Goal: Task Accomplishment & Management: Use online tool/utility

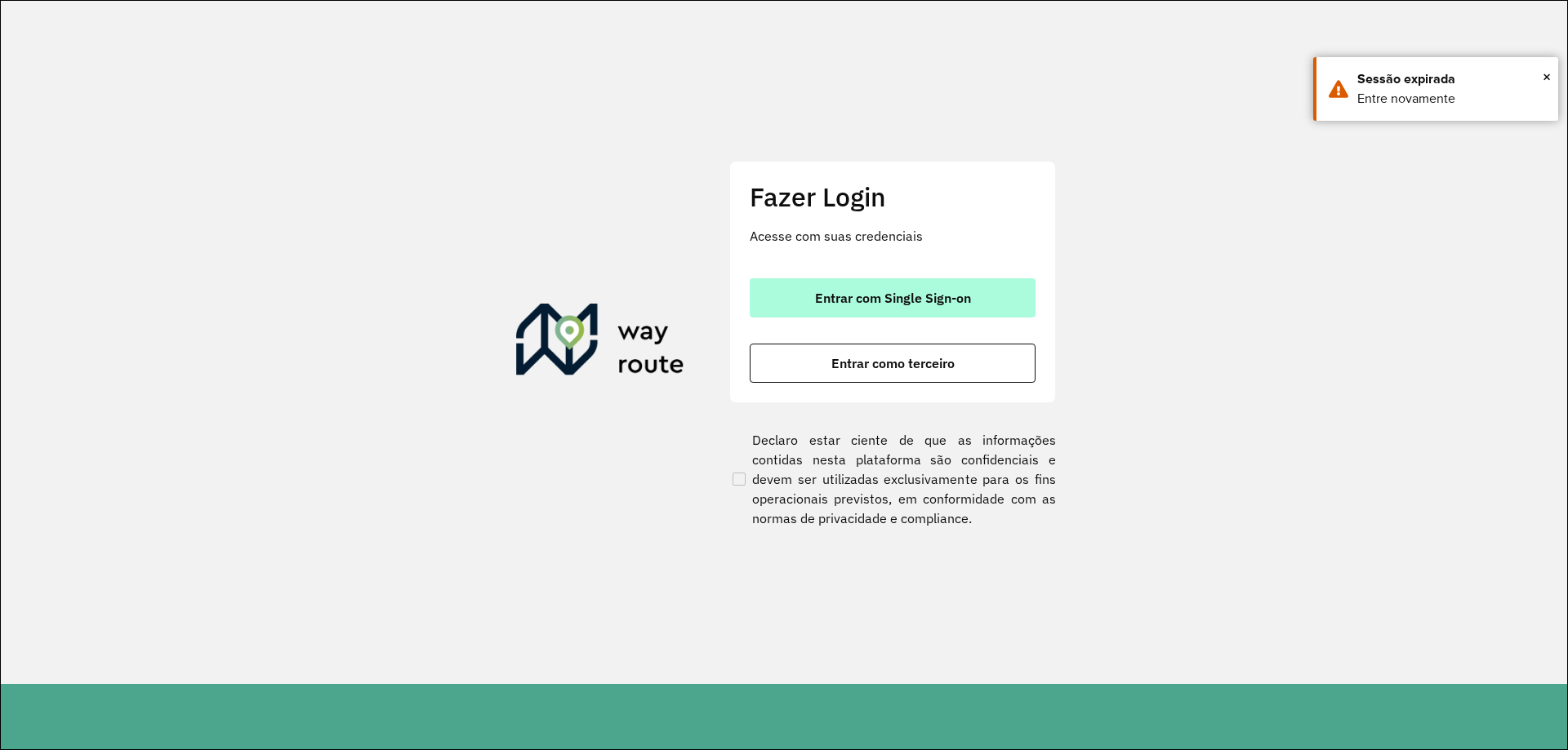
click at [893, 304] on span "Entrar com Single Sign-on" at bounding box center [892, 298] width 156 height 13
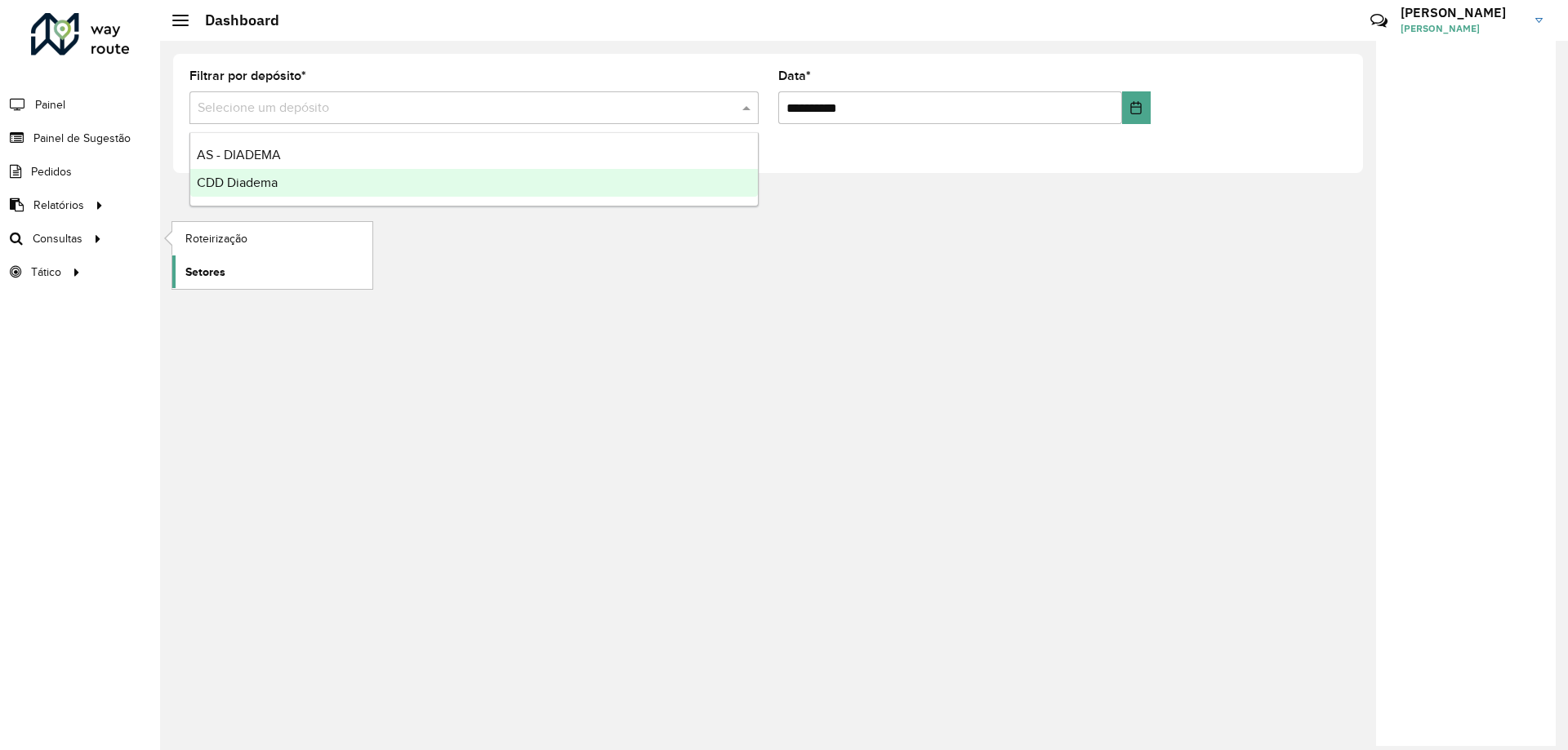
click at [235, 270] on link "Setores" at bounding box center [272, 272] width 200 height 32
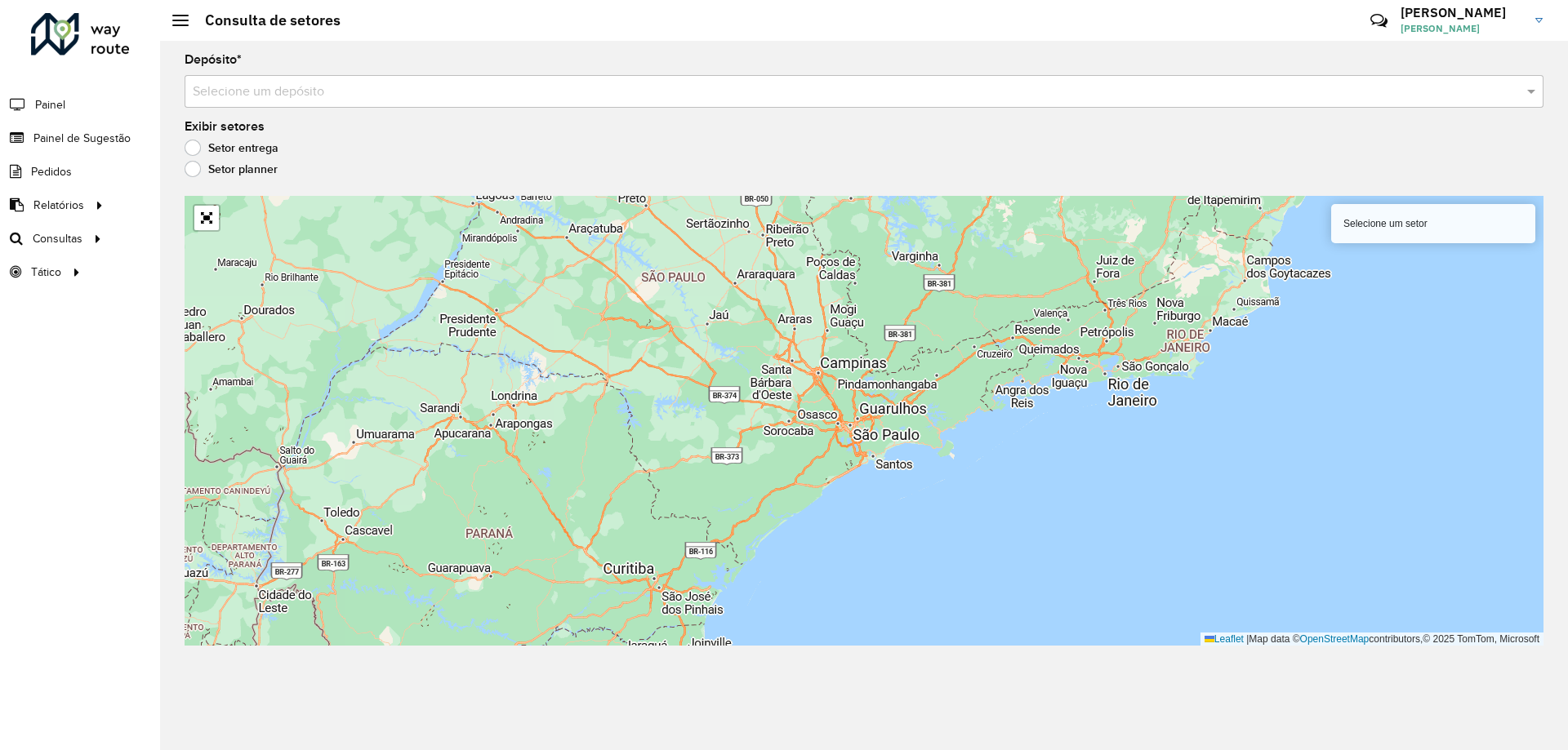
click at [344, 86] on input "text" at bounding box center [848, 92] width 1310 height 19
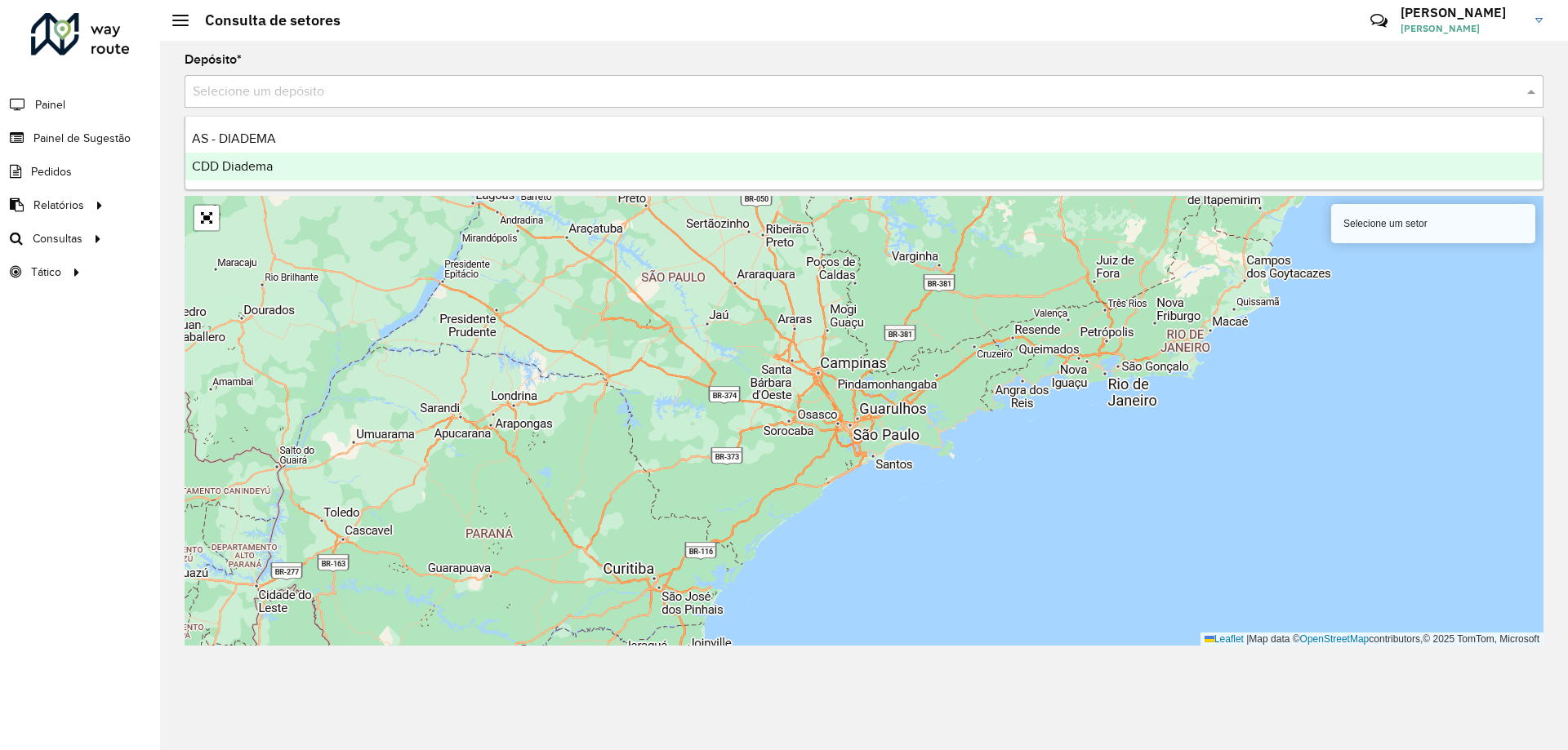
click at [320, 159] on div "CDD Diadema" at bounding box center [863, 167] width 1357 height 28
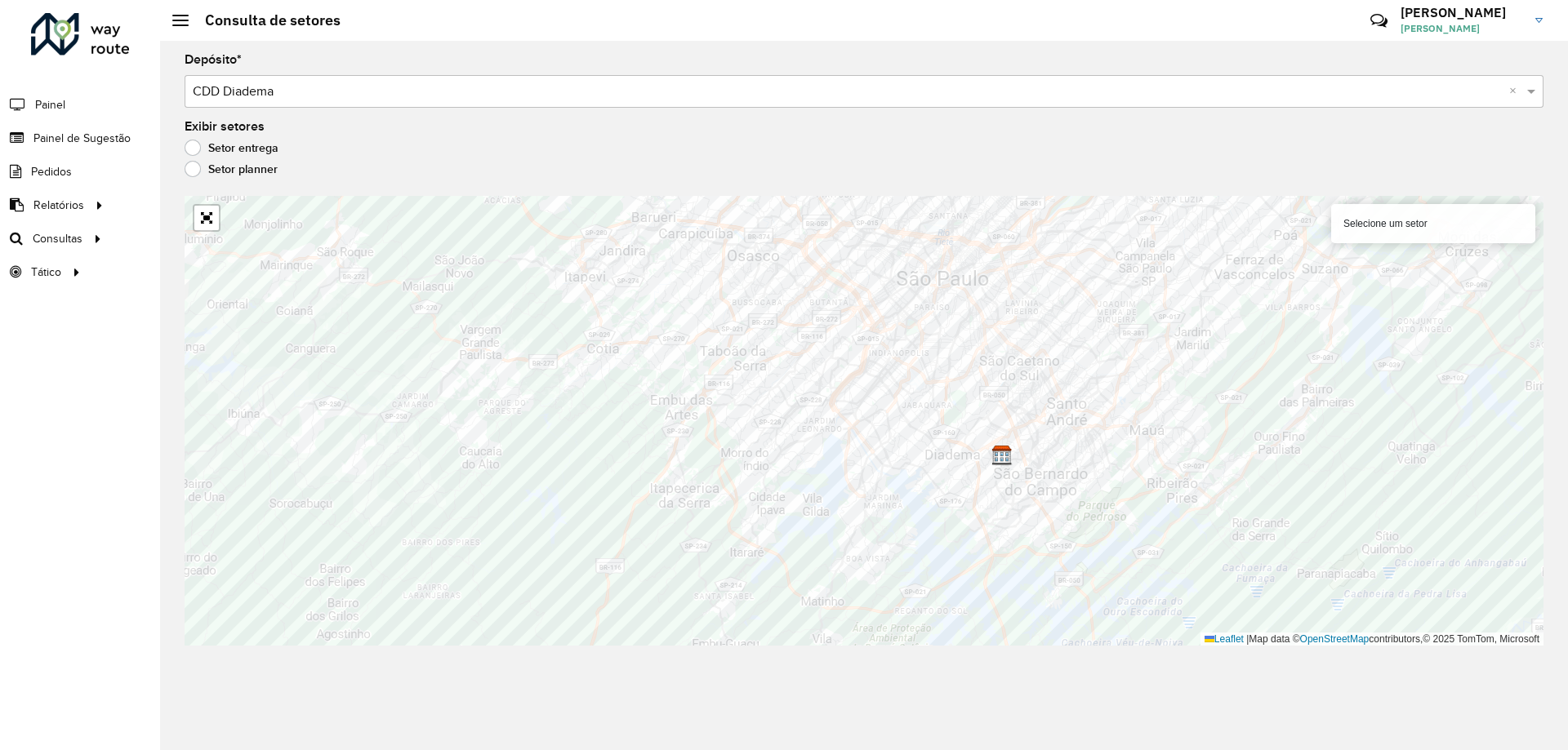
click at [199, 184] on div "Depósito * Selecione um depósito × CDD Diadema × Exibir setores Setor entrega S…" at bounding box center [863, 396] width 1407 height 710
click at [195, 169] on label "Setor planner" at bounding box center [230, 169] width 93 height 17
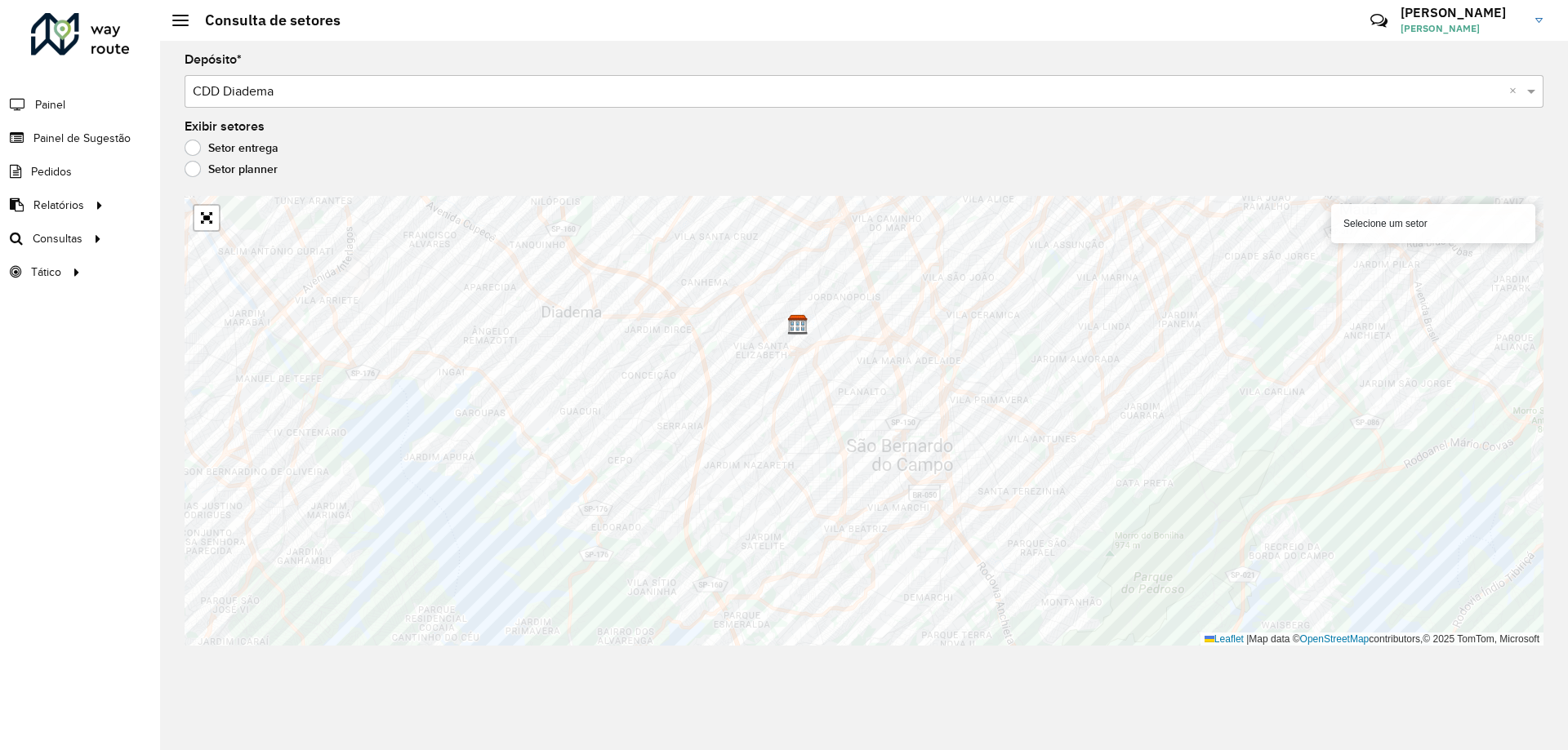
click at [1413, 220] on div "Selecione um setor" at bounding box center [1433, 224] width 204 height 39
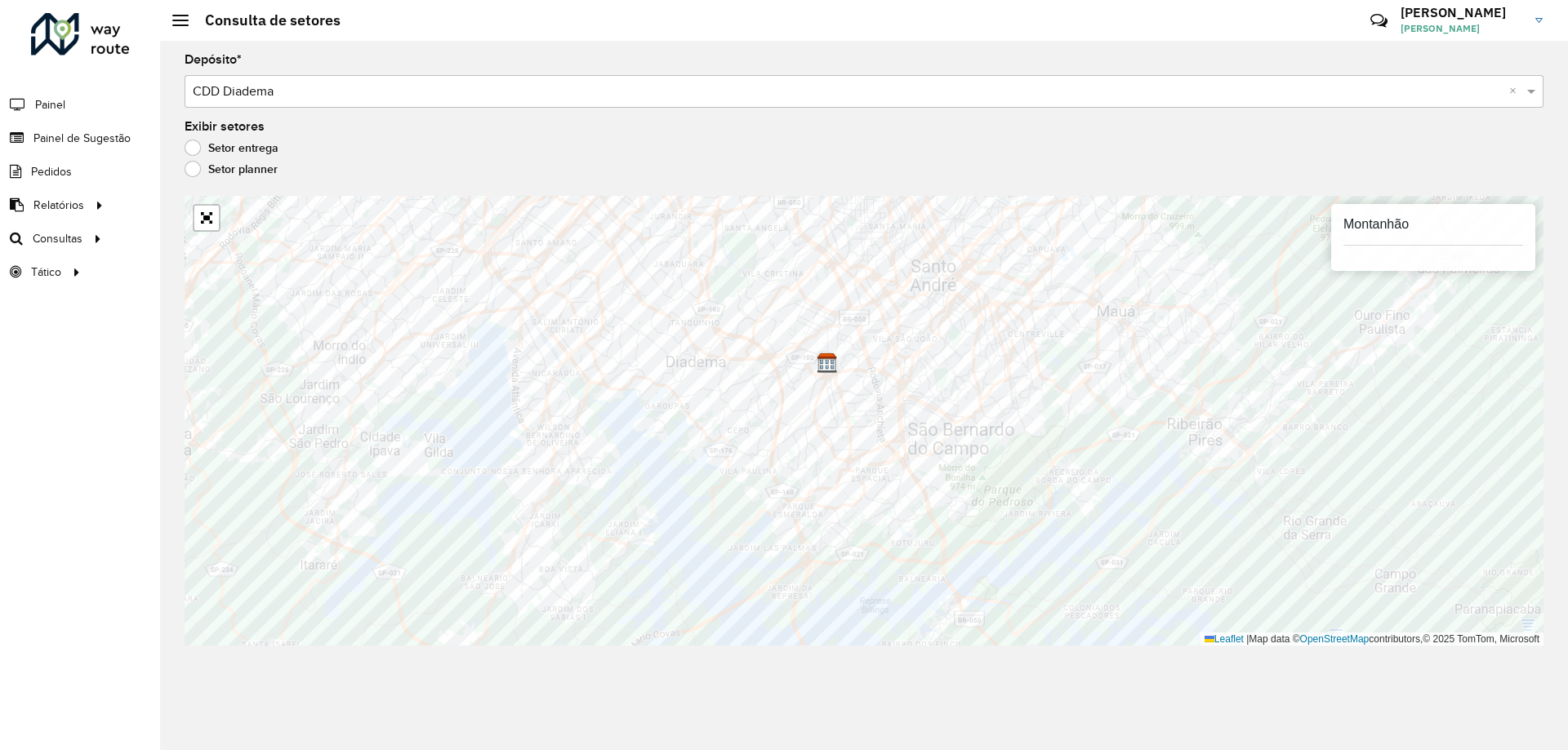
click at [211, 142] on label "Setor entrega" at bounding box center [231, 148] width 94 height 17
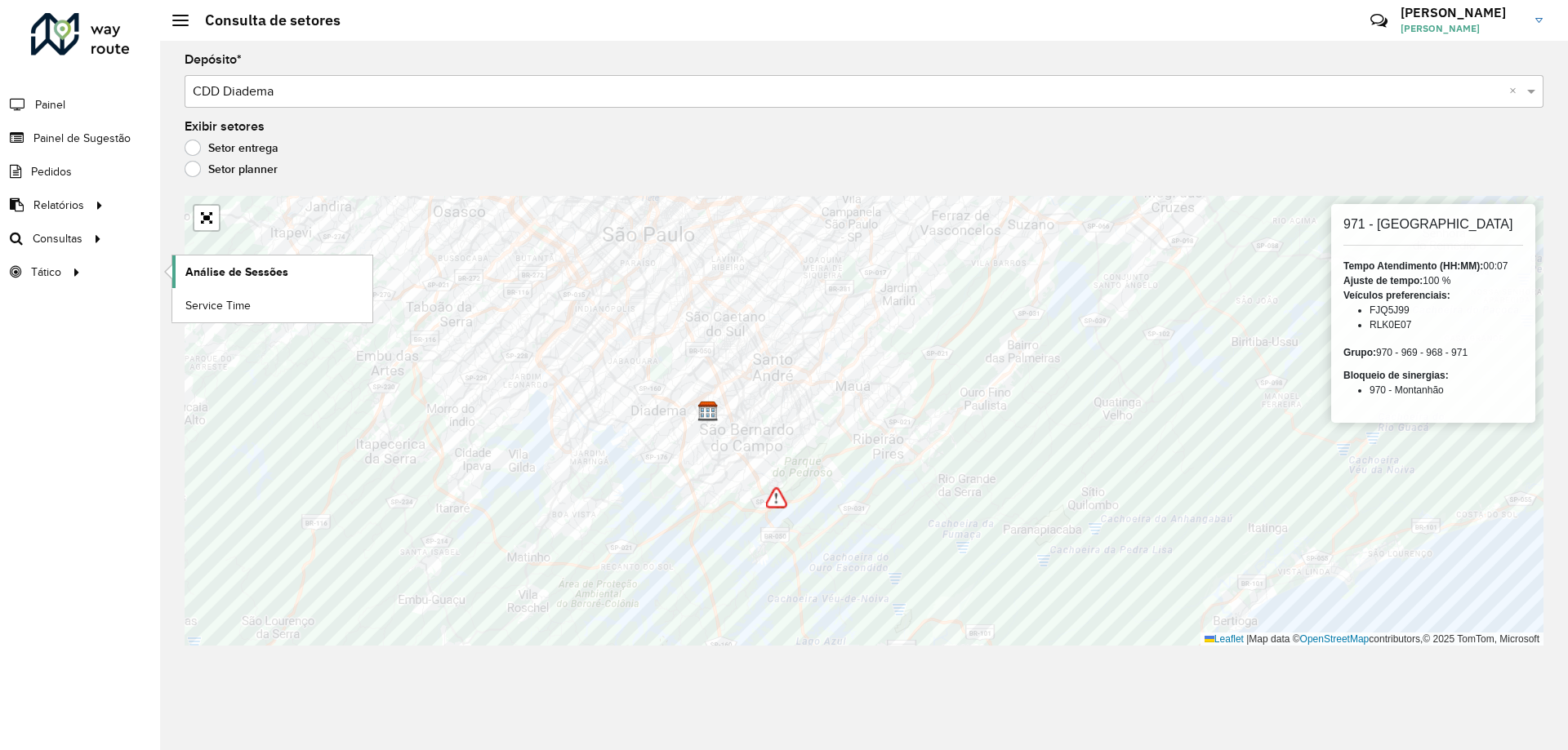
click at [229, 272] on span "Análise de Sessões" at bounding box center [237, 272] width 103 height 17
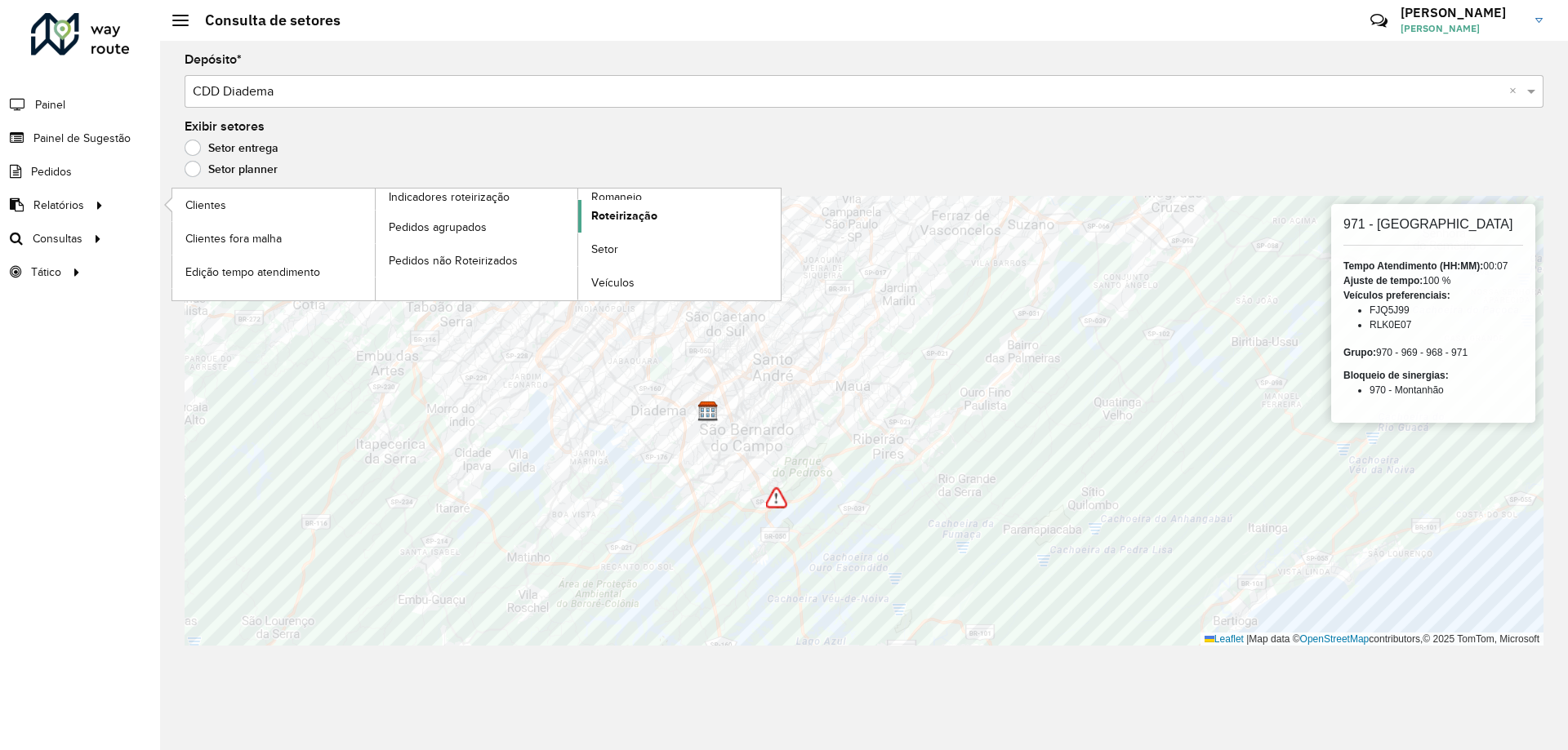
click at [617, 214] on span "Roteirização" at bounding box center [624, 217] width 66 height 17
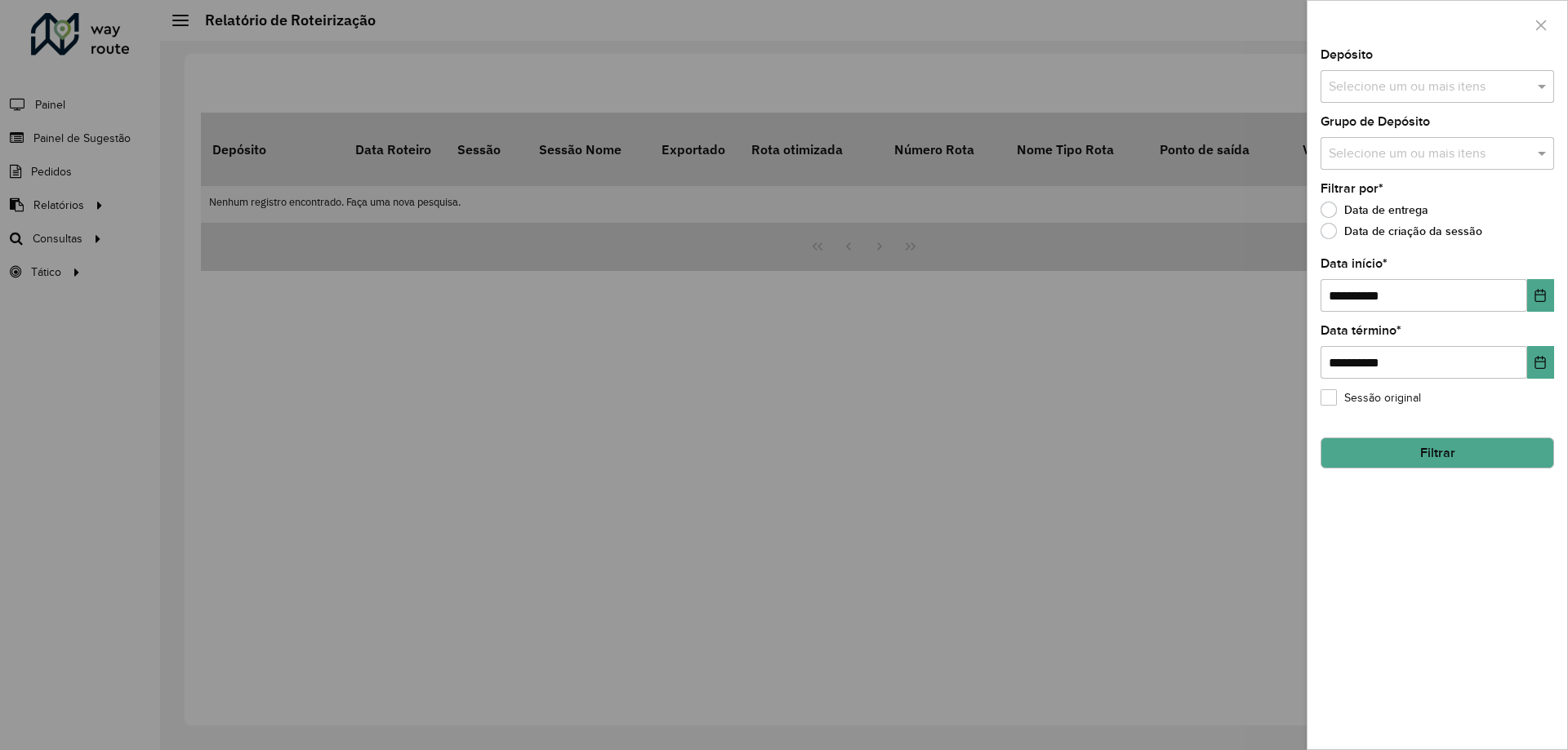
click at [224, 220] on div at bounding box center [784, 375] width 1568 height 750
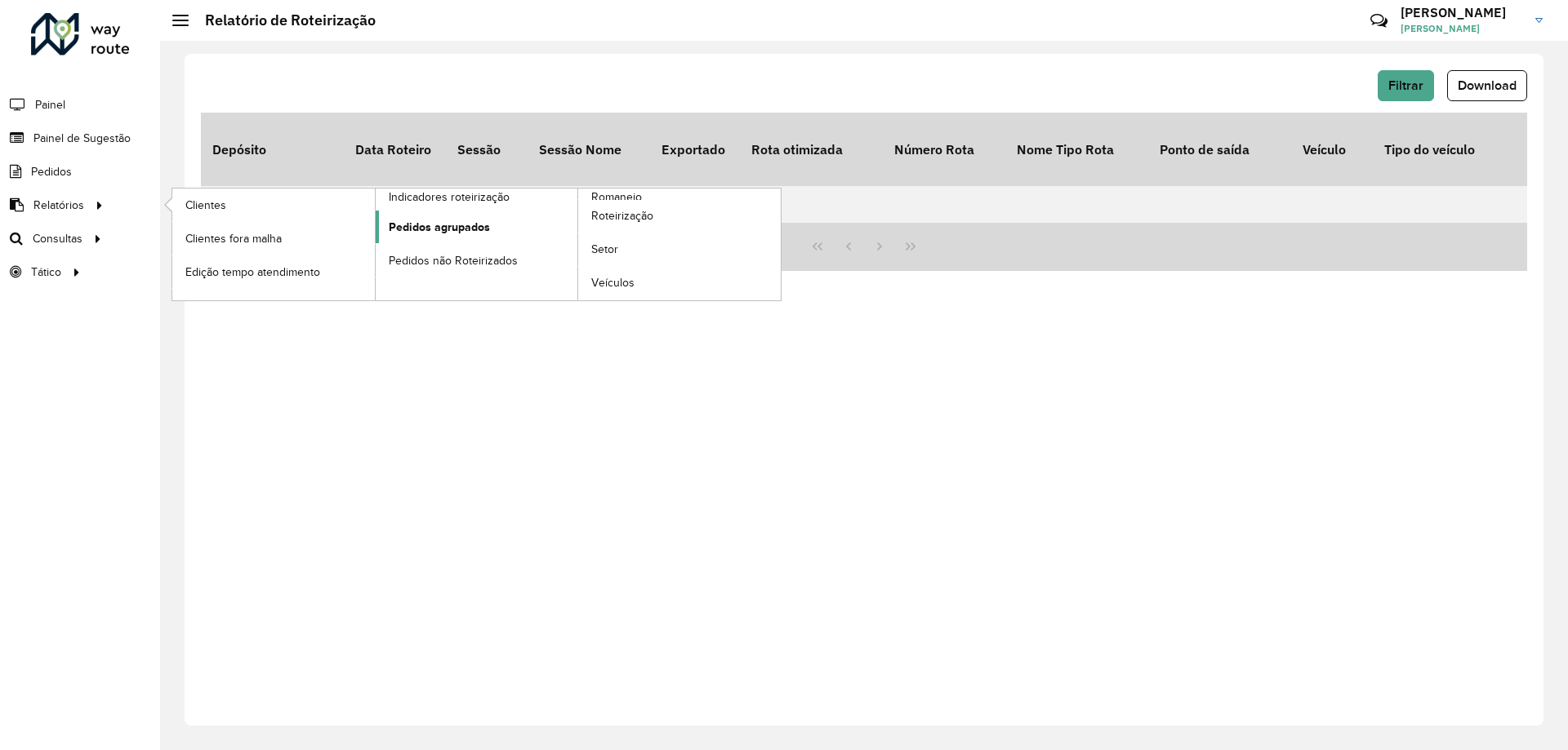
click at [444, 232] on span "Pedidos agrupados" at bounding box center [439, 228] width 101 height 17
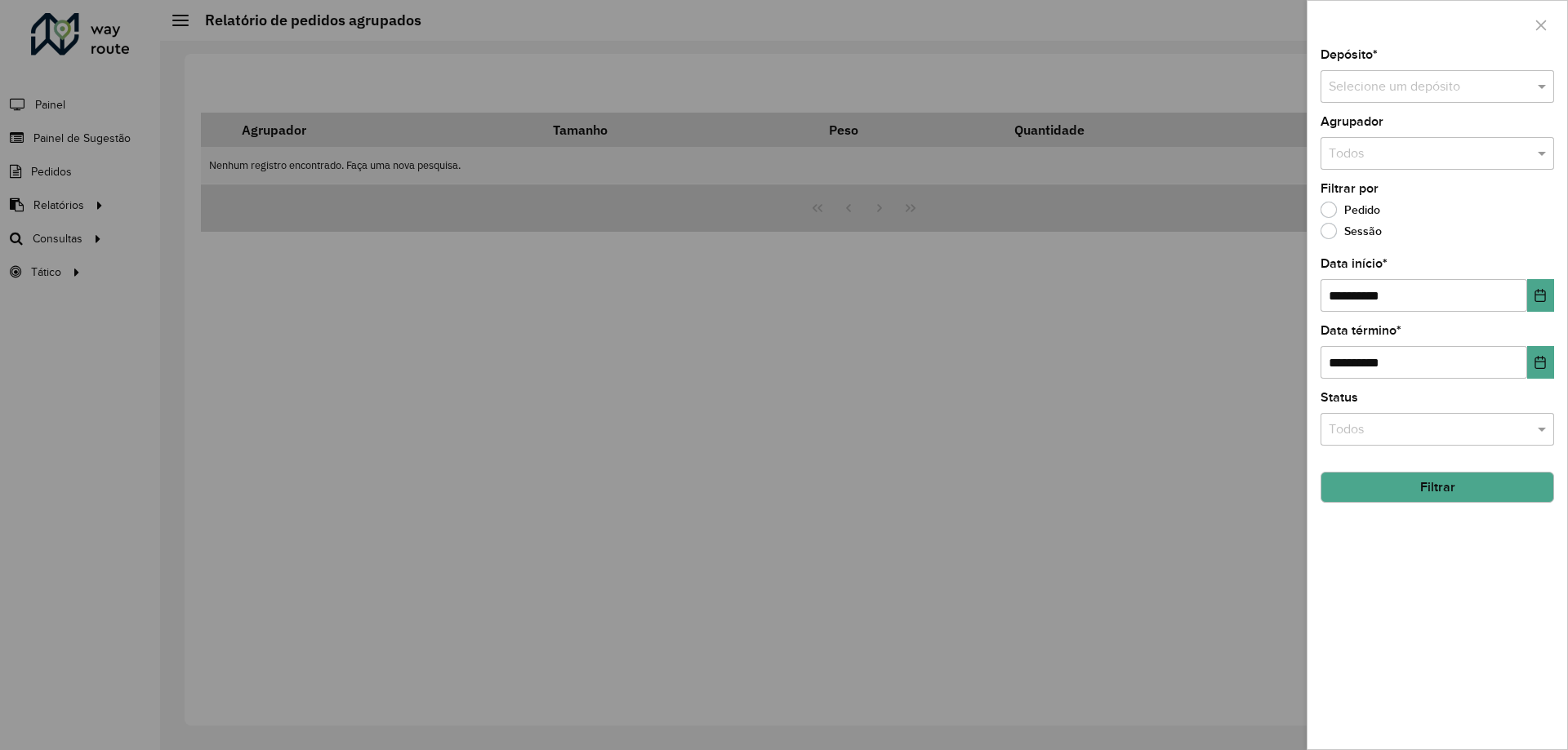
click at [101, 194] on div at bounding box center [784, 375] width 1568 height 750
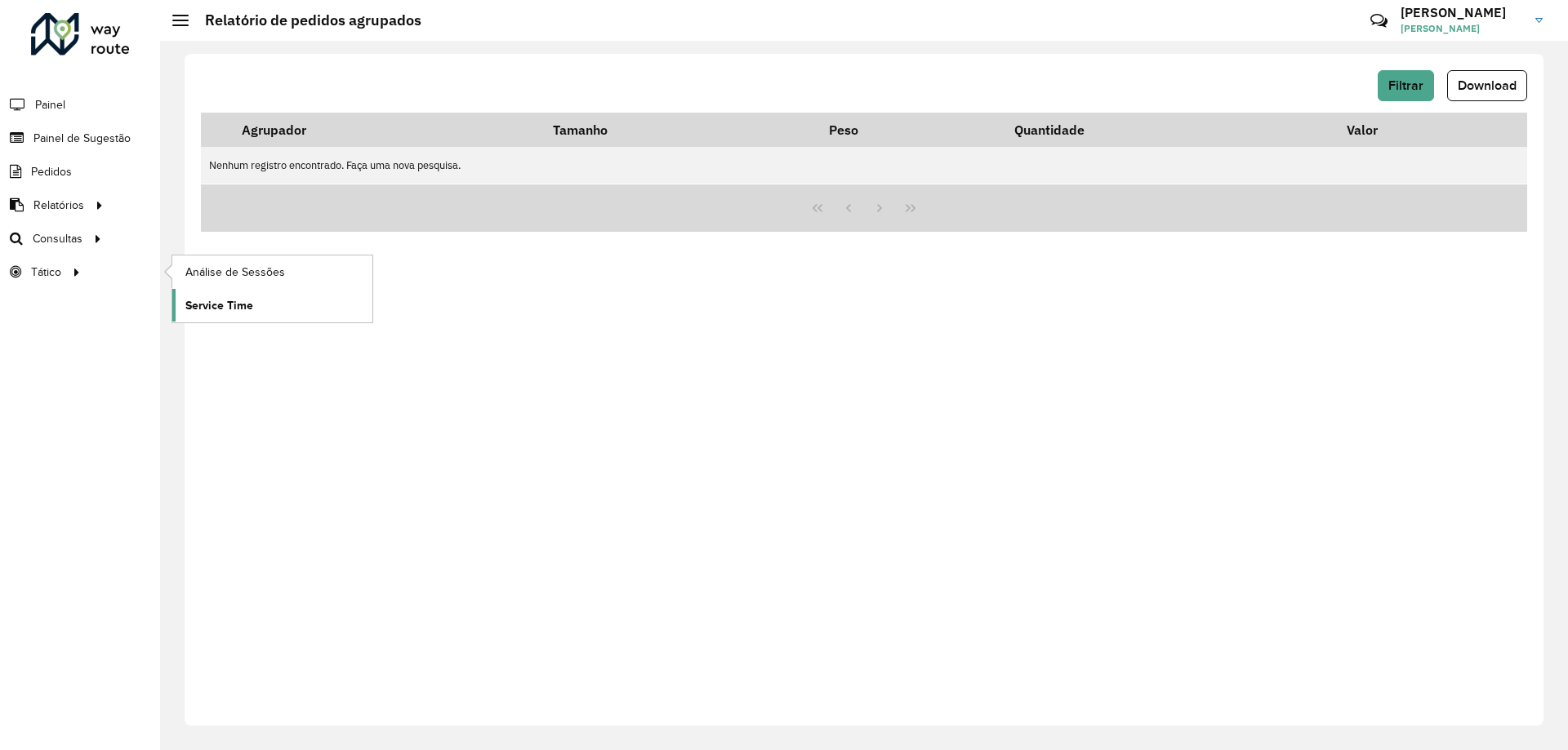
click at [233, 307] on span "Service Time" at bounding box center [219, 306] width 68 height 17
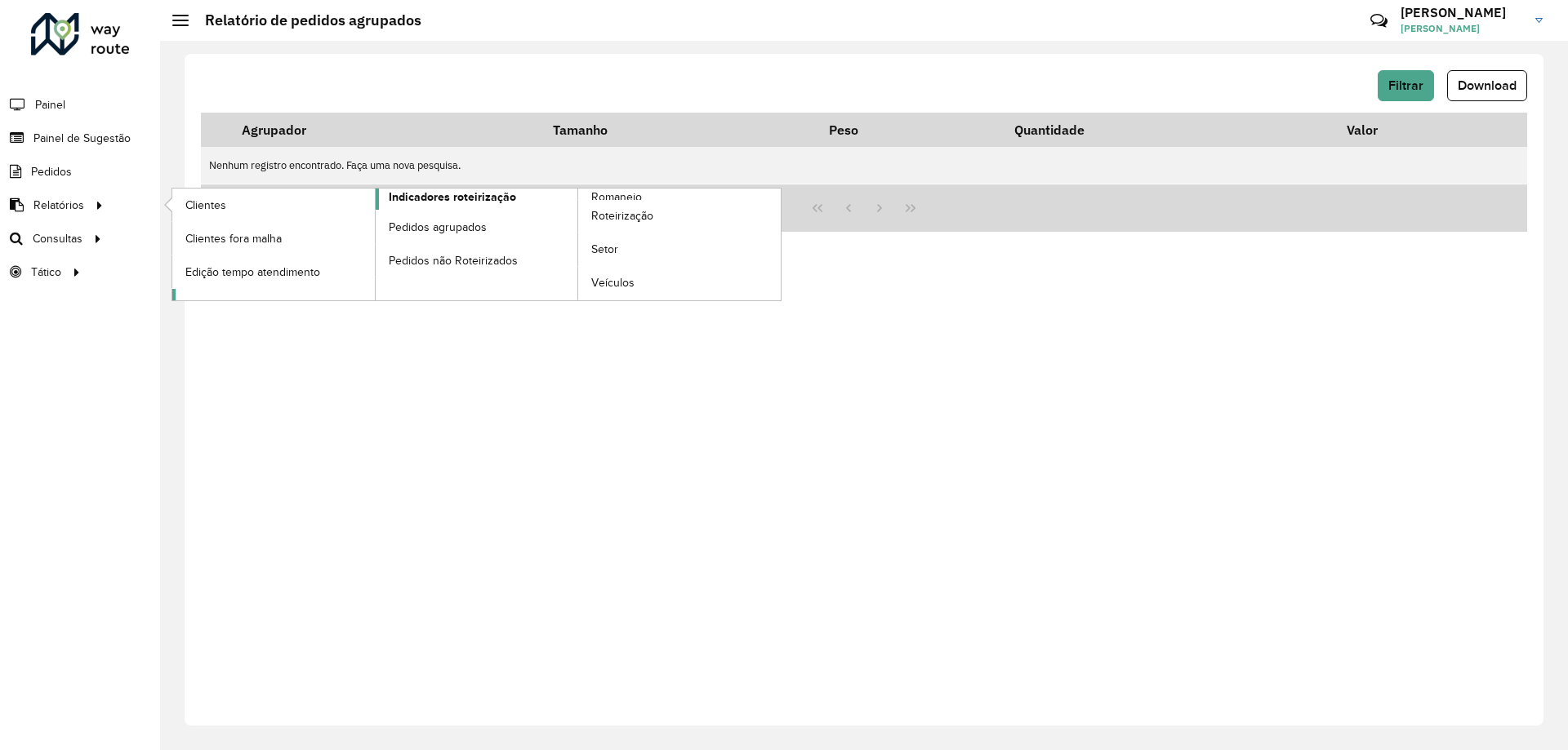
click at [423, 189] on span "Indicadores roteirização" at bounding box center [452, 197] width 127 height 17
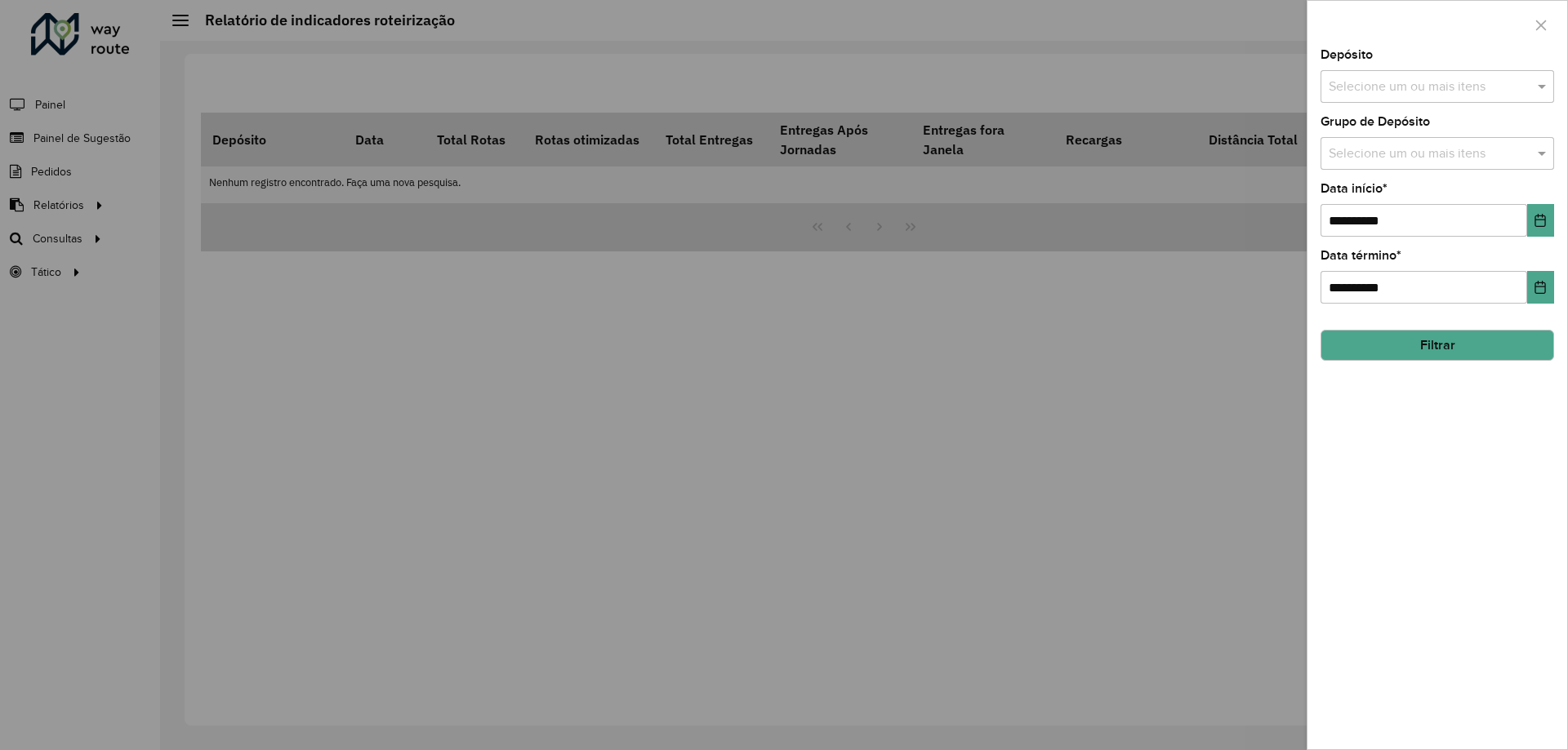
click at [1413, 344] on button "Filtrar" at bounding box center [1436, 346] width 233 height 31
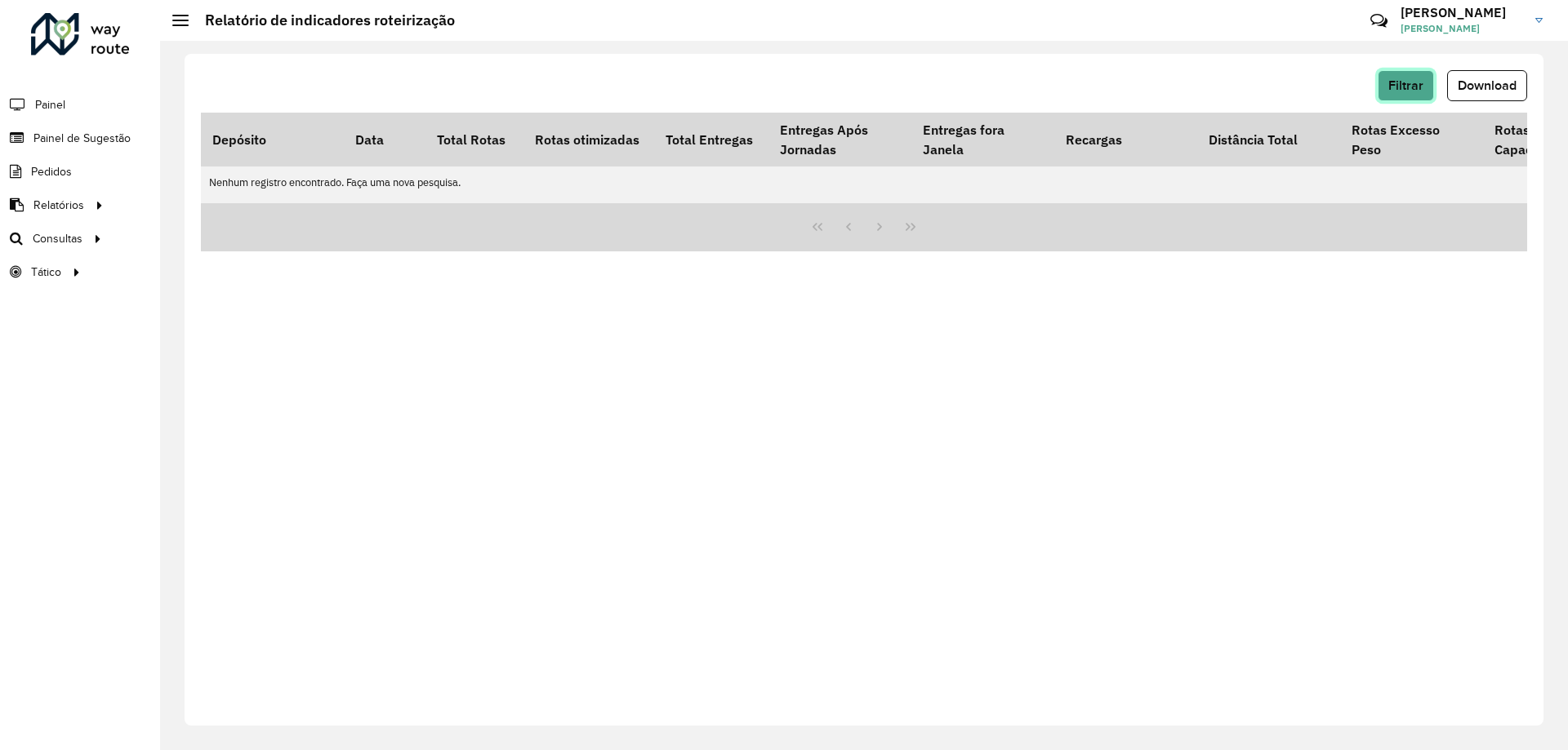
click at [1411, 95] on button "Filtrar" at bounding box center [1406, 86] width 57 height 31
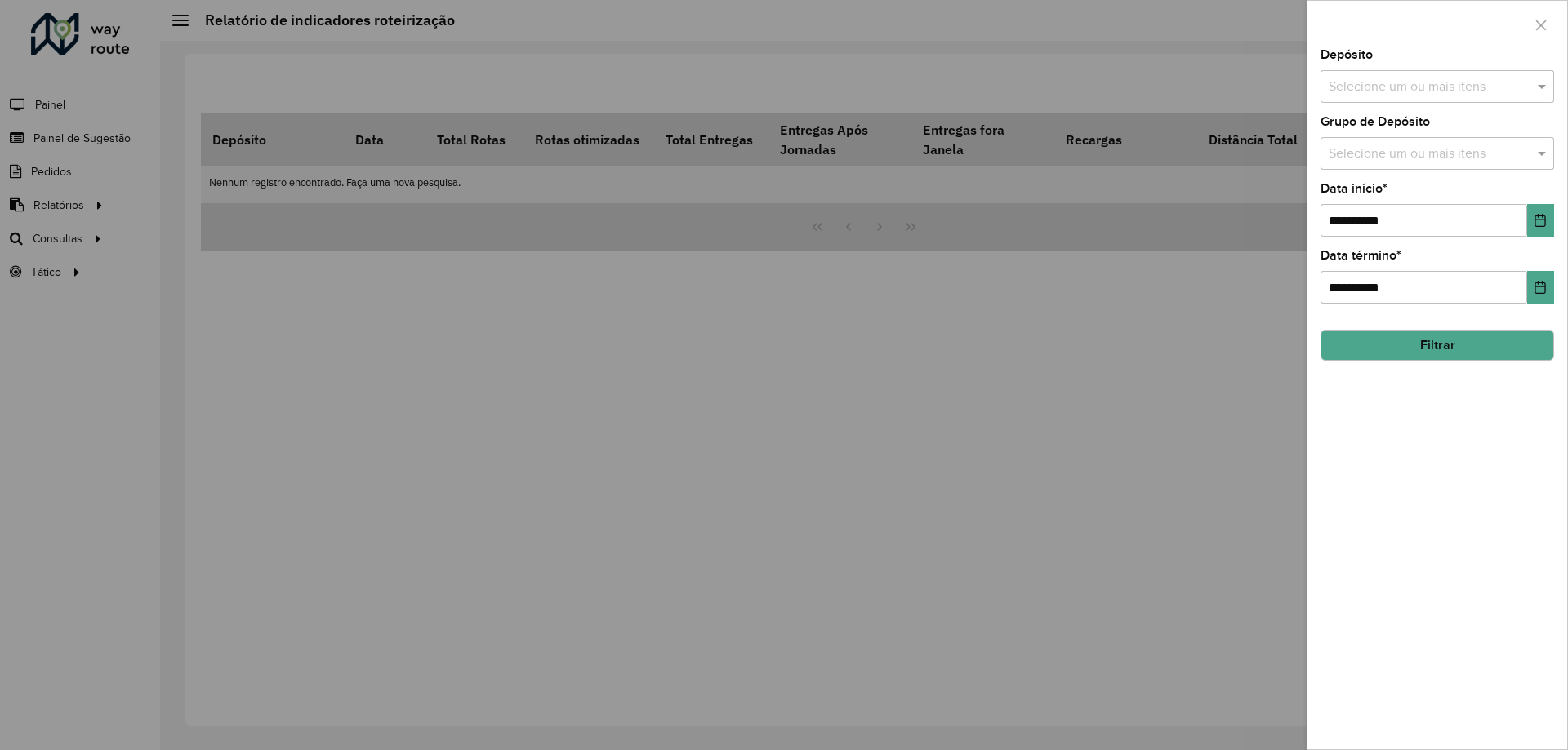
click at [1409, 210] on div "**********" at bounding box center [1436, 210] width 233 height 54
click at [1418, 226] on input "**********" at bounding box center [1423, 220] width 207 height 32
click at [1533, 224] on icon "Choose Date" at bounding box center [1539, 220] width 13 height 13
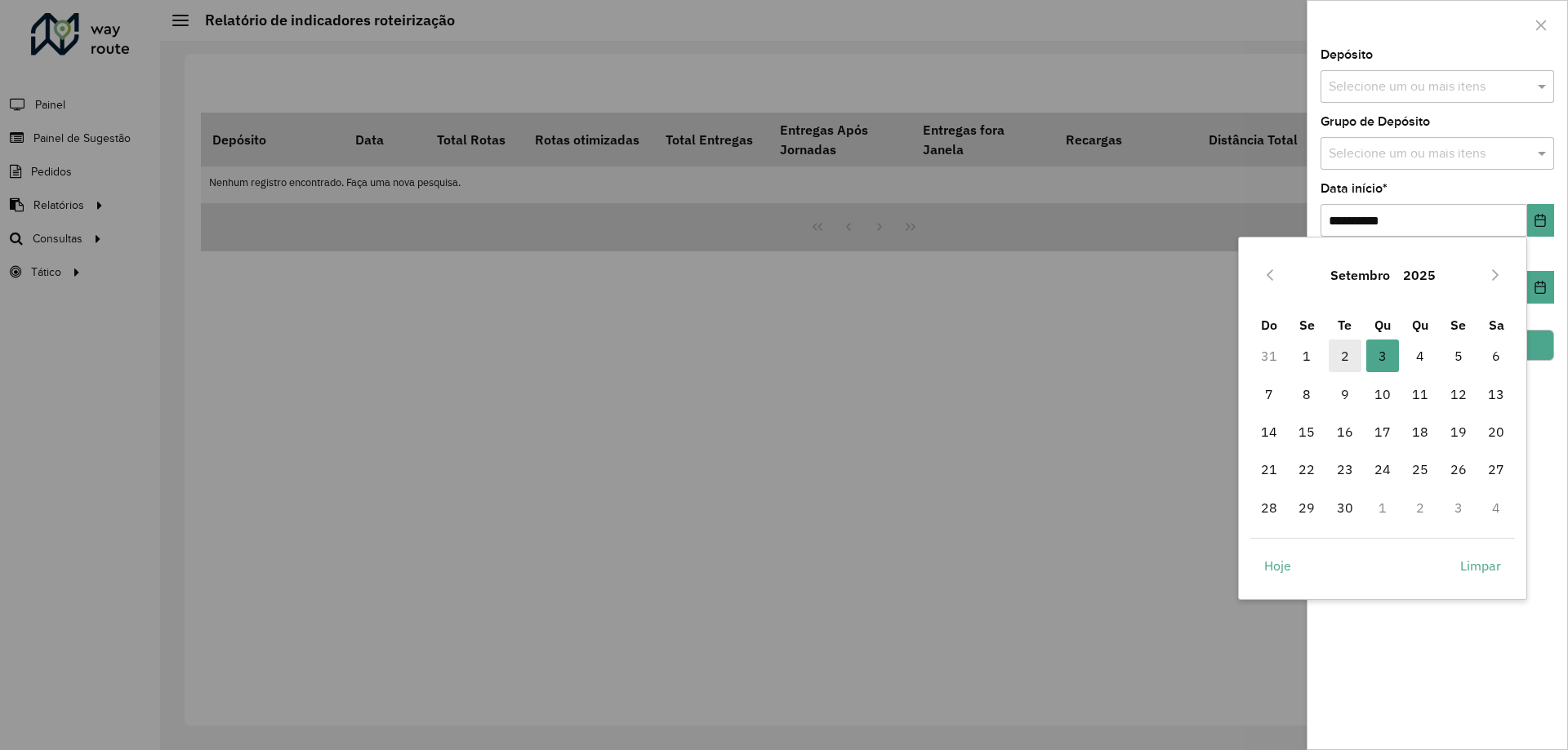
click at [1345, 356] on span "2" at bounding box center [1344, 355] width 32 height 32
type input "**********"
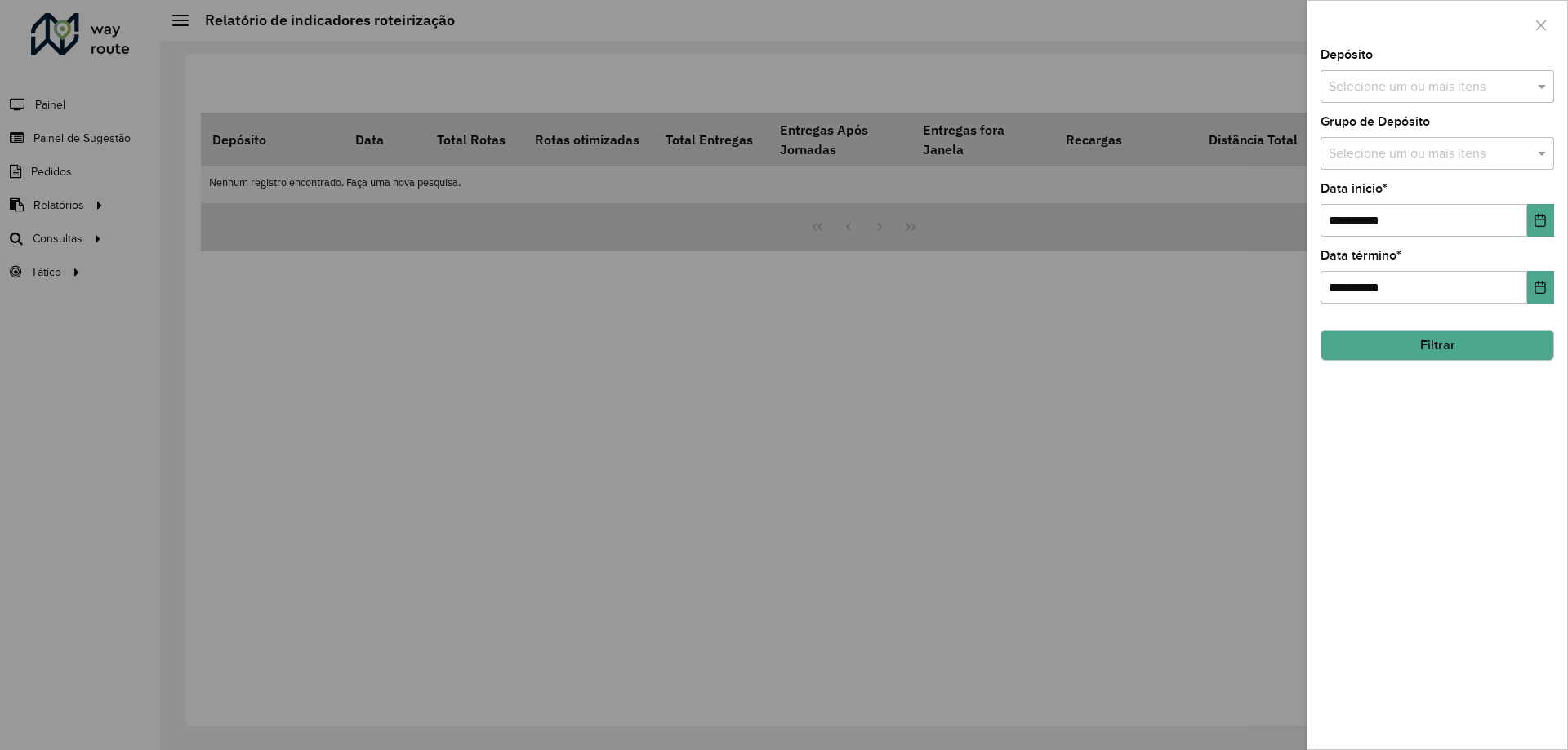
click at [1447, 360] on button "Filtrar" at bounding box center [1436, 346] width 233 height 31
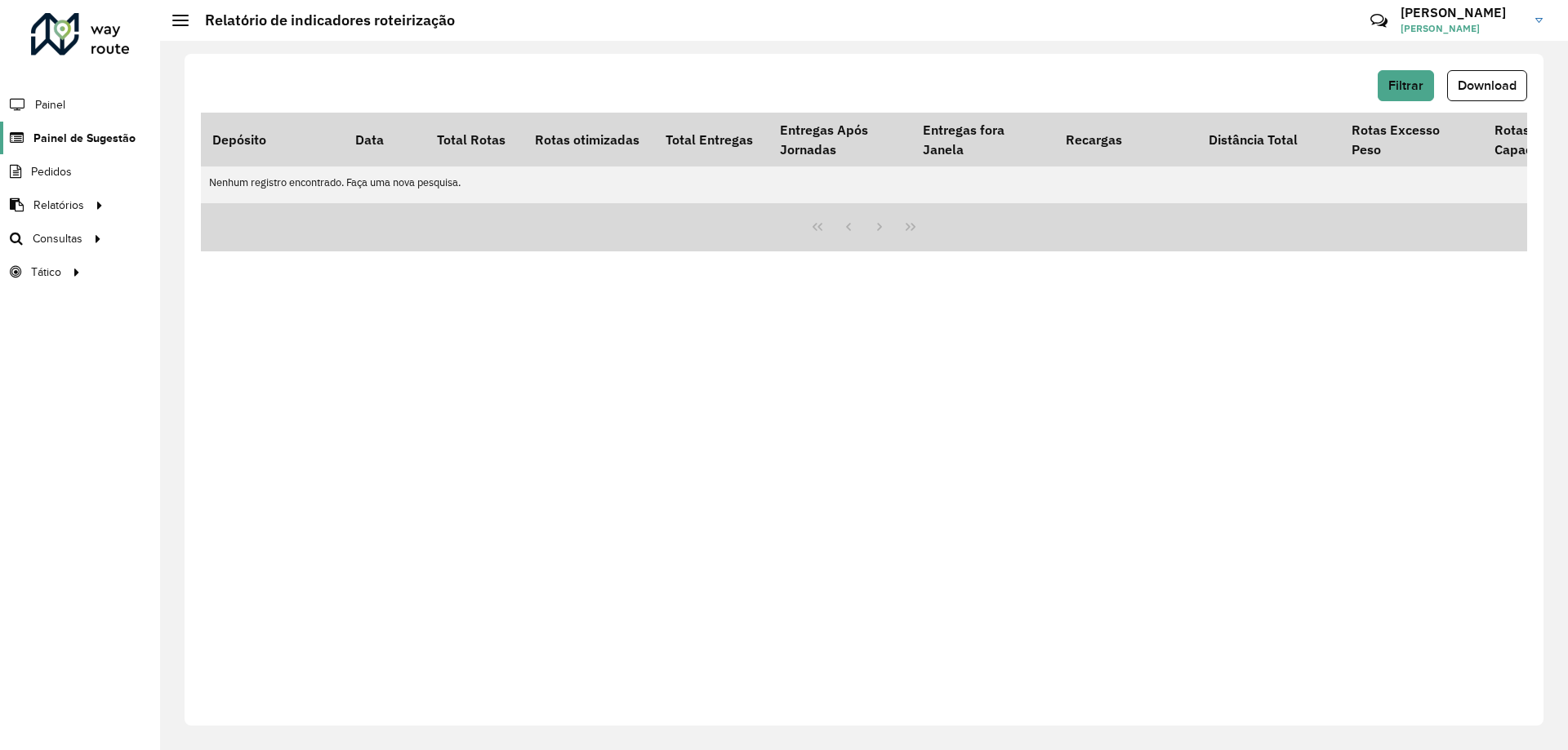
click at [58, 128] on link "Painel de Sugestão" at bounding box center [67, 137] width 135 height 32
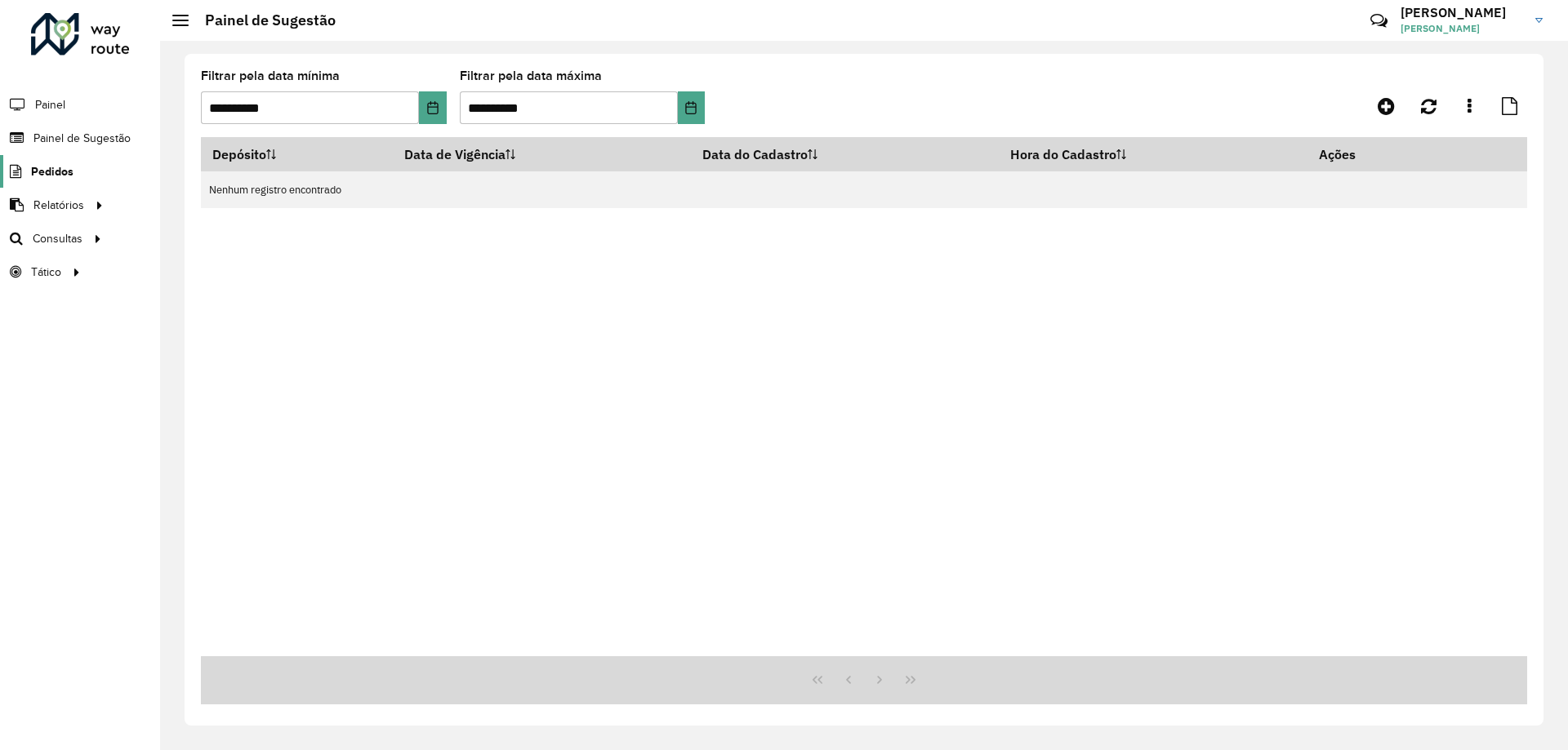
click at [53, 183] on link "Pedidos" at bounding box center [37, 171] width 73 height 32
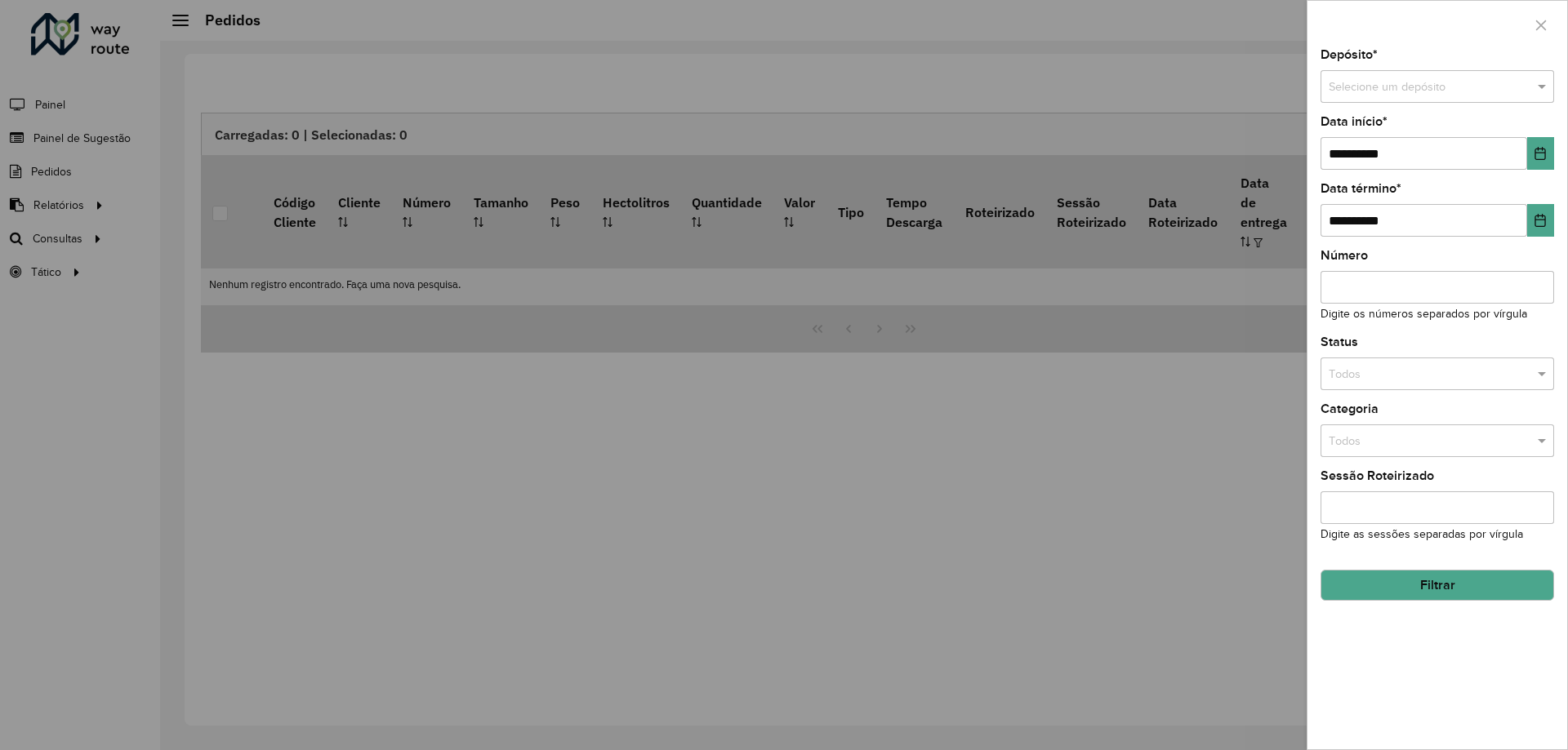
click at [81, 222] on div at bounding box center [784, 375] width 1568 height 750
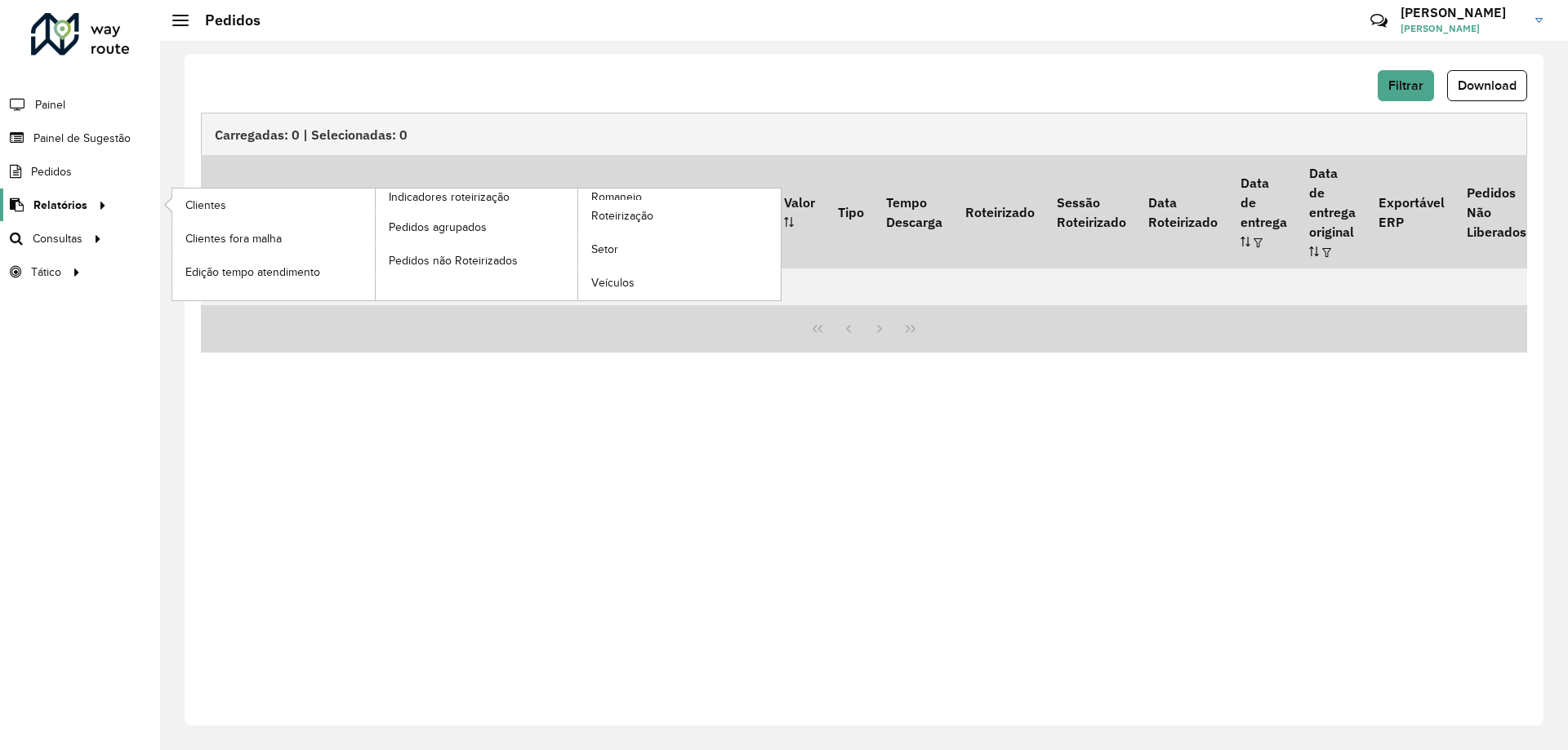
click at [79, 209] on span "Relatórios" at bounding box center [60, 205] width 54 height 17
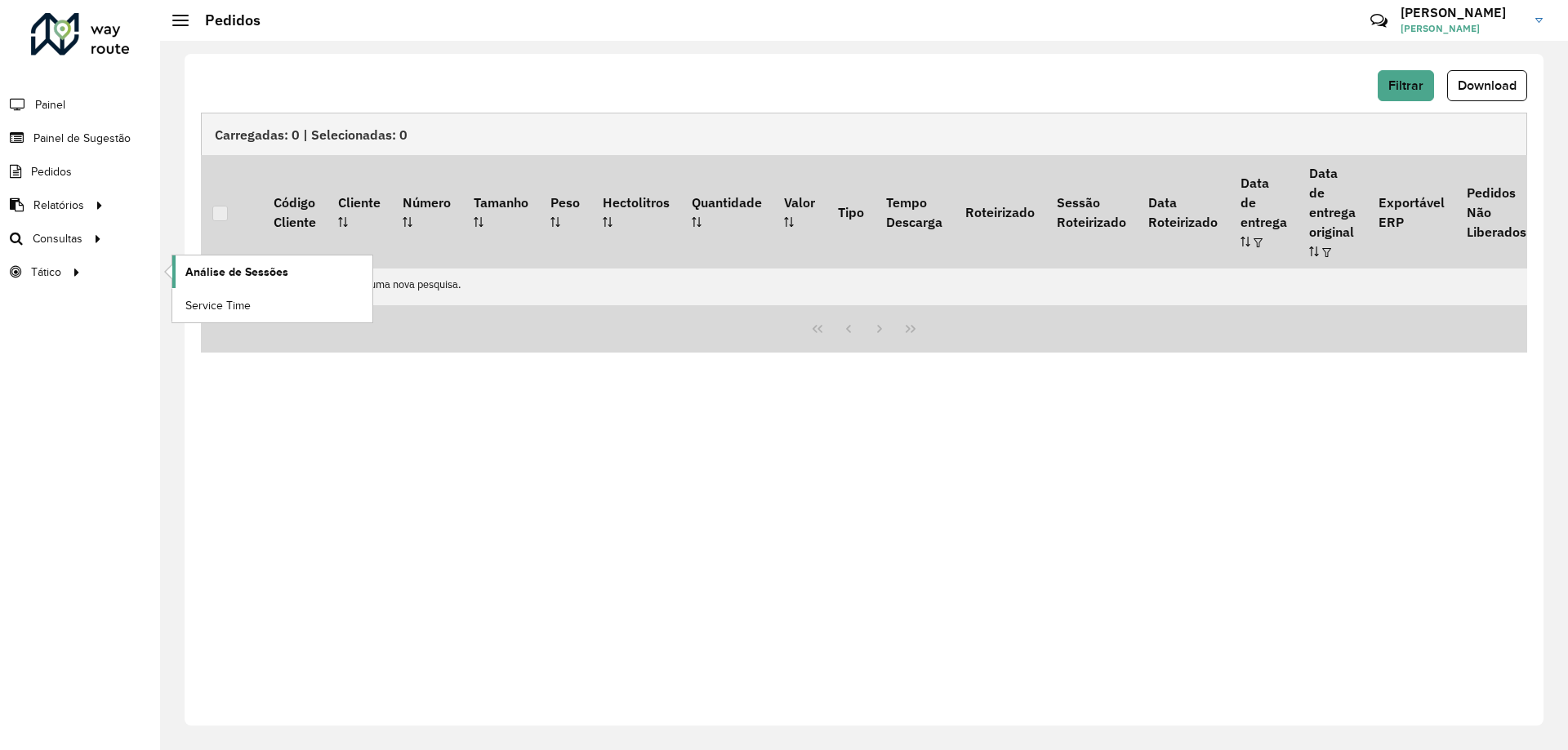
click at [229, 276] on span "Análise de Sessões" at bounding box center [237, 272] width 103 height 17
click at [84, 274] on div at bounding box center [76, 272] width 24 height 17
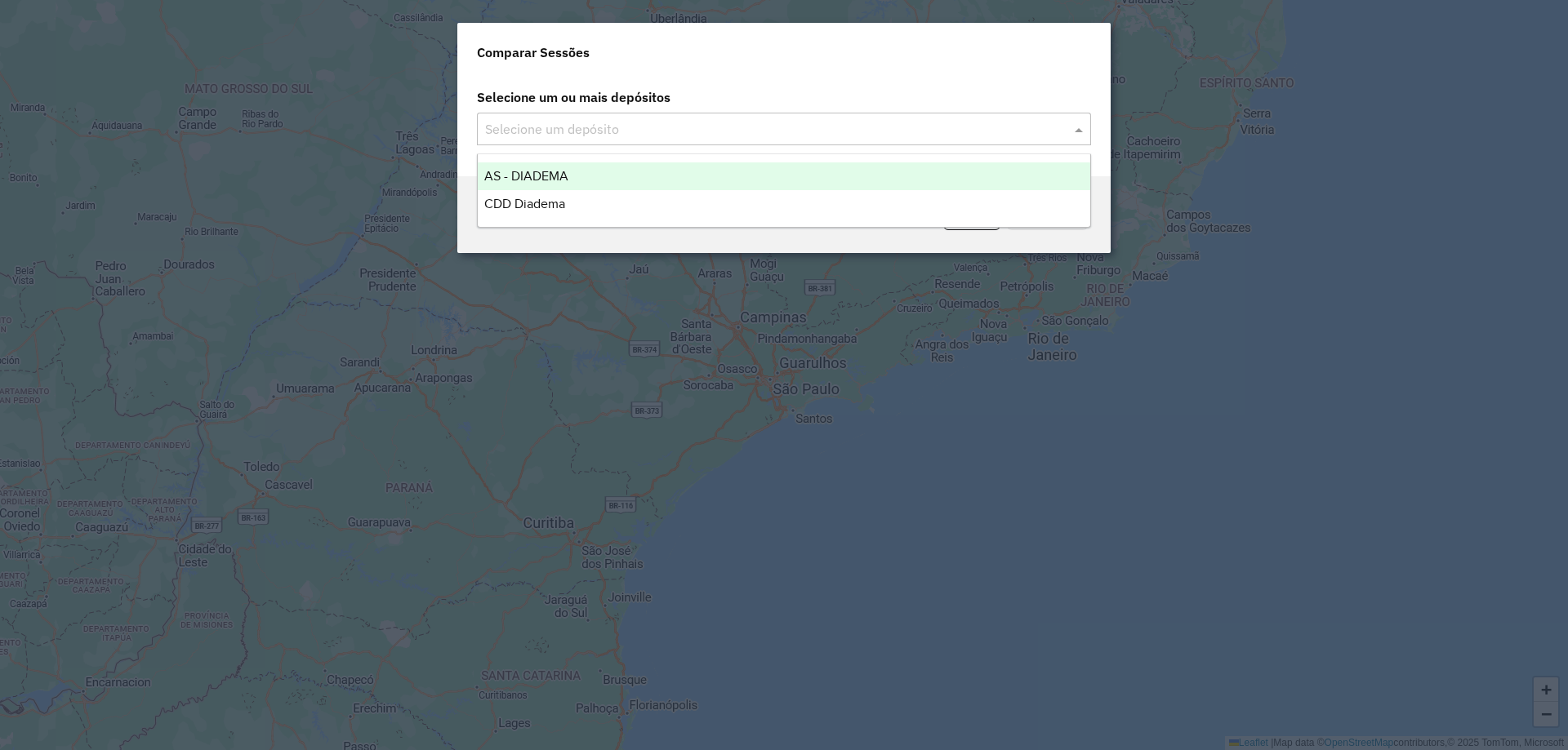
click at [1083, 126] on span at bounding box center [1080, 129] width 20 height 19
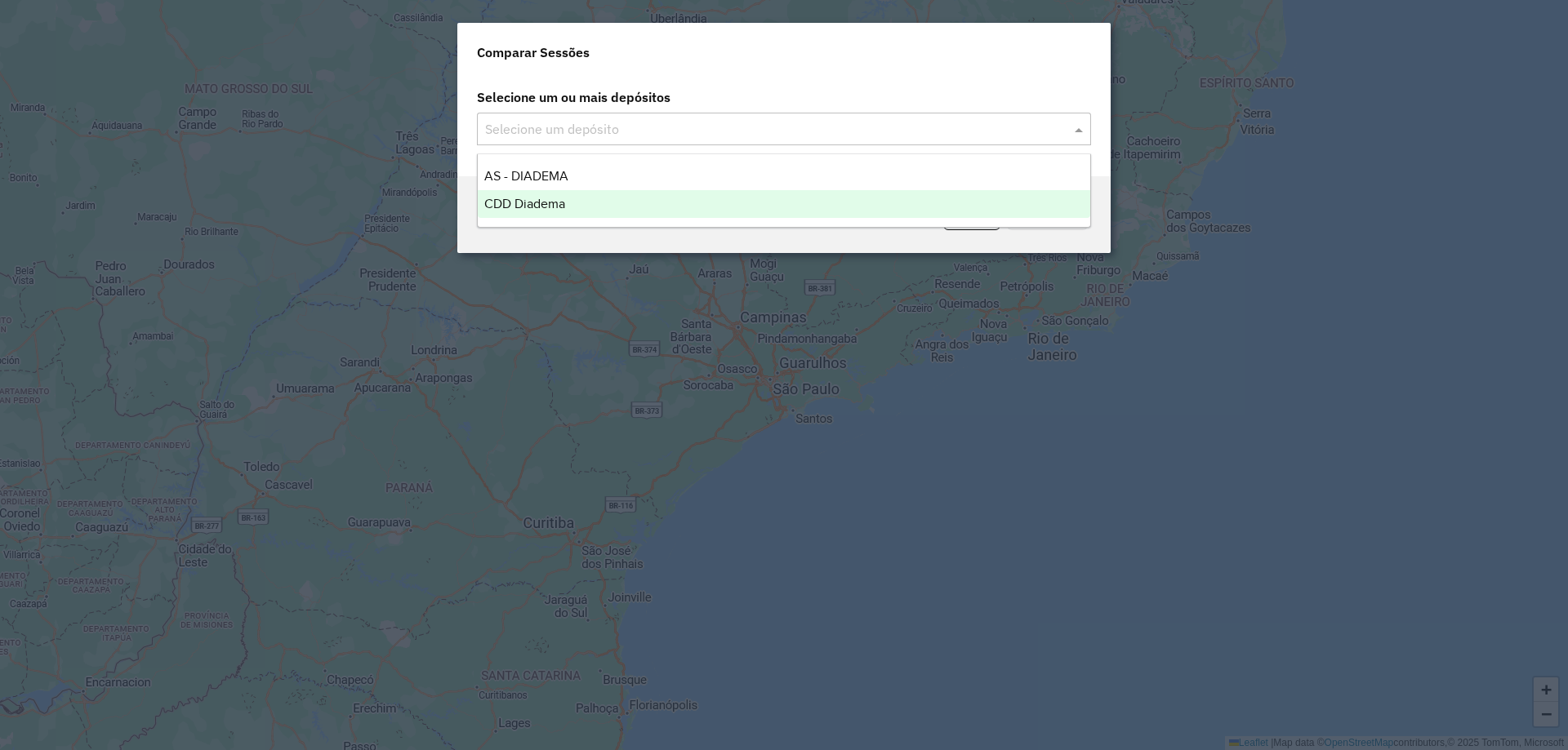
click at [629, 203] on div "CDD Diadema" at bounding box center [783, 204] width 612 height 28
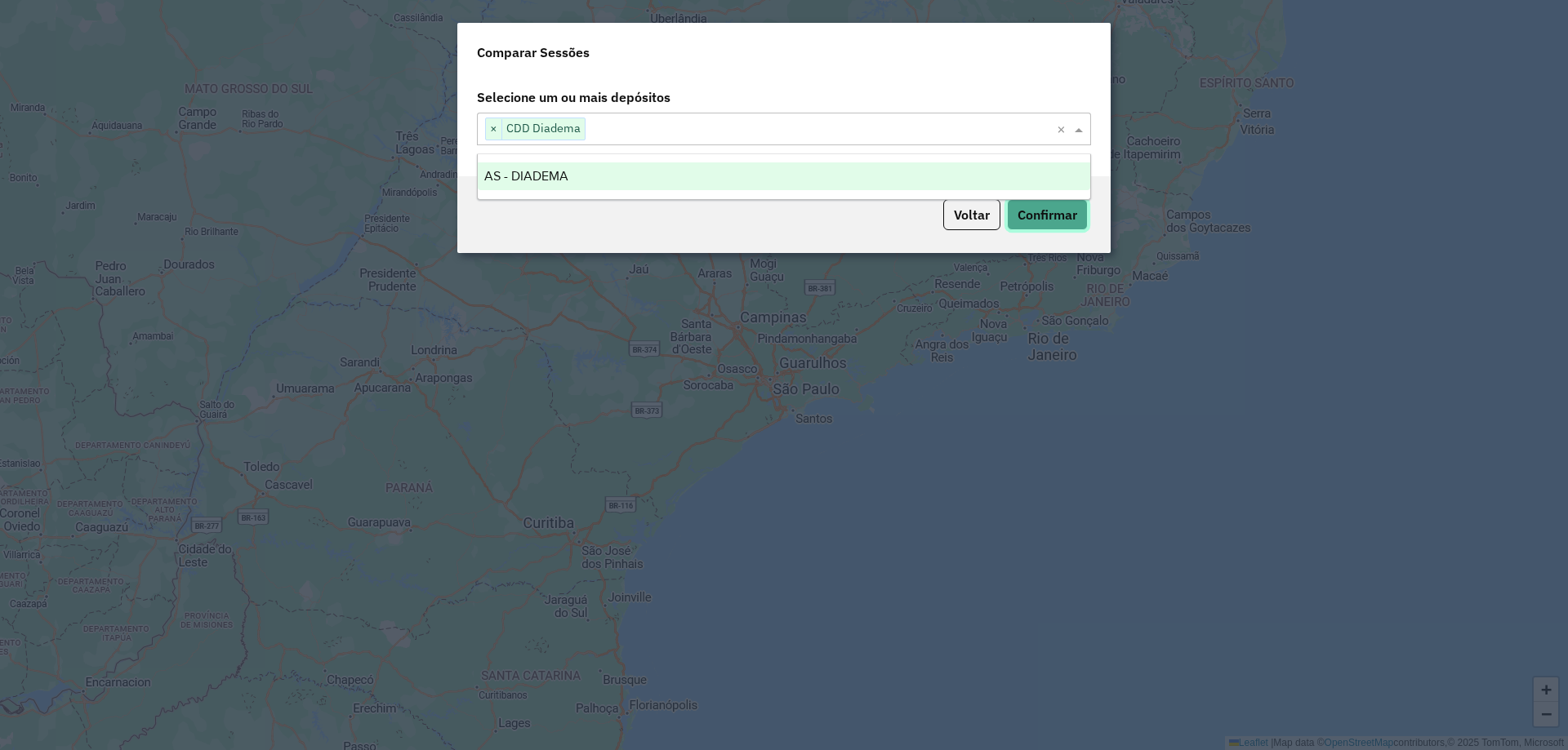
click at [1049, 214] on button "Confirmar" at bounding box center [1047, 215] width 81 height 31
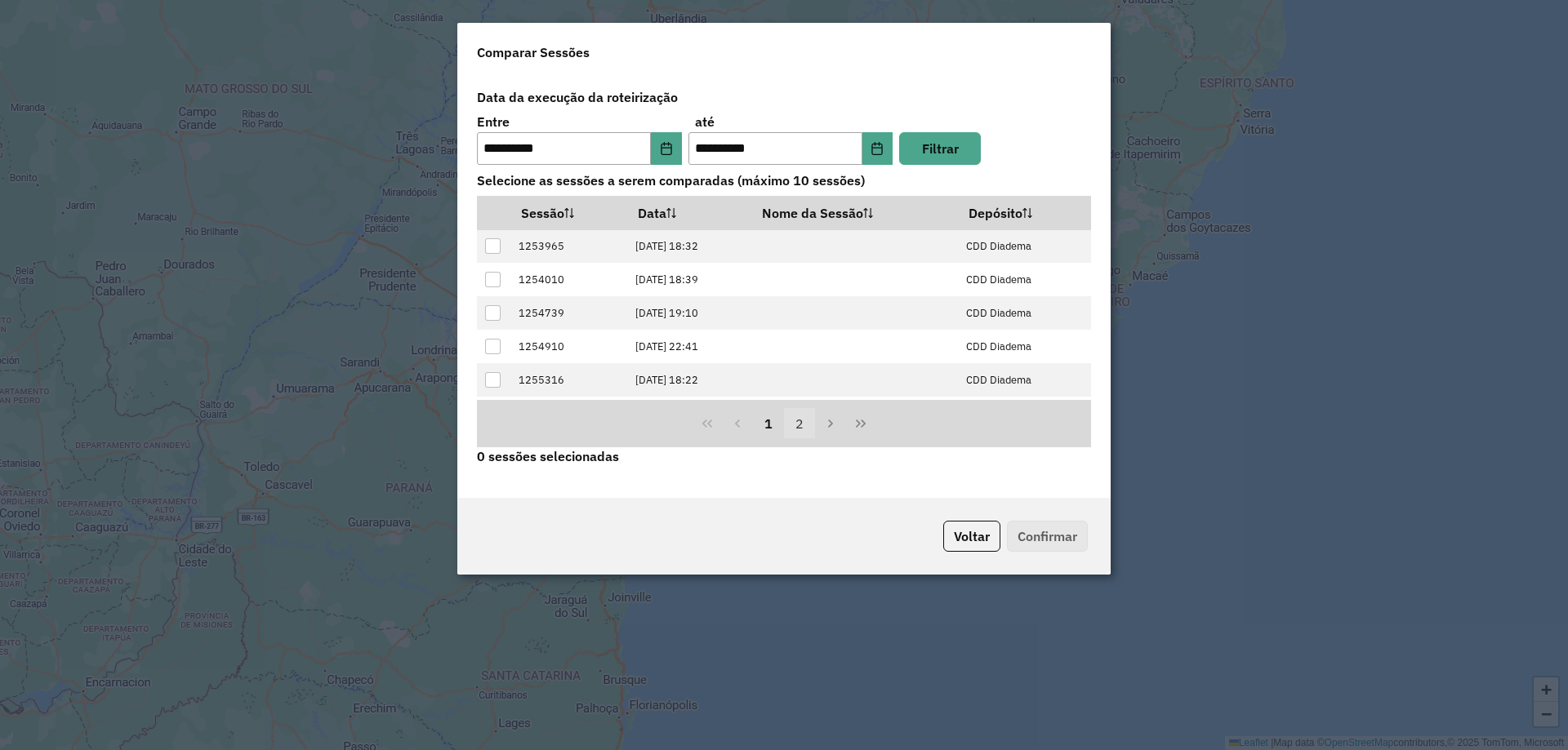
click at [798, 424] on button "2" at bounding box center [800, 424] width 31 height 31
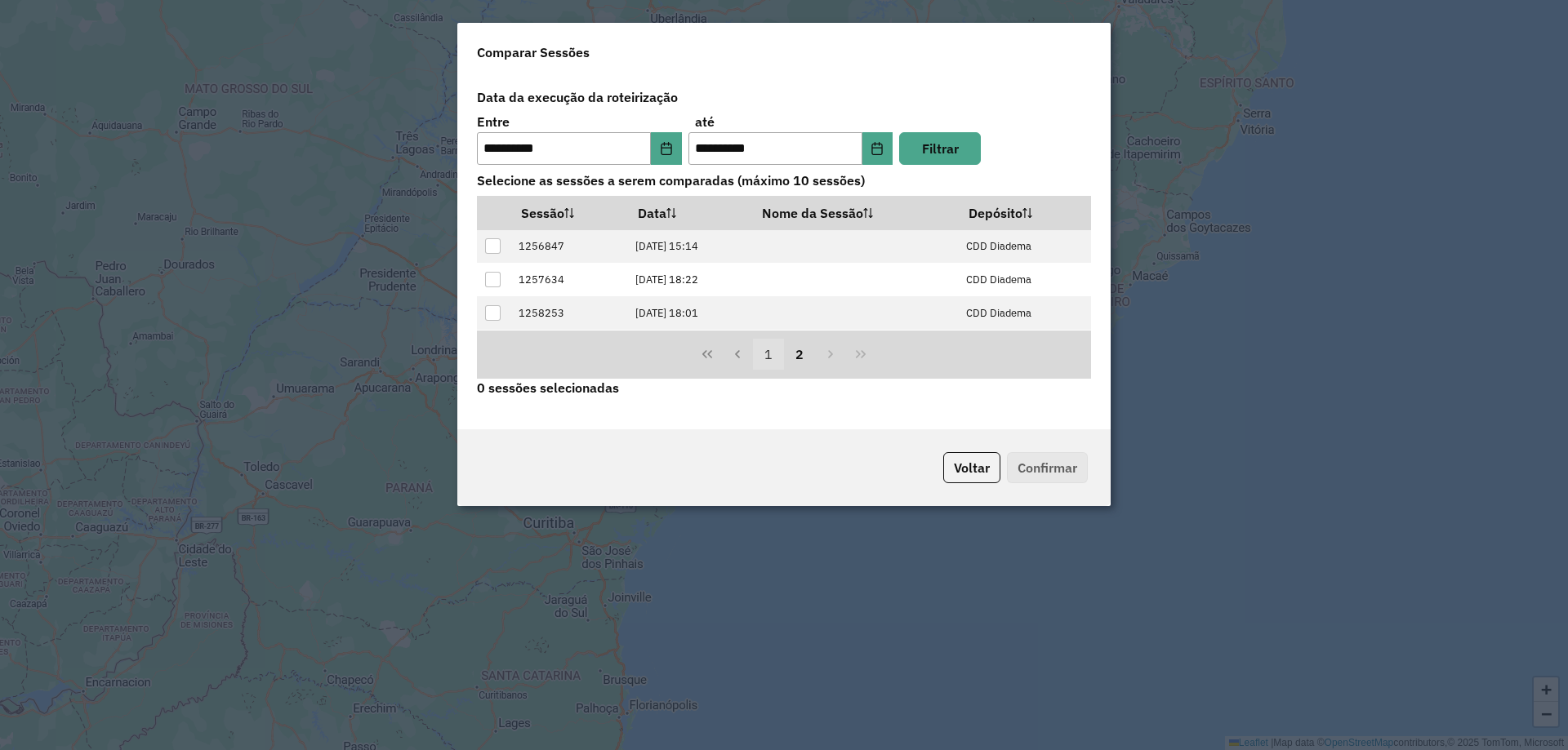
click at [765, 360] on button "1" at bounding box center [768, 354] width 31 height 31
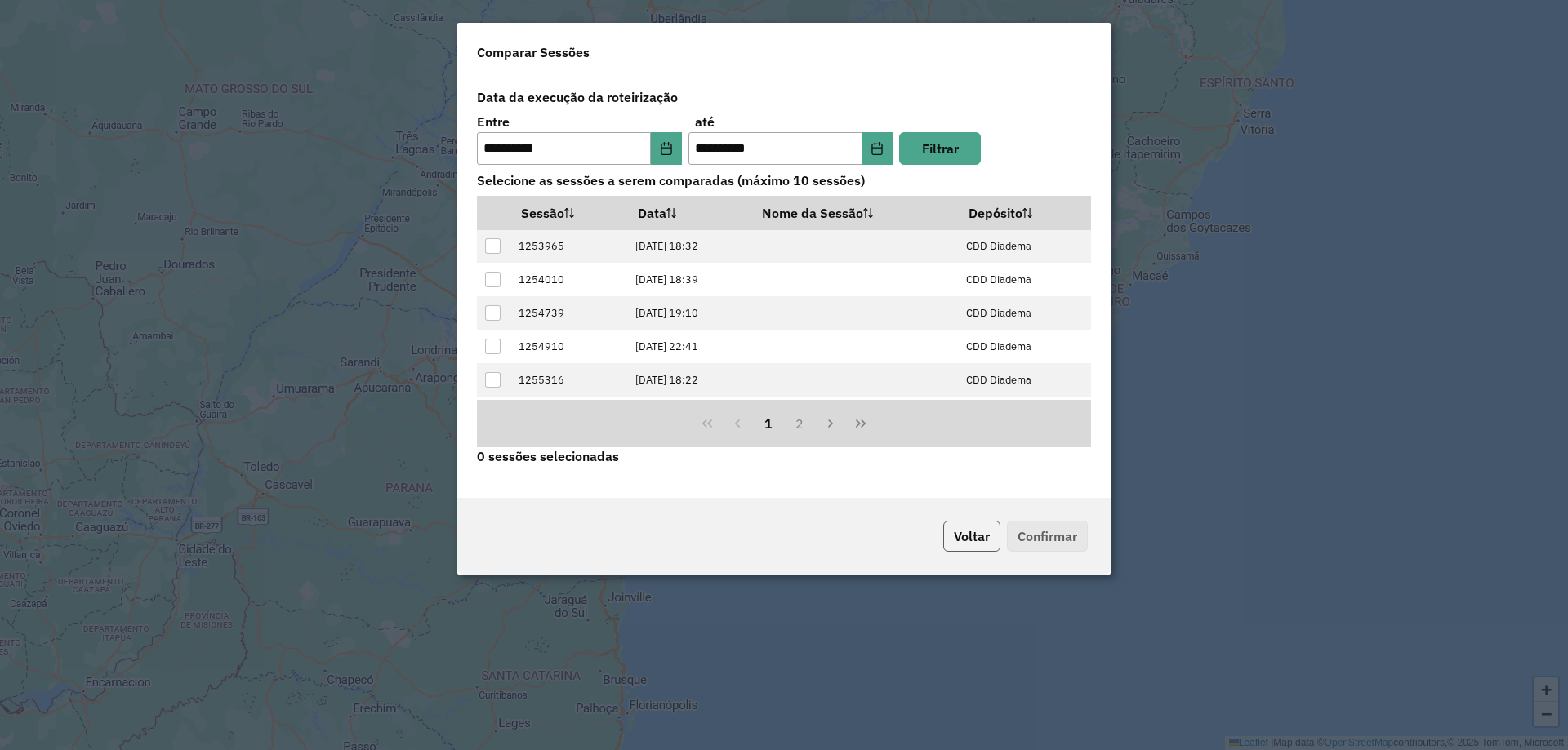
click at [962, 542] on button "Voltar" at bounding box center [971, 537] width 57 height 31
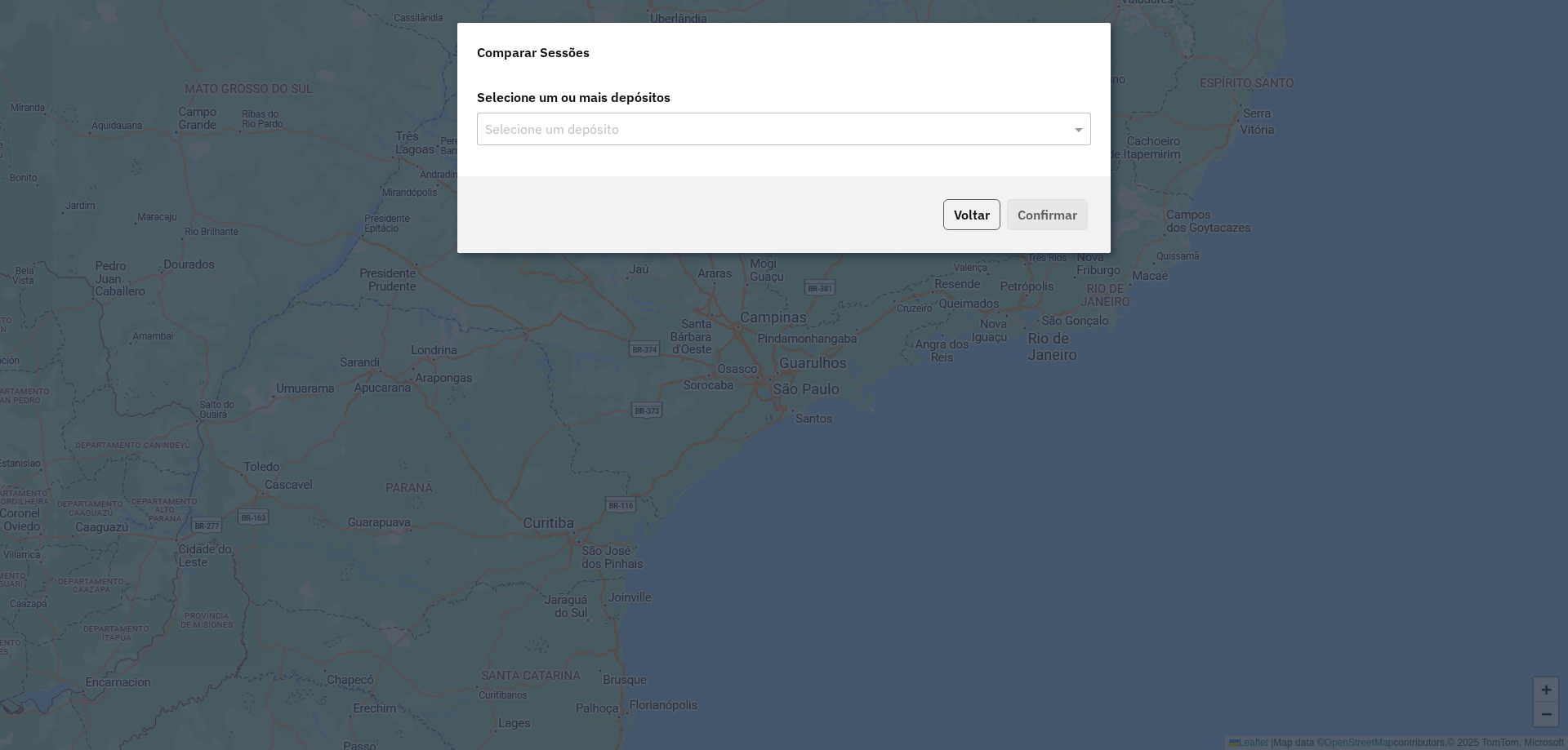
click at [946, 226] on button "Voltar" at bounding box center [971, 215] width 57 height 31
click at [959, 221] on button "Voltar" at bounding box center [971, 215] width 57 height 31
click at [962, 212] on button "Voltar" at bounding box center [971, 215] width 57 height 31
click at [985, 229] on button "Voltar" at bounding box center [971, 215] width 57 height 31
click at [1228, 302] on modal-container "Comparar Sessões Selecione um ou mais depósitos Selecione um depósito Voltar Co…" at bounding box center [784, 375] width 1568 height 750
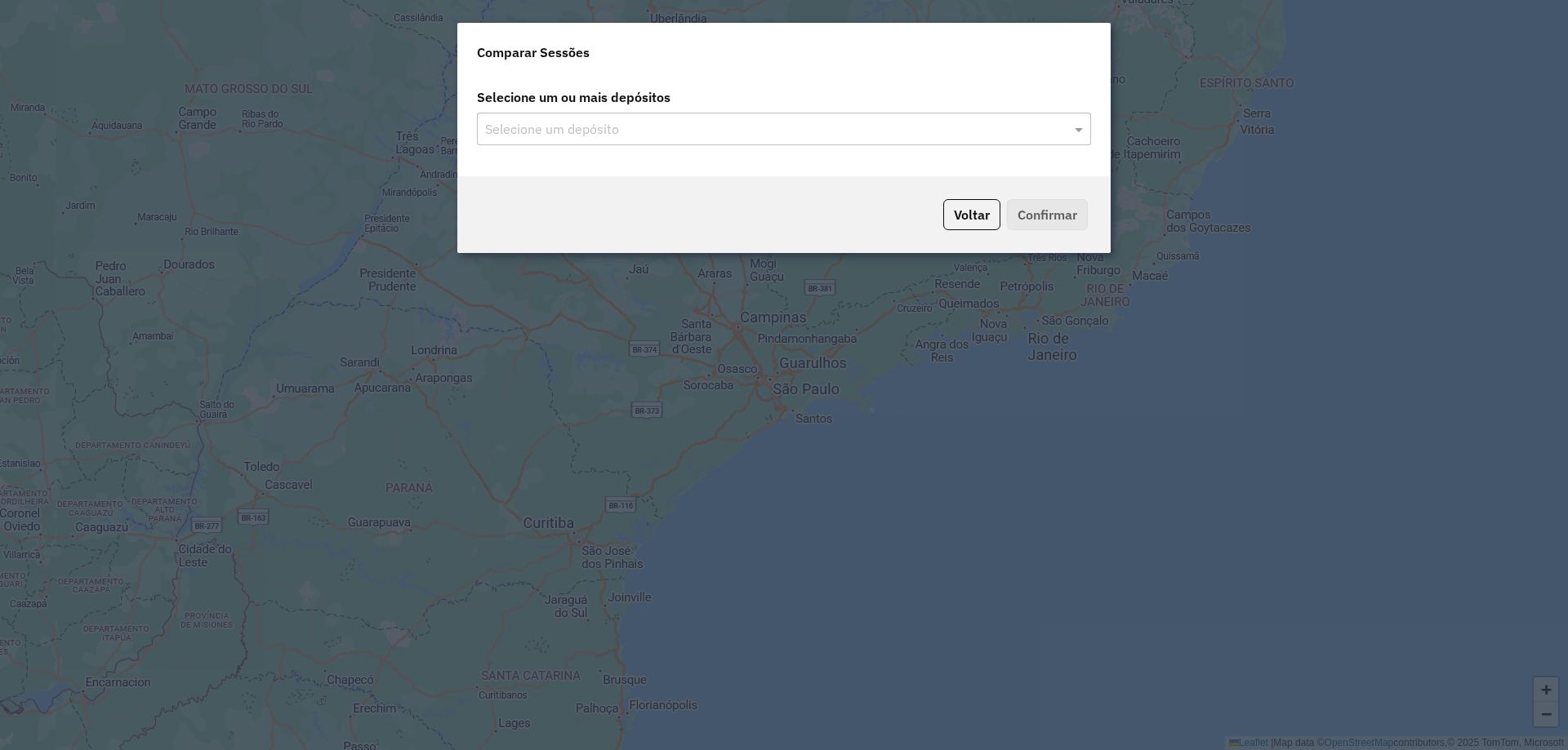
click at [956, 132] on input "text" at bounding box center [775, 129] width 589 height 19
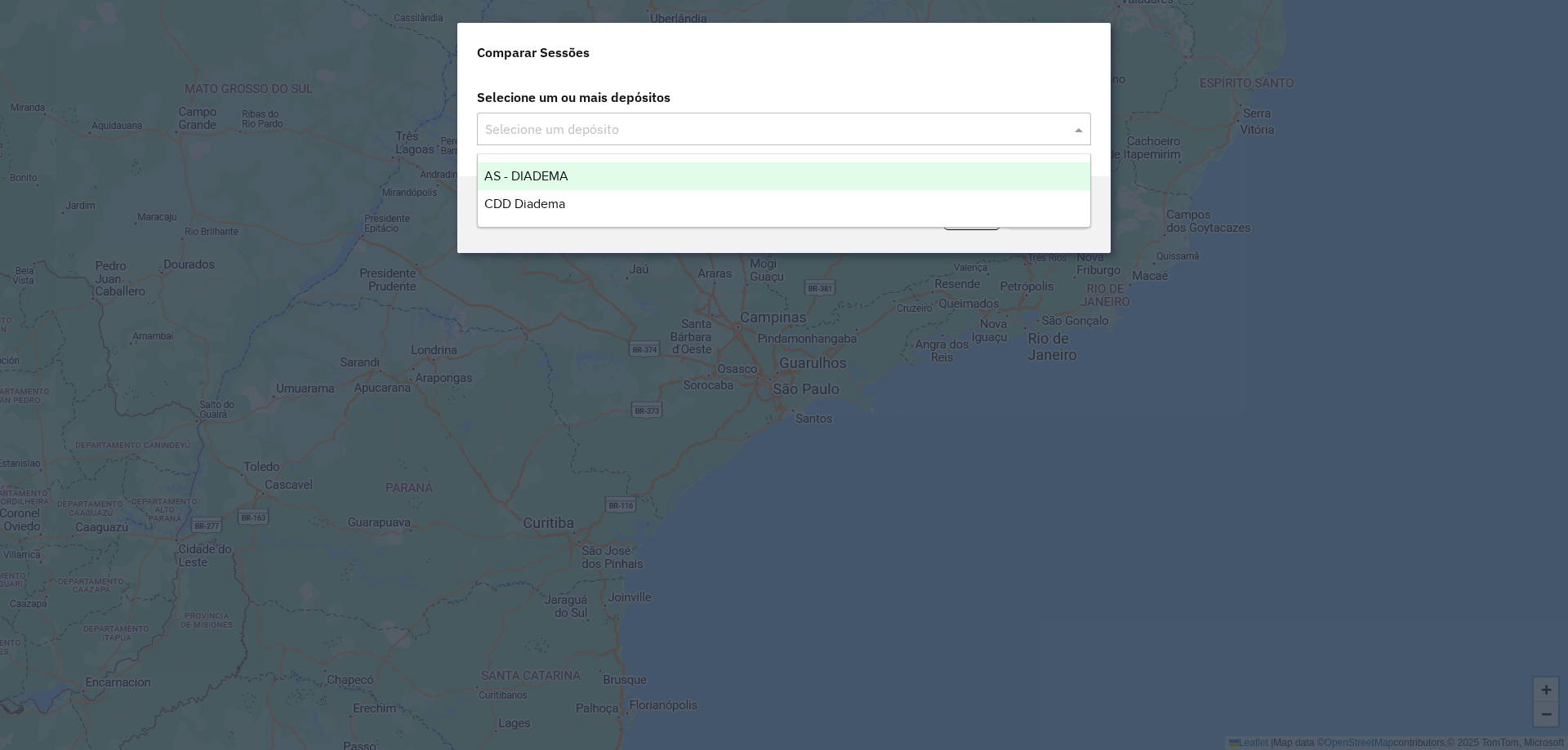
click at [1075, 133] on span at bounding box center [1080, 129] width 20 height 19
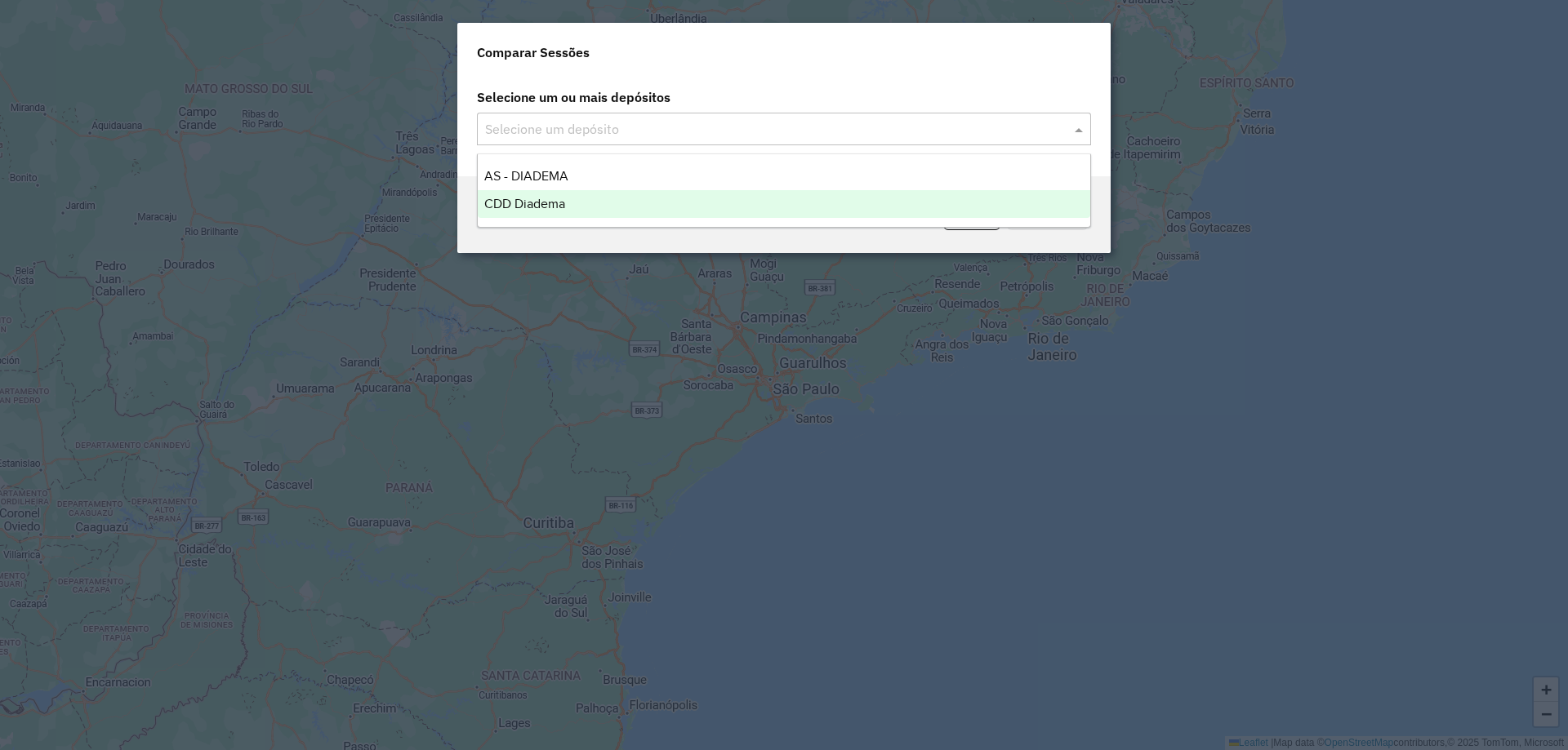
click at [662, 205] on div "CDD Diadema" at bounding box center [783, 204] width 612 height 28
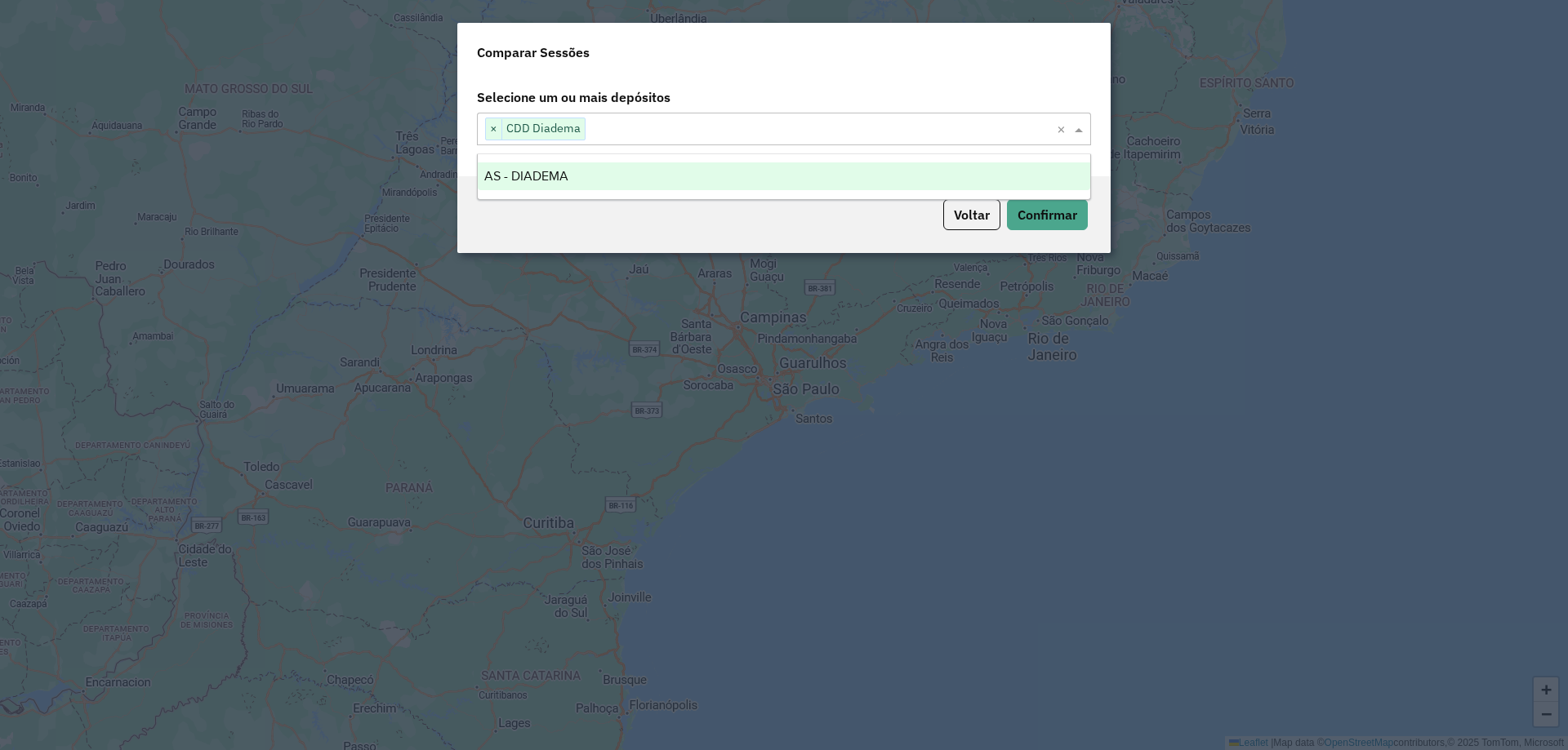
click at [717, 227] on div "Voltar Confirmar" at bounding box center [784, 215] width 653 height 77
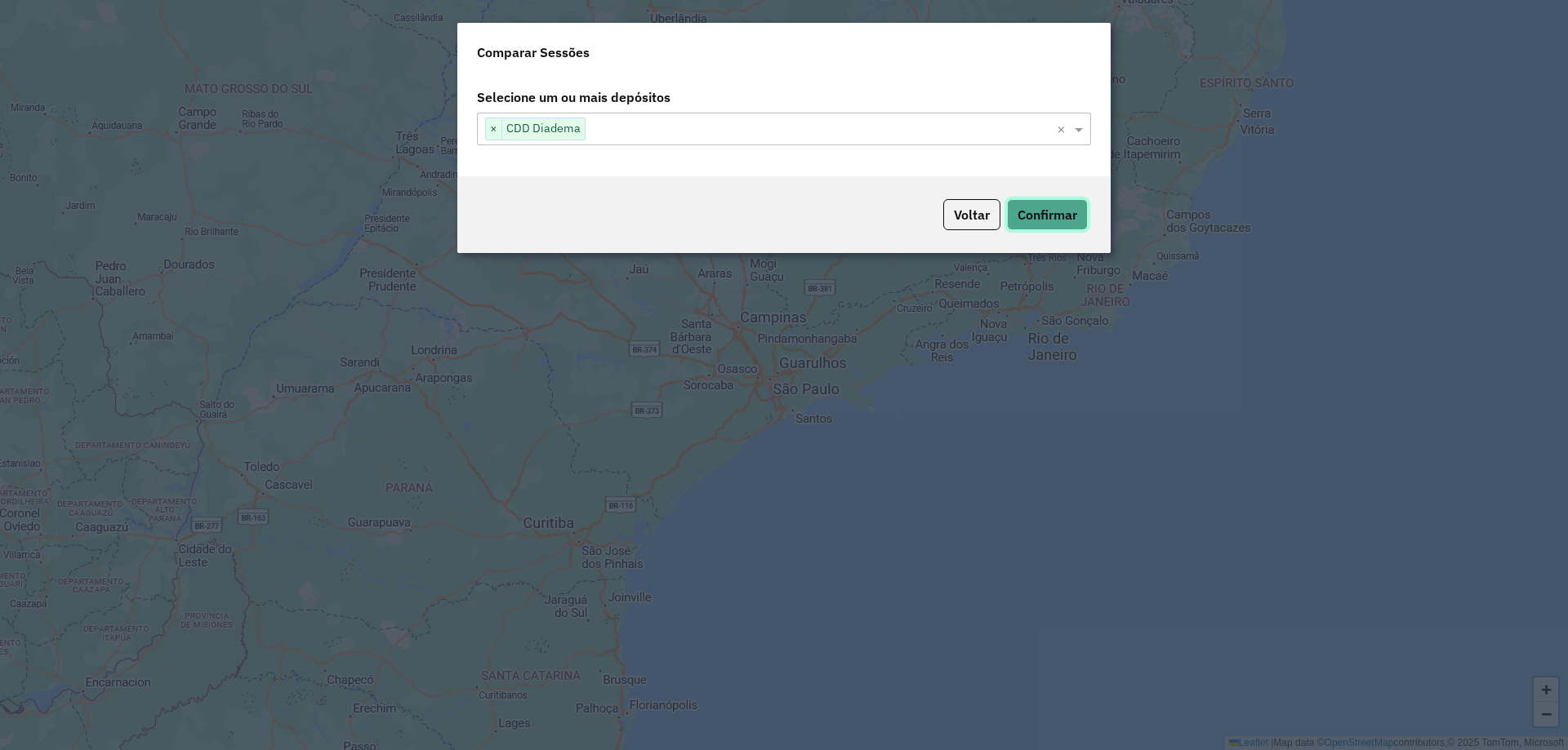
click at [1053, 218] on button "Confirmar" at bounding box center [1047, 215] width 81 height 31
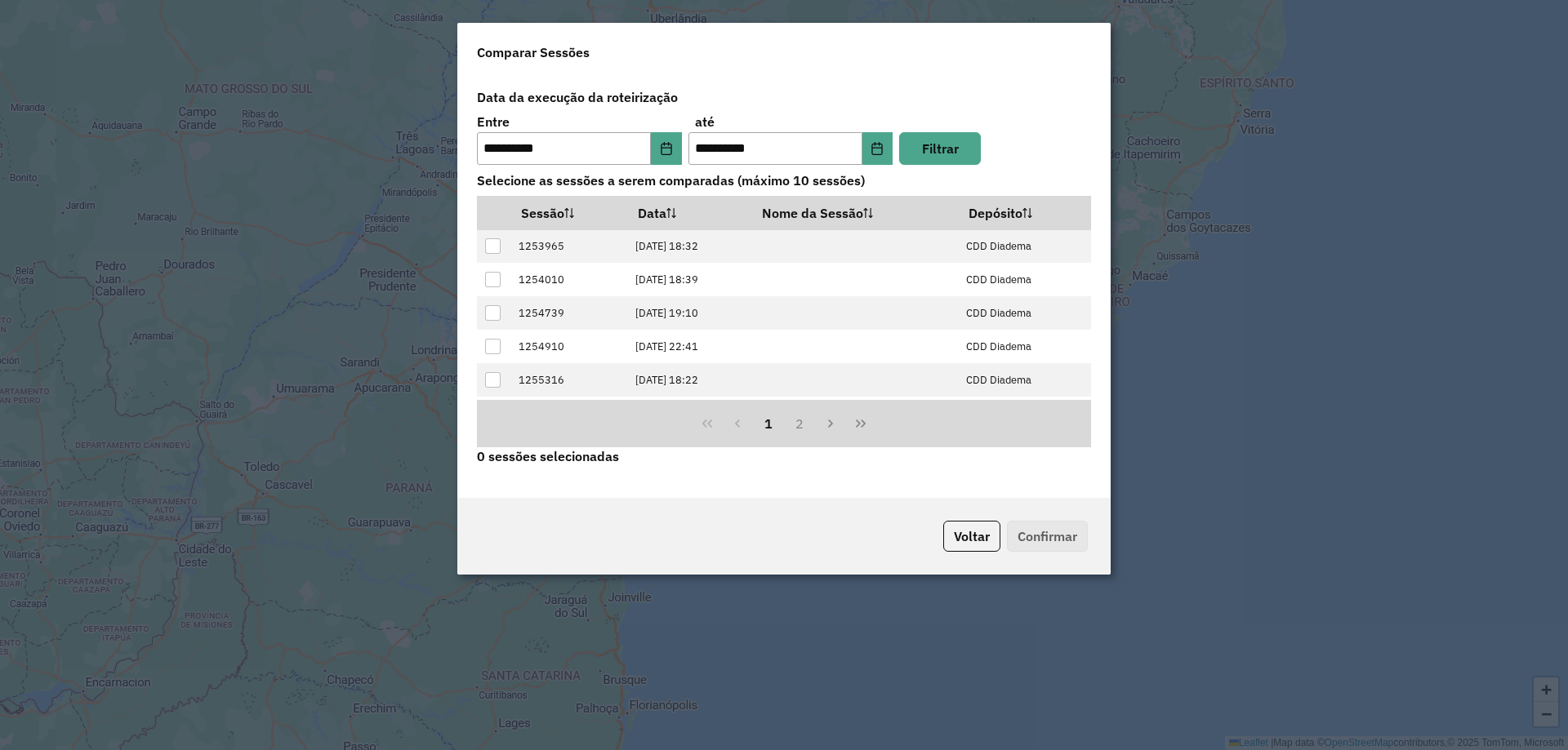
scroll to position [165, 0]
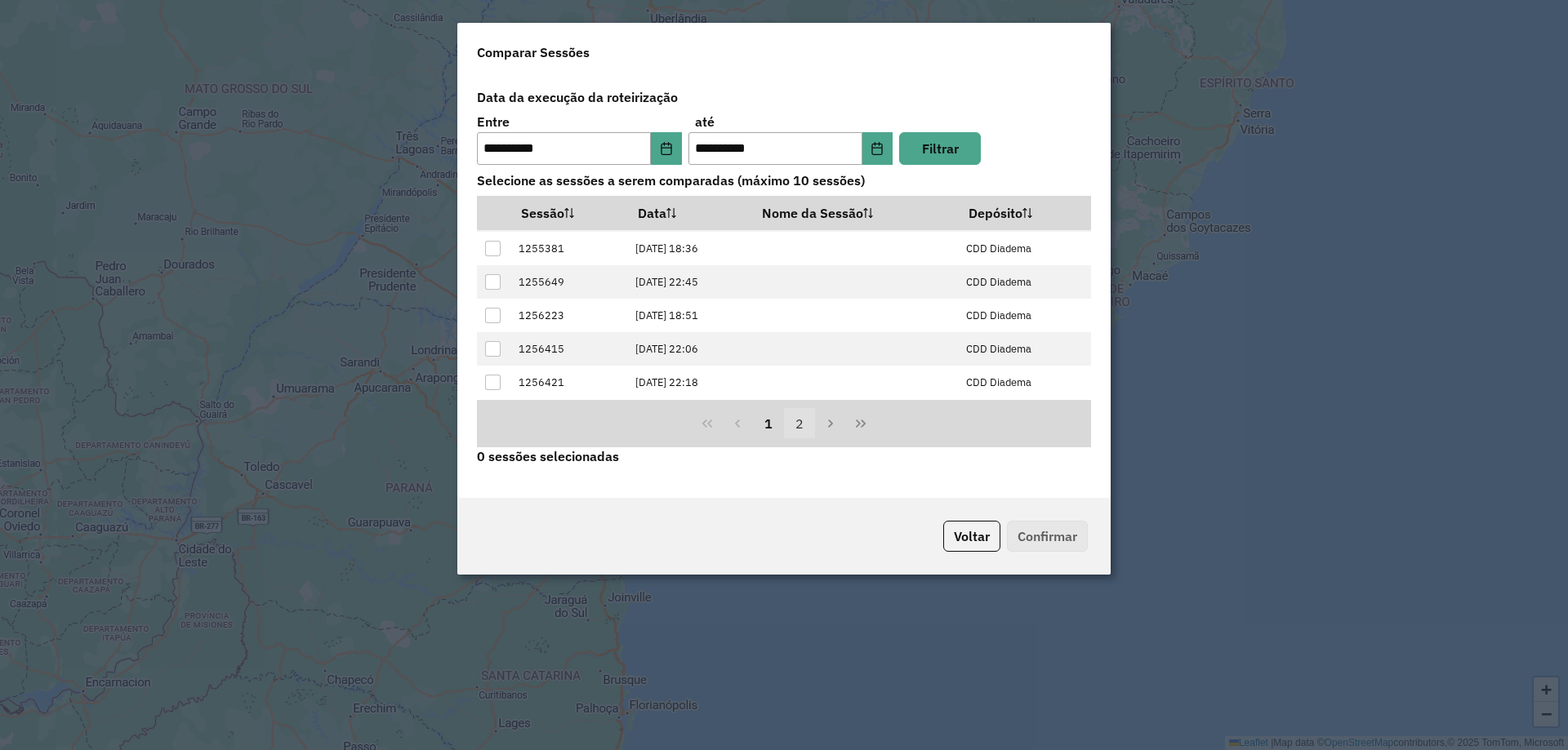
click at [800, 416] on button "2" at bounding box center [800, 424] width 31 height 31
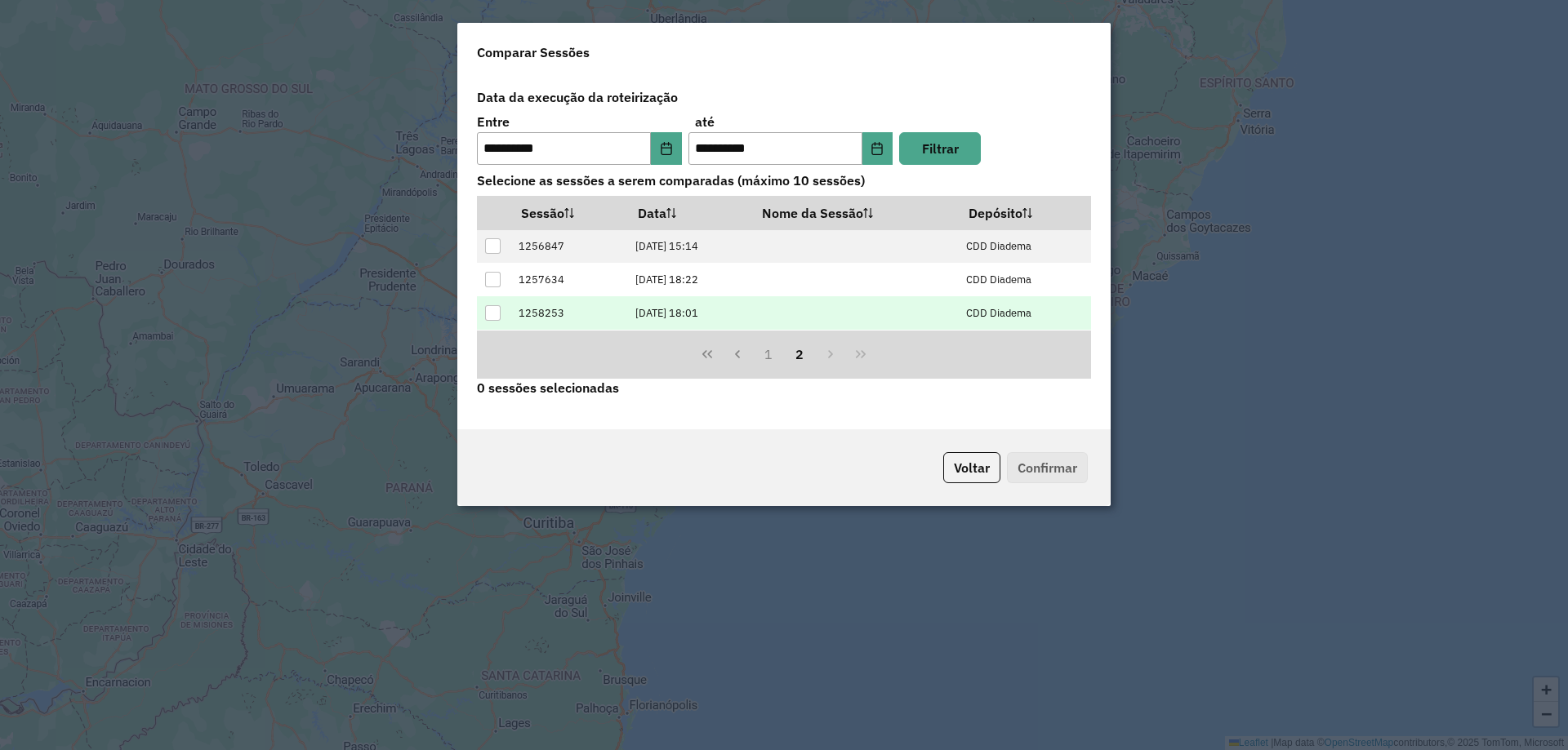
click at [495, 307] on div at bounding box center [493, 313] width 16 height 16
click at [1027, 463] on button "Confirmar" at bounding box center [1047, 468] width 81 height 31
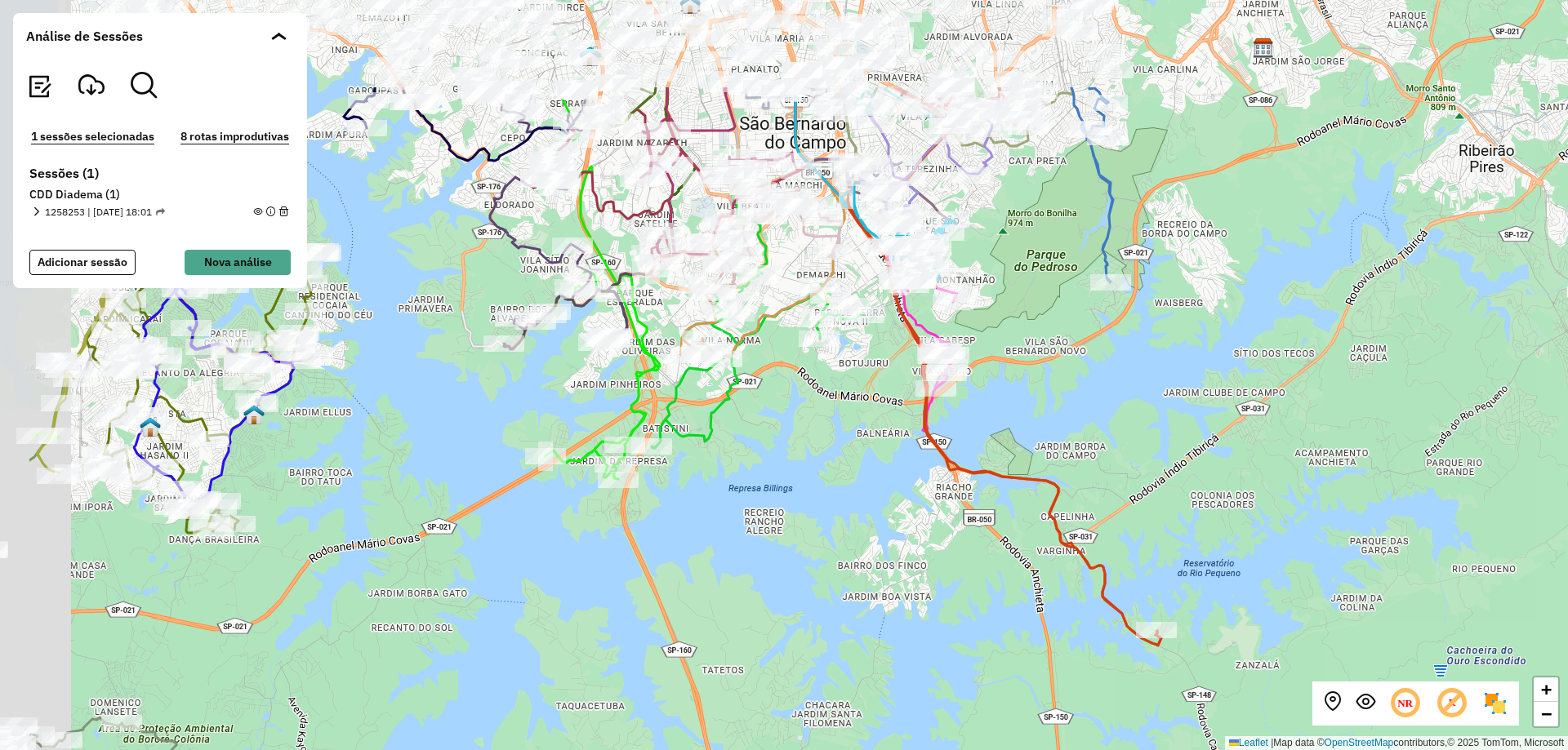
drag, startPoint x: 687, startPoint y: 423, endPoint x: 932, endPoint y: 597, distance: 300.5
click at [925, 605] on div "+ − Leaflet | Map data © OpenStreetMap contributors,© 2025 TomTom, Microsoft" at bounding box center [784, 375] width 1568 height 750
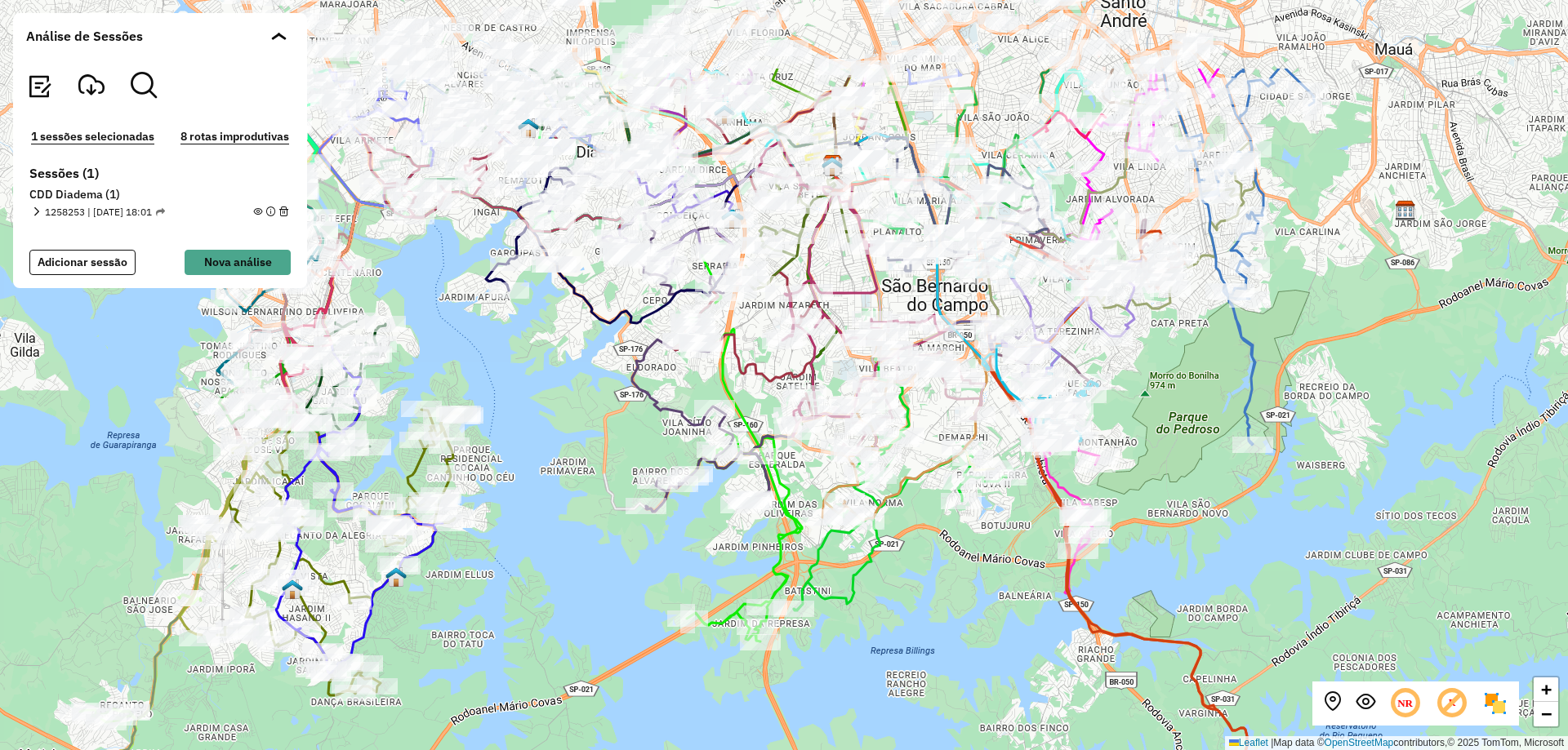
drag, startPoint x: 483, startPoint y: 251, endPoint x: 573, endPoint y: 396, distance: 170.7
click at [573, 396] on div "+ − Leaflet | Map data © OpenStreetMap contributors,© 2025 TomTom, Microsoft" at bounding box center [784, 375] width 1568 height 750
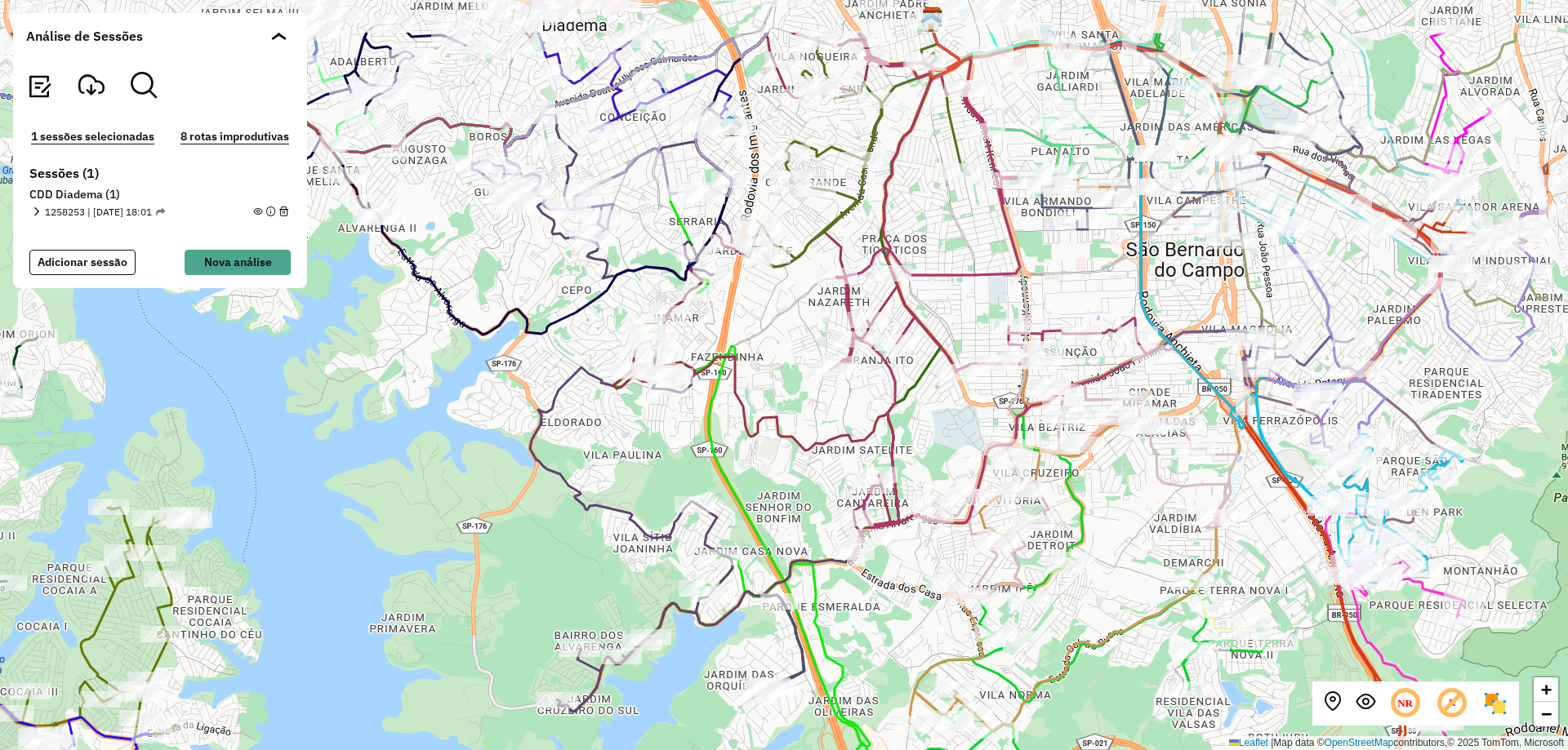
drag, startPoint x: 614, startPoint y: 382, endPoint x: 435, endPoint y: 490, distance: 209.1
click at [435, 492] on div "+ − Leaflet | Map data © OpenStreetMap contributors,© 2025 TomTom, Microsoft" at bounding box center [784, 375] width 1568 height 750
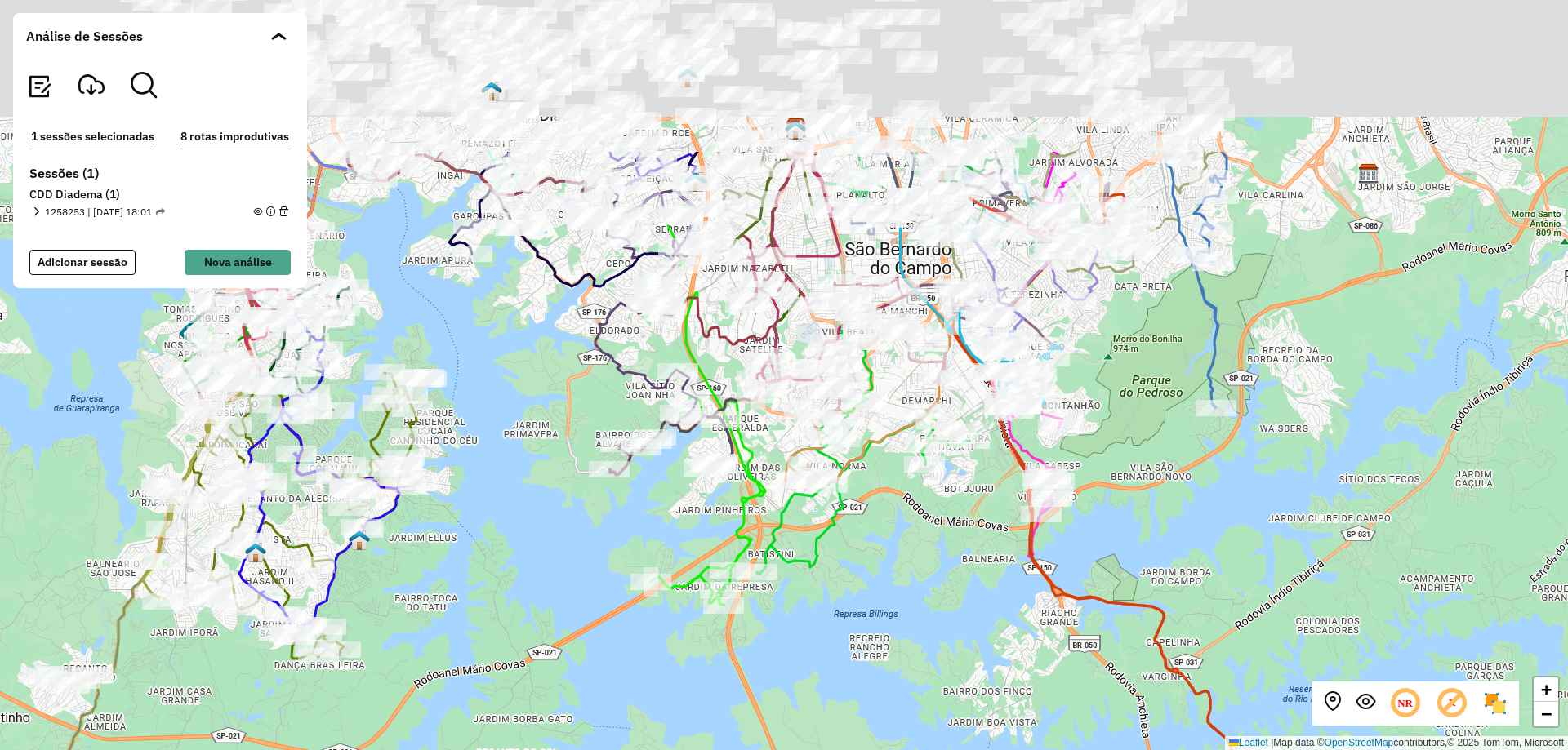
drag, startPoint x: 511, startPoint y: 253, endPoint x: 514, endPoint y: 478, distance: 225.0
click at [514, 478] on div "+ − Leaflet | Map data © OpenStreetMap contributors,© 2025 TomTom, Microsoft" at bounding box center [784, 375] width 1568 height 750
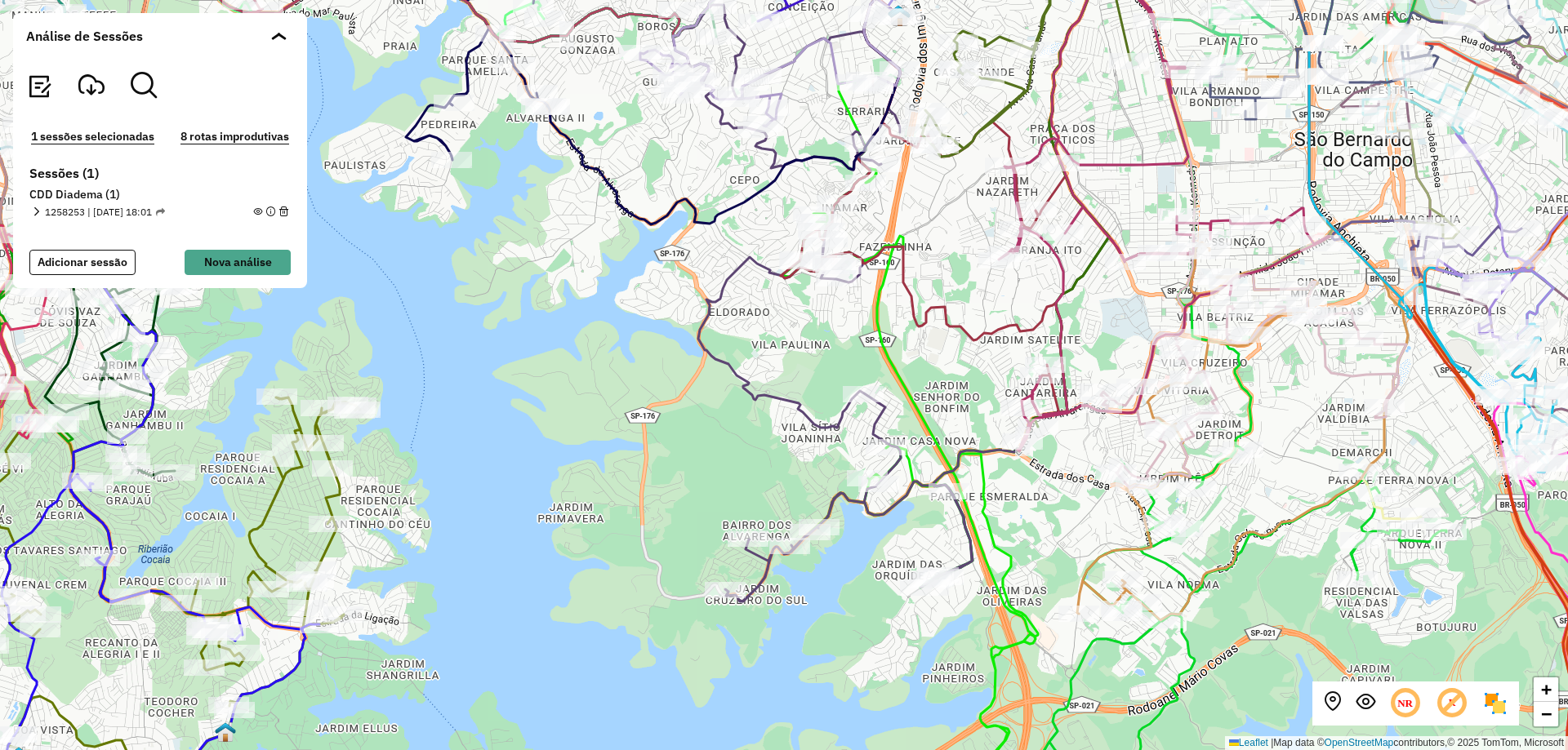
click at [713, 300] on icon at bounding box center [822, 304] width 299 height 597
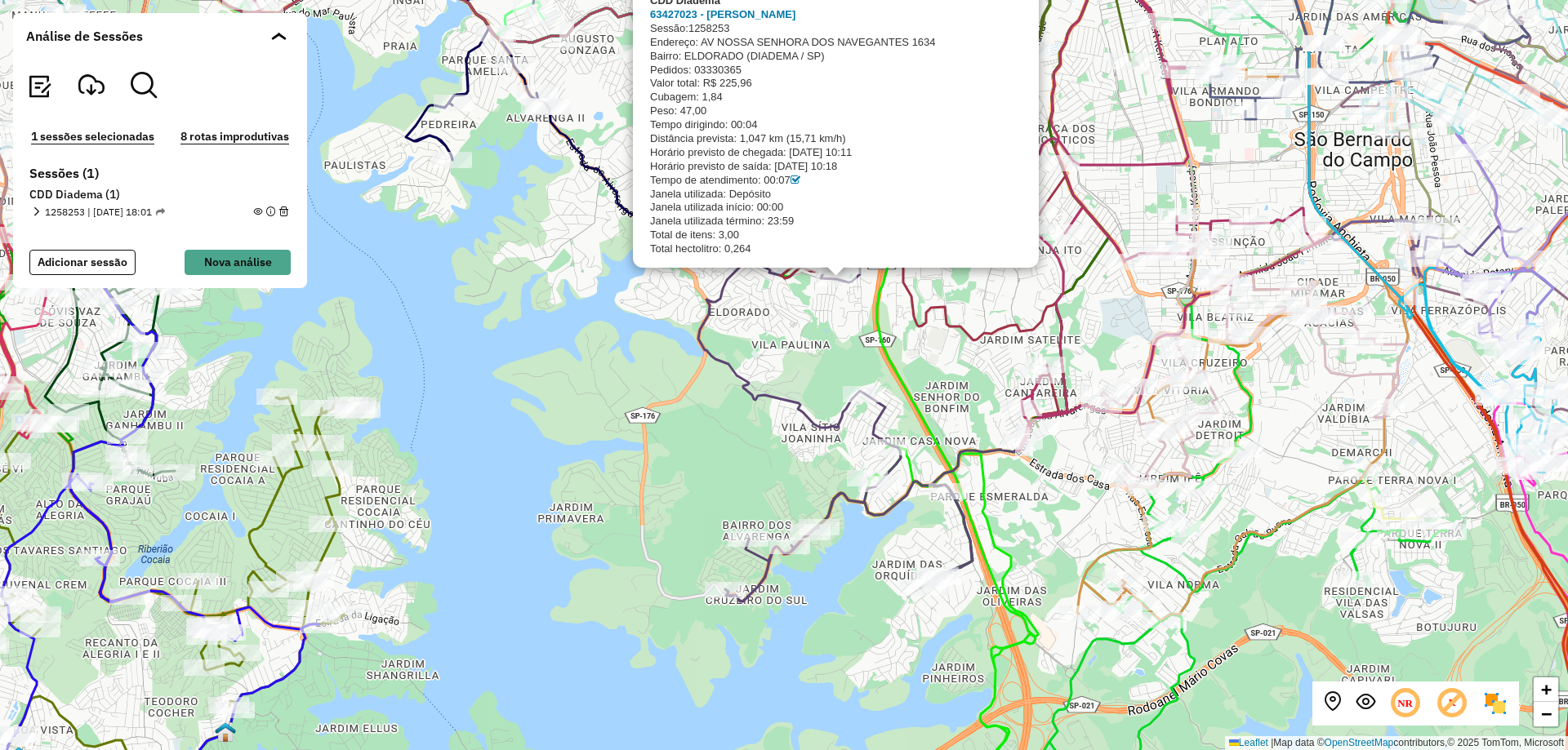
click at [702, 343] on icon at bounding box center [822, 304] width 299 height 597
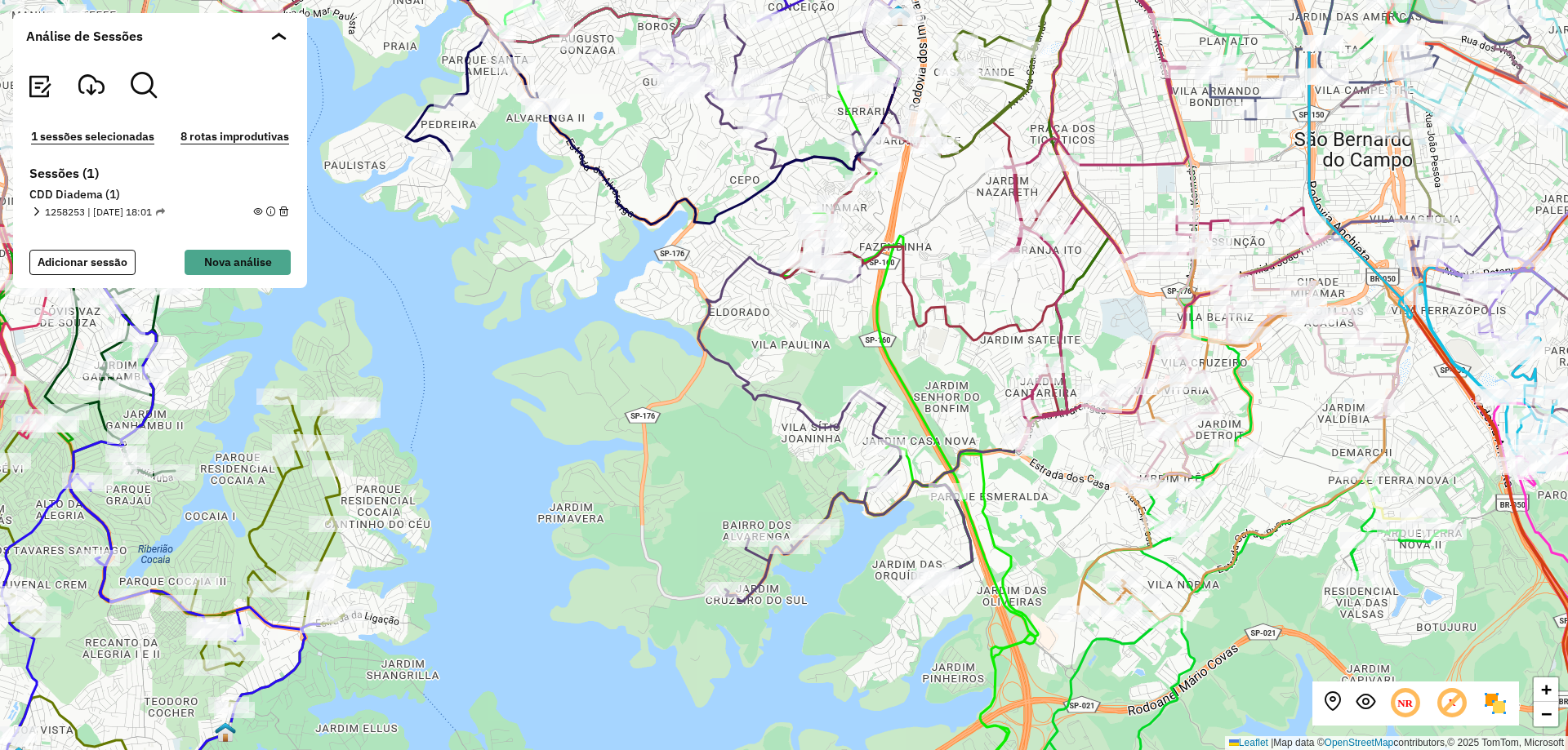
click at [702, 343] on icon at bounding box center [822, 304] width 299 height 597
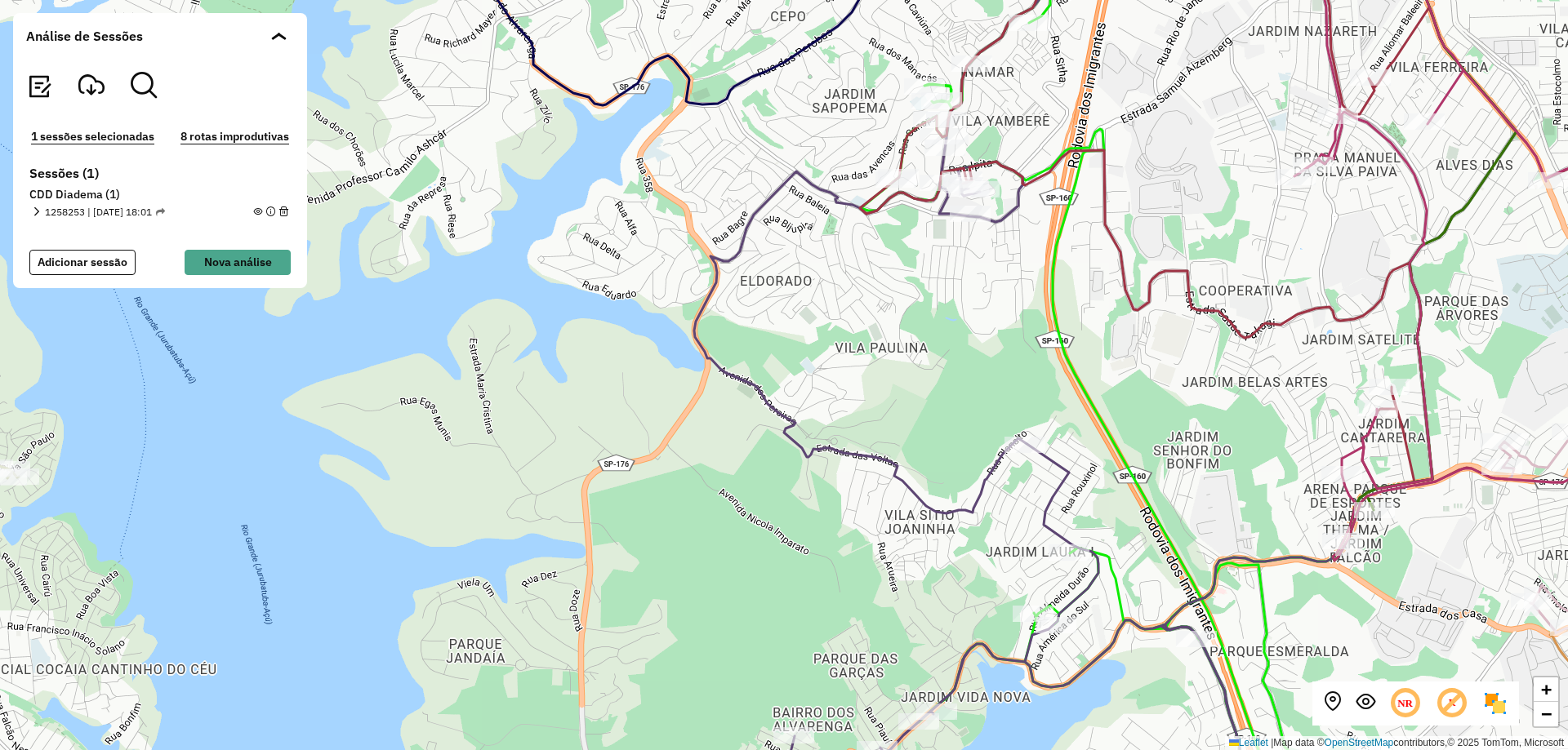
click at [712, 271] on icon at bounding box center [968, 375] width 548 height 901
drag, startPoint x: 1049, startPoint y: 174, endPoint x: 1066, endPoint y: 158, distance: 23.3
click at [1066, 158] on icon at bounding box center [1274, 207] width 829 height 564
click at [267, 260] on button "Nova análise" at bounding box center [237, 262] width 107 height 25
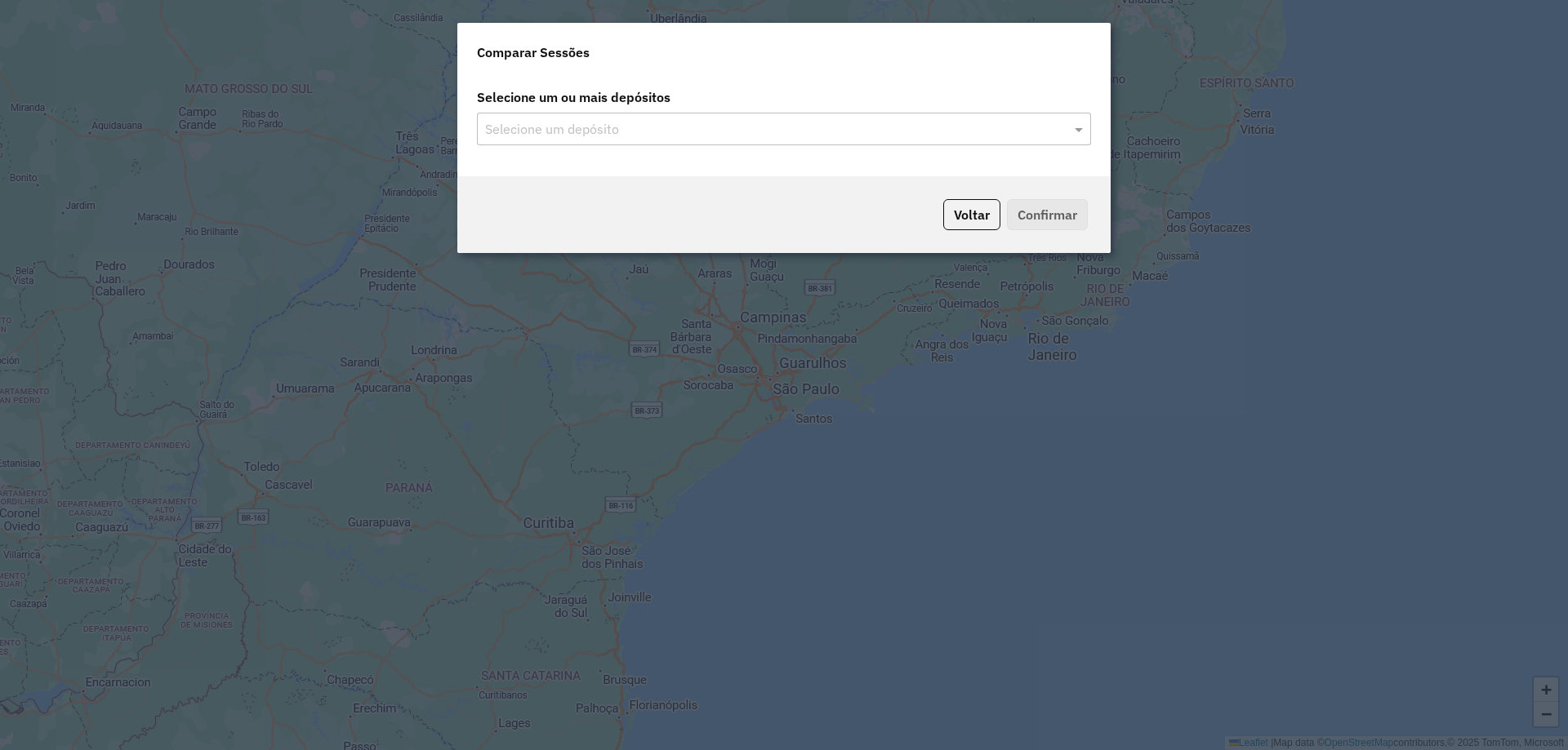
click at [842, 137] on input "text" at bounding box center [775, 129] width 589 height 19
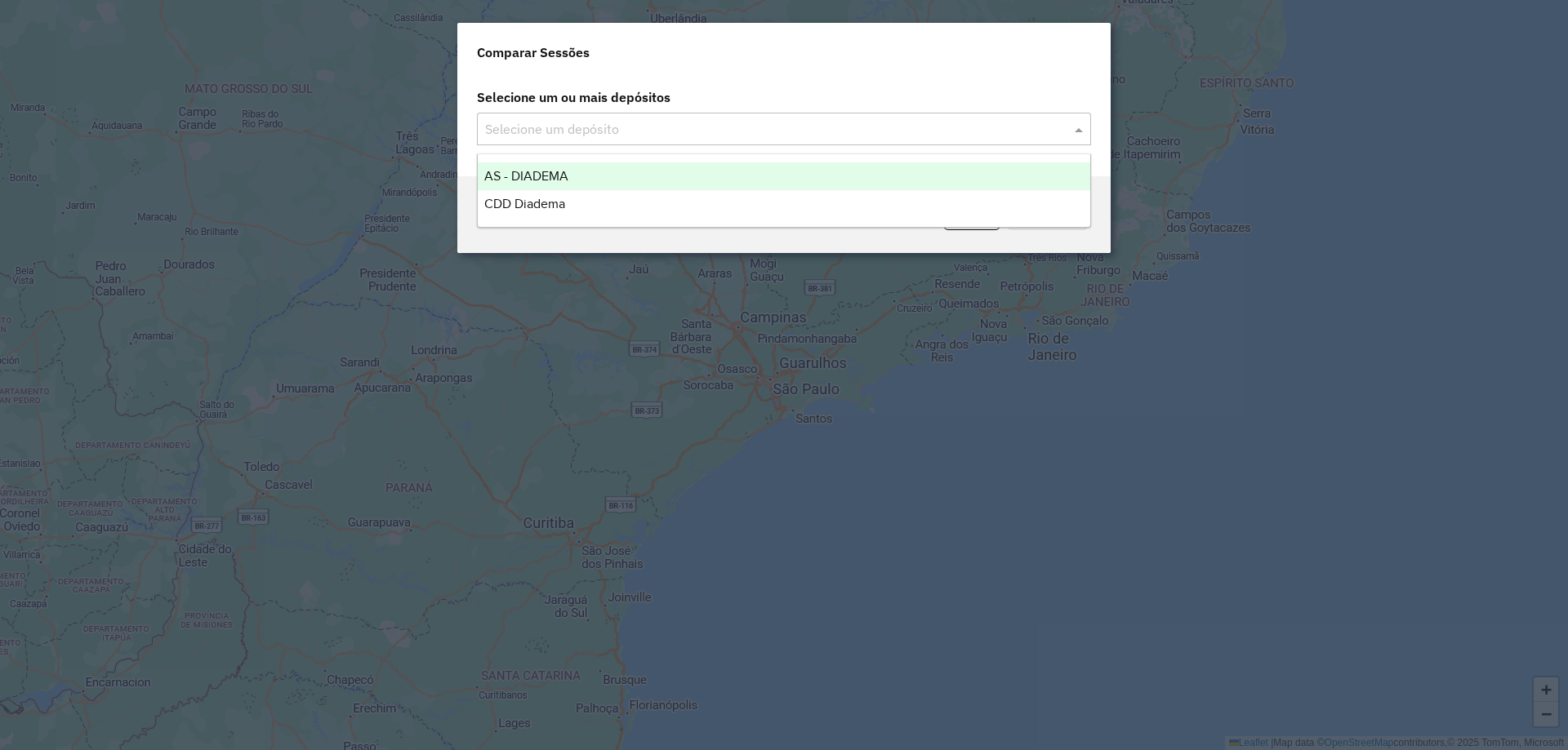
click at [1081, 121] on span at bounding box center [1080, 129] width 20 height 19
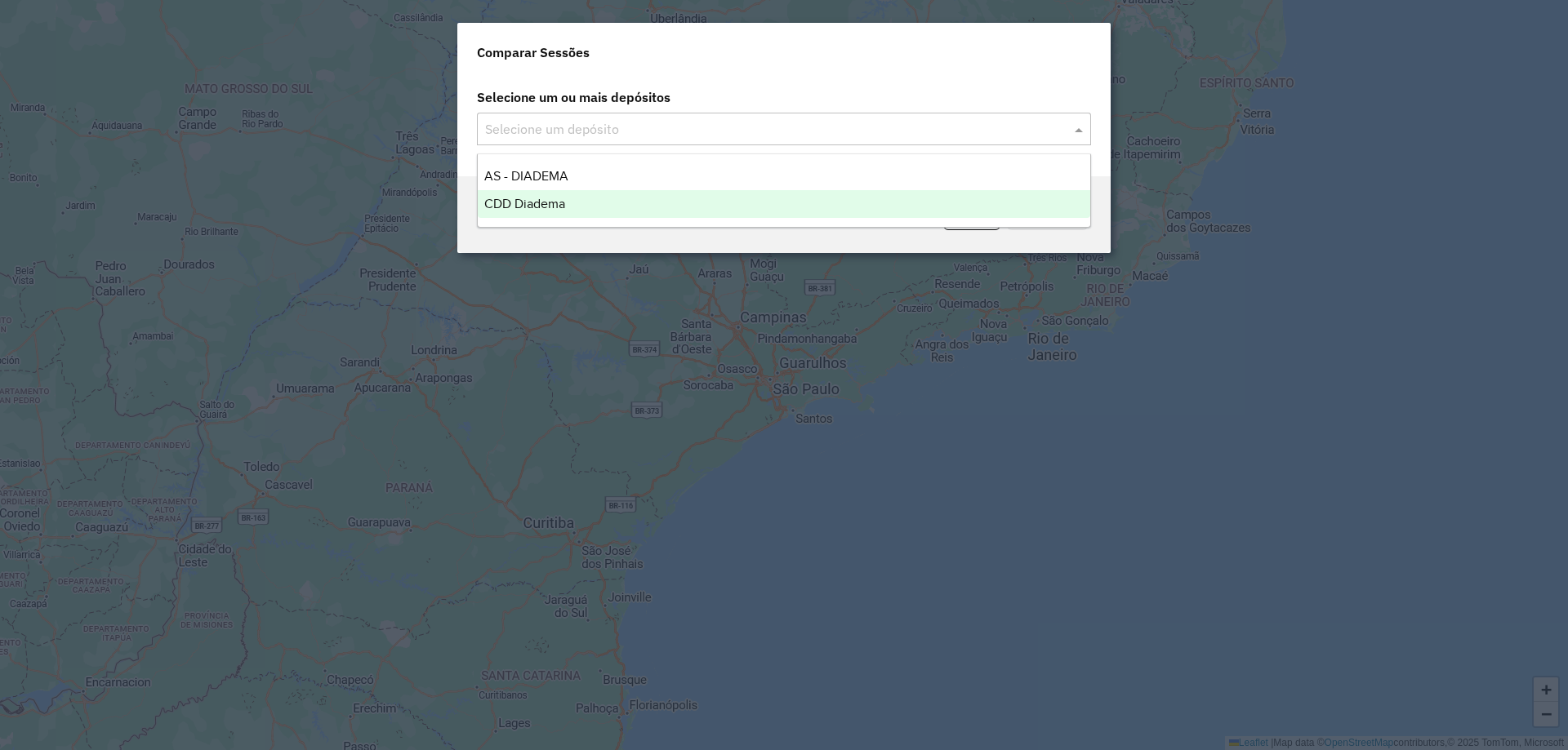
click at [682, 197] on div "CDD Diadema" at bounding box center [783, 204] width 612 height 28
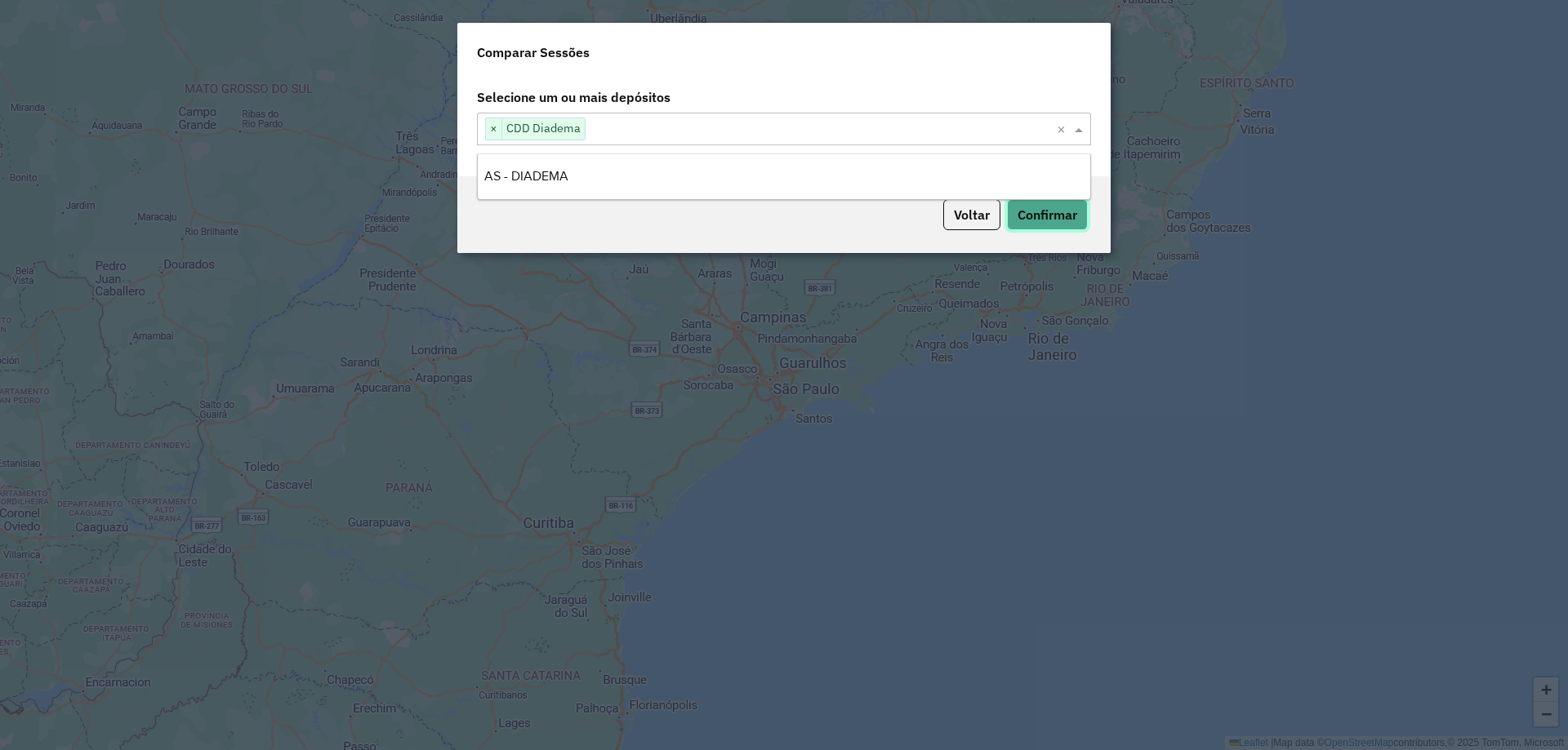
click at [1075, 221] on button "Confirmar" at bounding box center [1047, 215] width 81 height 31
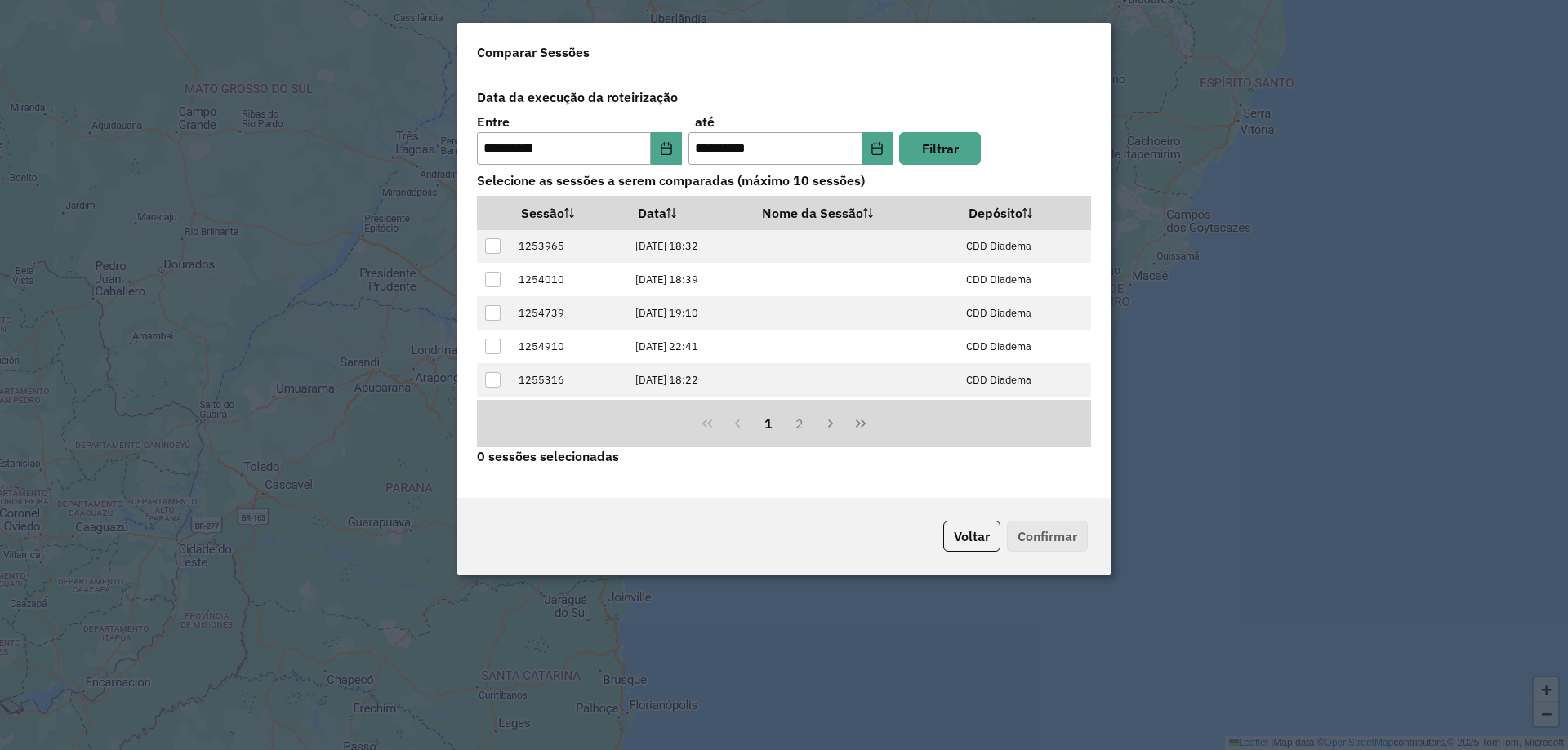
scroll to position [165, 0]
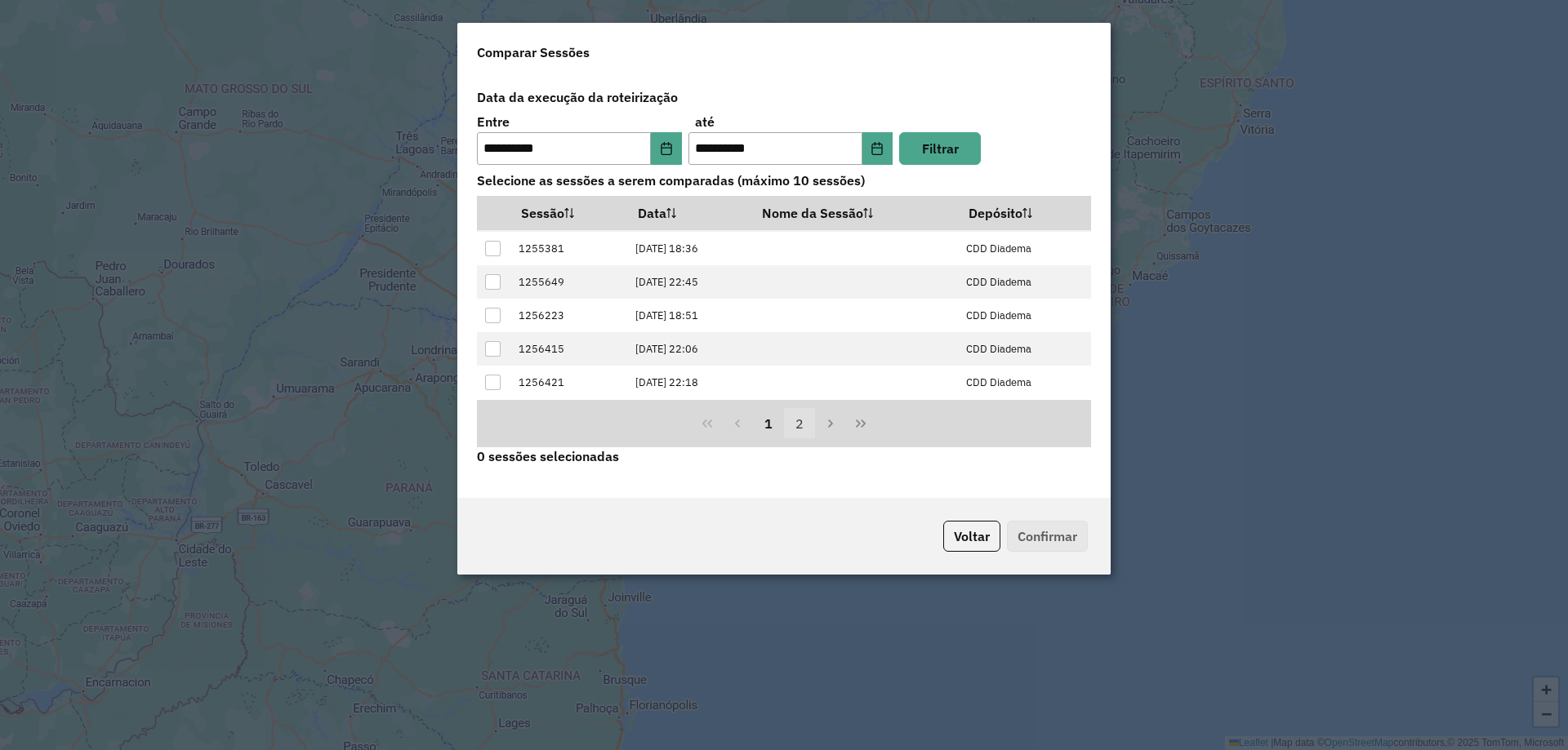
drag, startPoint x: 805, startPoint y: 420, endPoint x: 777, endPoint y: 422, distance: 28.1
click at [805, 421] on button "2" at bounding box center [800, 424] width 31 height 31
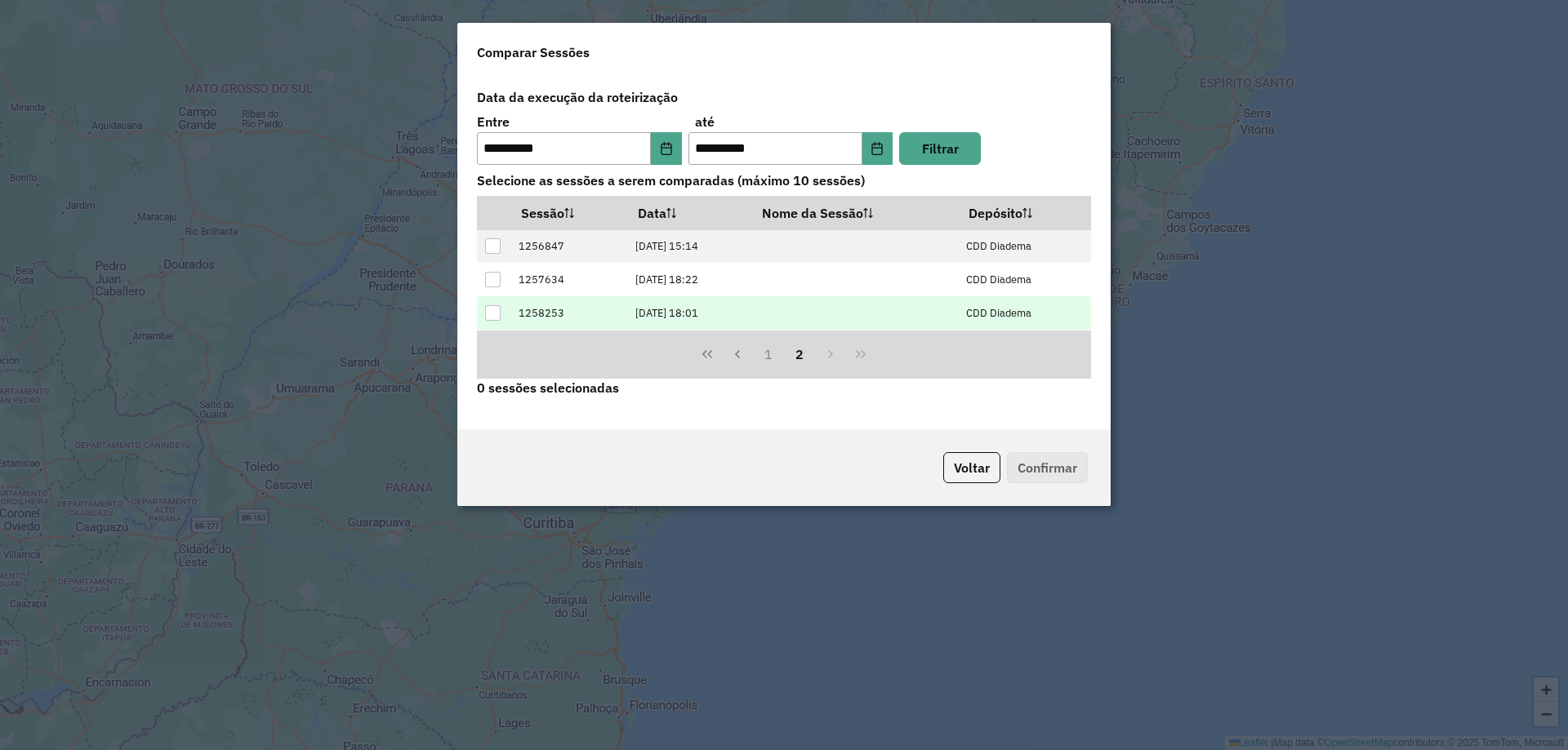
click at [489, 319] on div at bounding box center [493, 313] width 16 height 16
click at [1041, 468] on button "Confirmar" at bounding box center [1047, 468] width 81 height 31
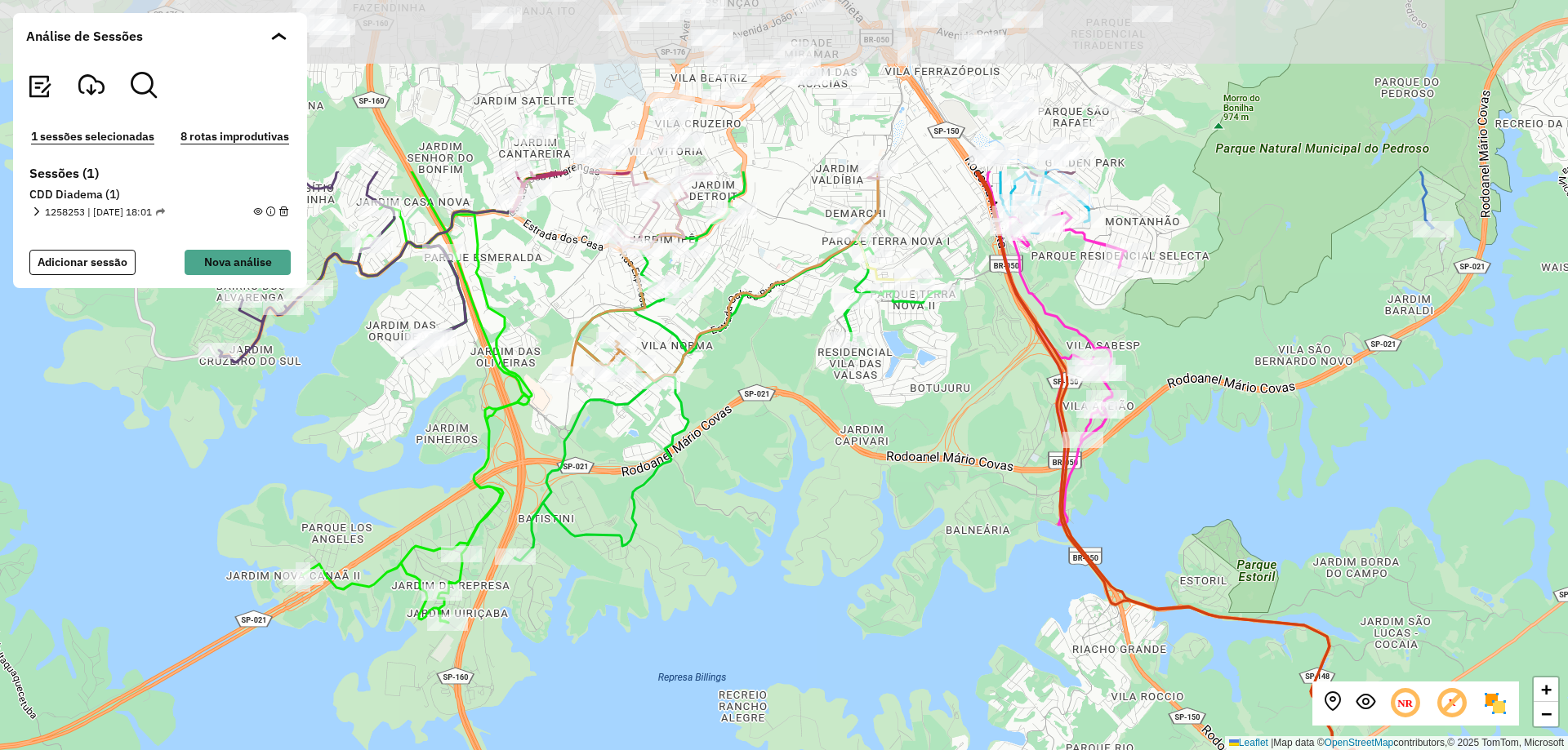
drag, startPoint x: 660, startPoint y: 249, endPoint x: 769, endPoint y: 496, distance: 270.0
click at [769, 496] on div "+ − Leaflet | Map data © OpenStreetMap contributors,© 2025 TomTom, Microsoft" at bounding box center [784, 375] width 1568 height 750
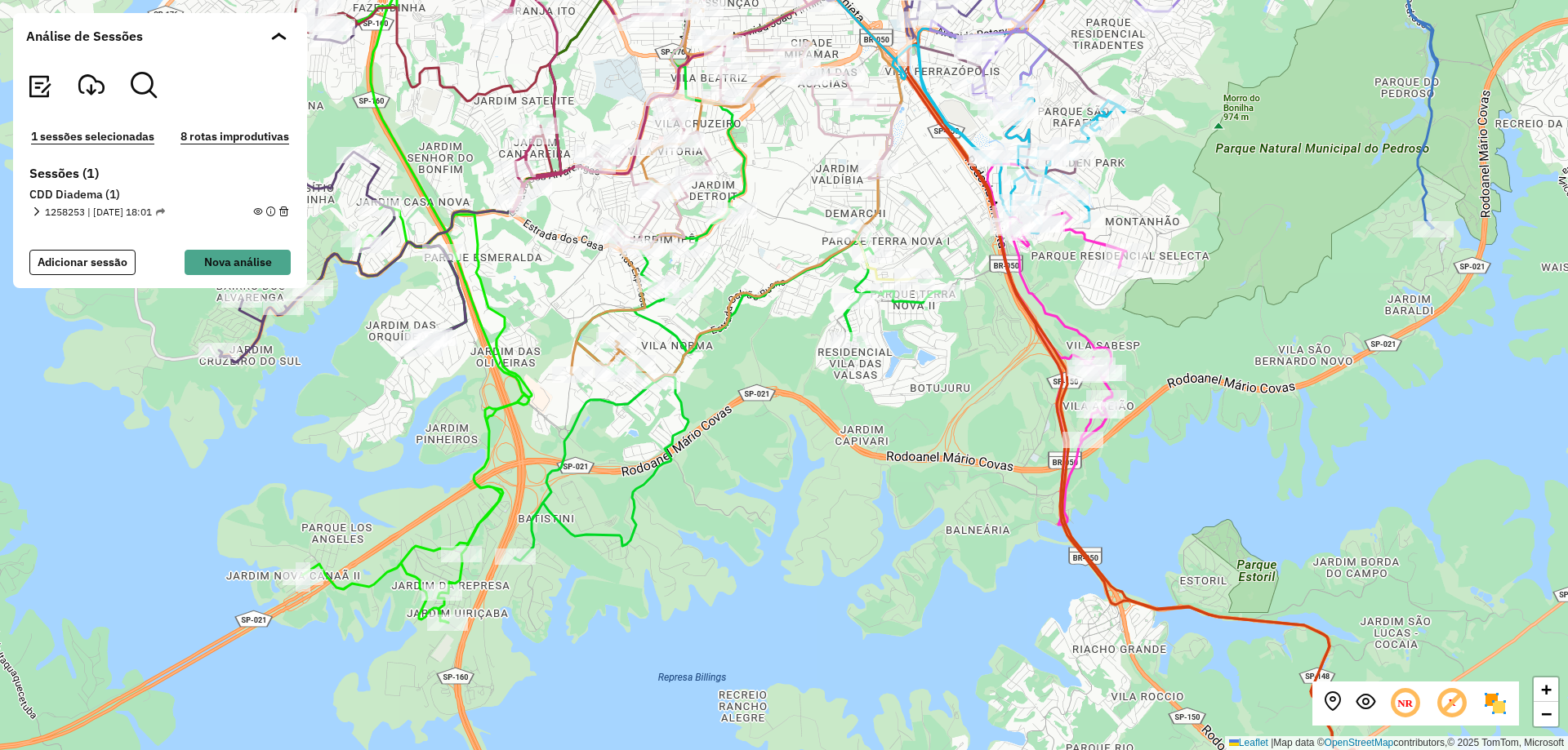
click at [727, 311] on icon at bounding box center [736, 153] width 331 height 457
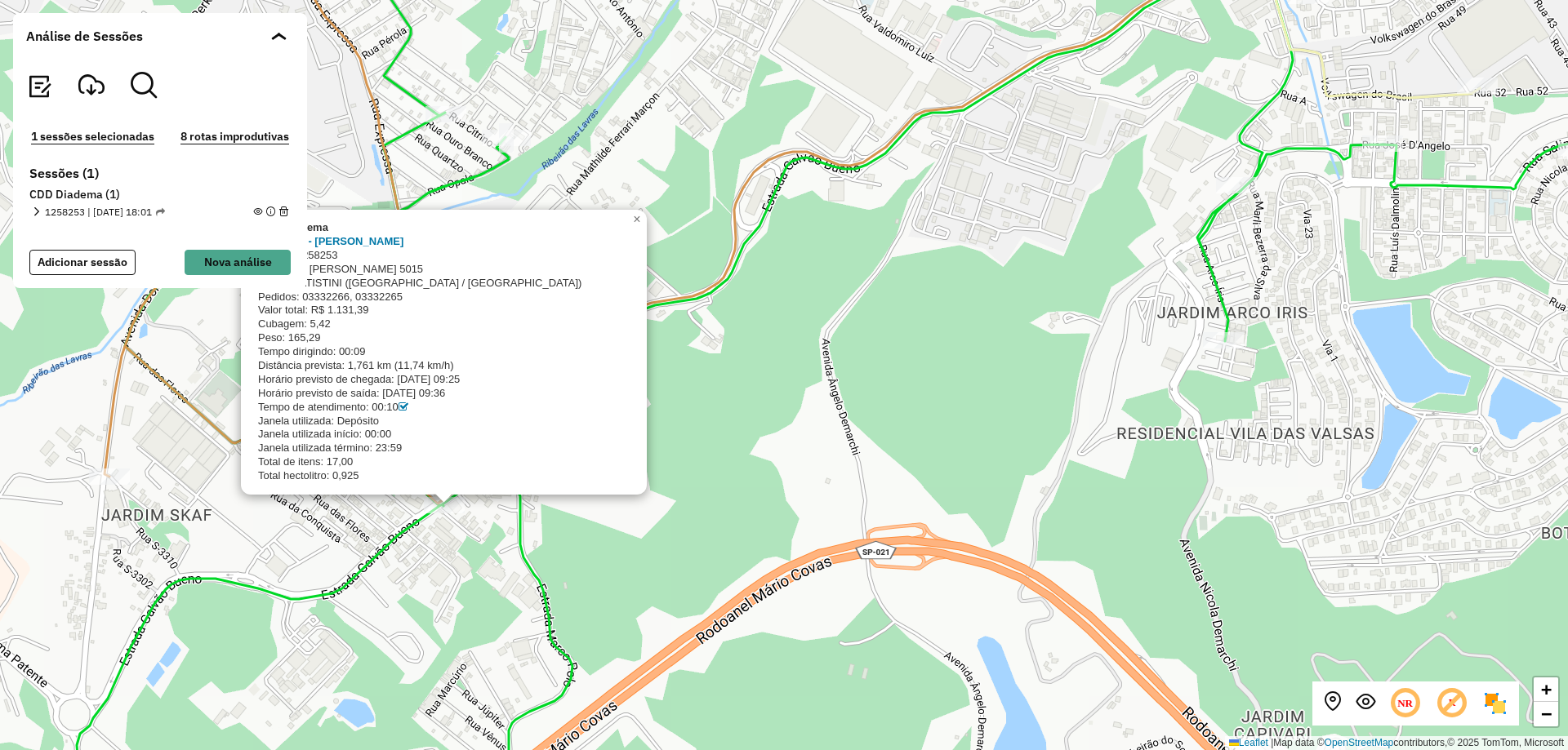
click at [522, 543] on icon at bounding box center [824, 375] width 1508 height 901
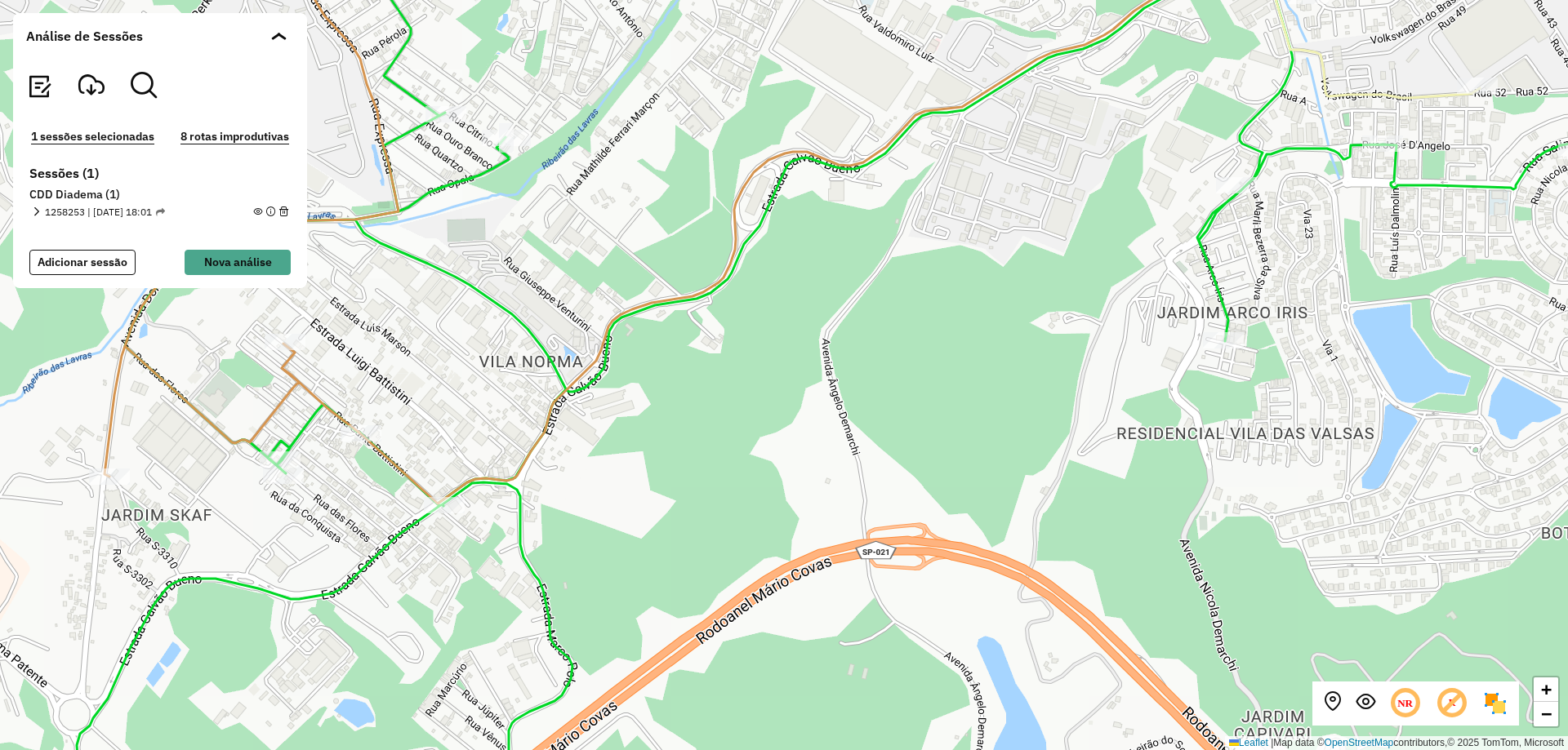
click at [522, 543] on icon at bounding box center [824, 375] width 1508 height 901
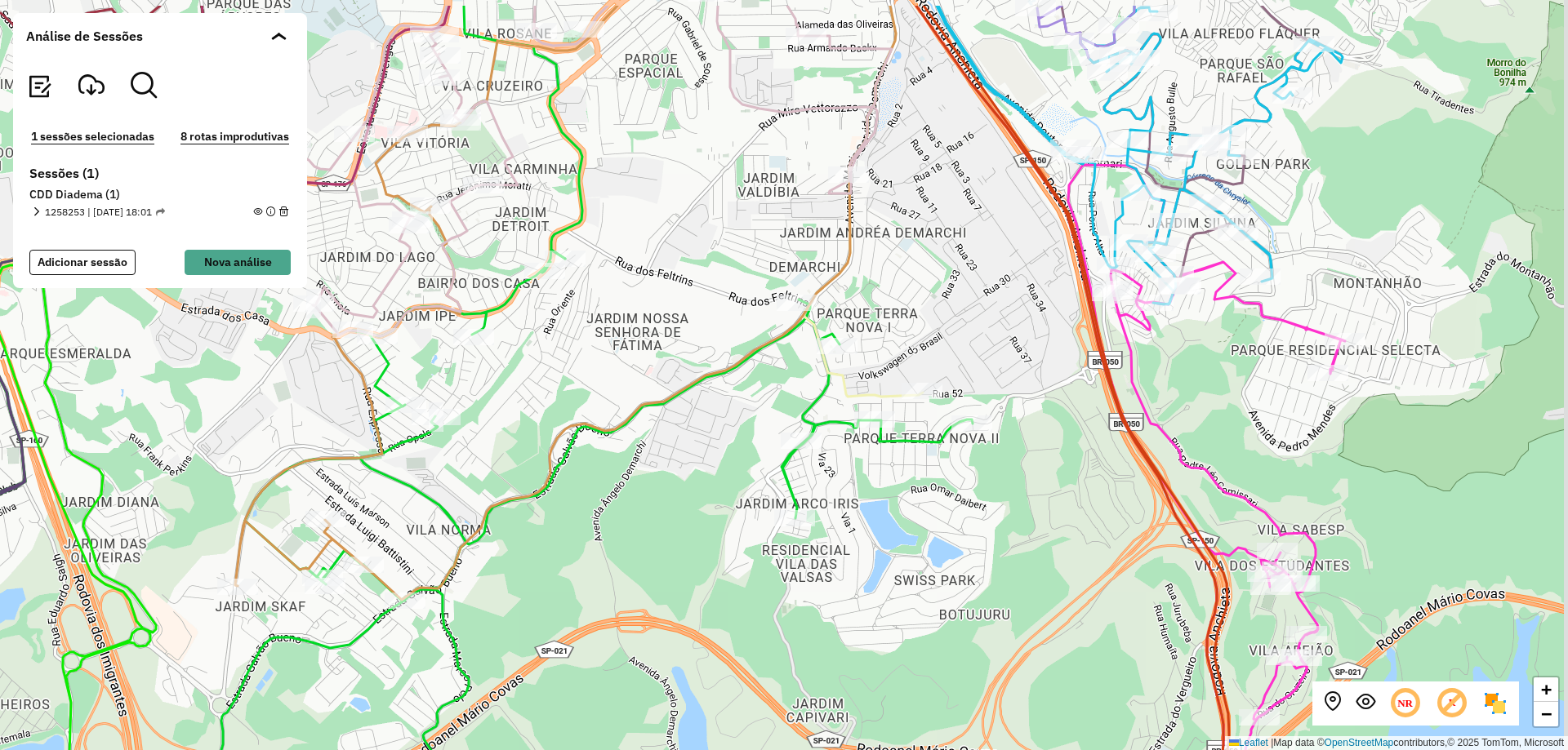
drag, startPoint x: 595, startPoint y: 353, endPoint x: 520, endPoint y: 464, distance: 134.0
click at [520, 464] on div "+ − Leaflet | Map data © OpenStreetMap contributors,© 2025 TomTom, Microsoft" at bounding box center [784, 375] width 1568 height 750
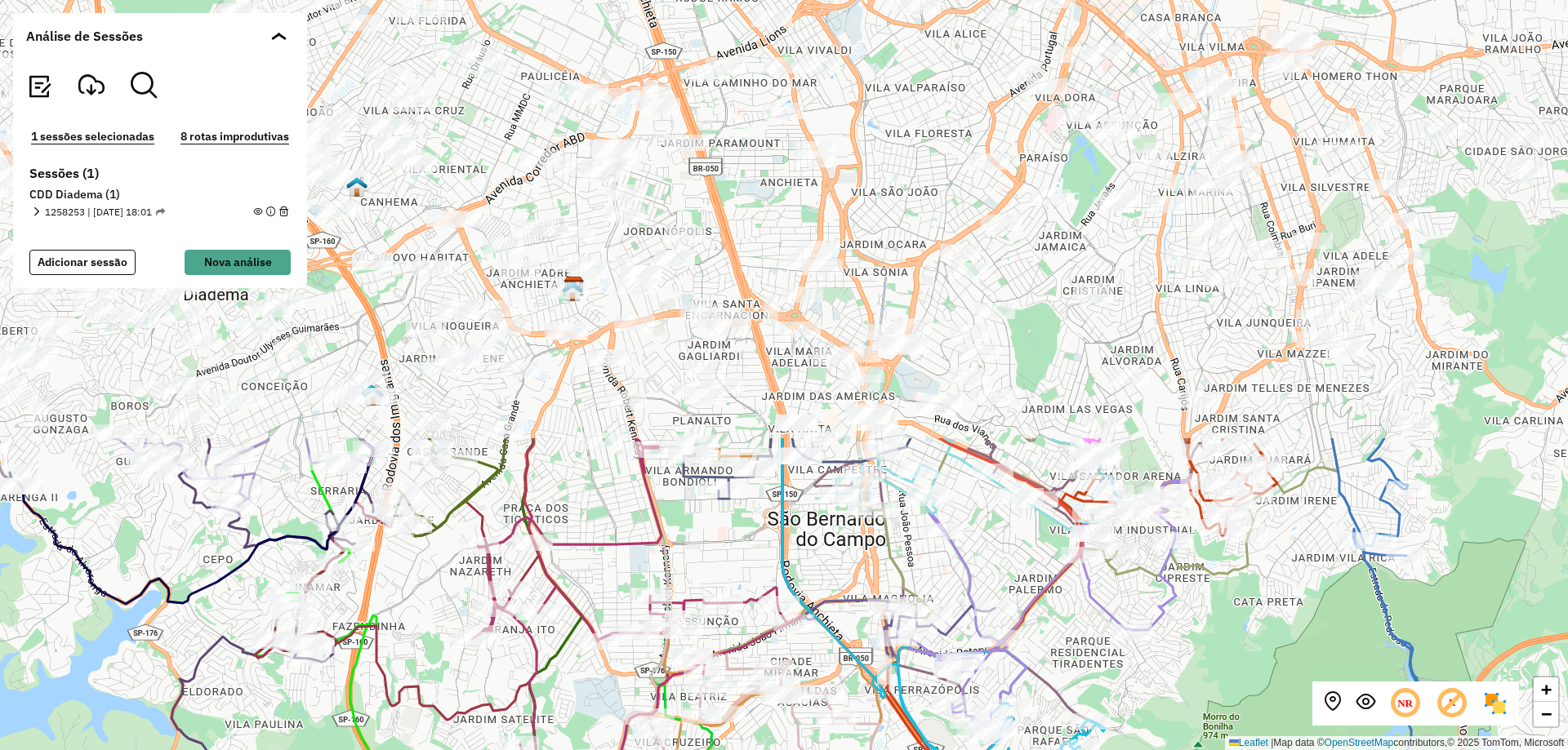
drag, startPoint x: 689, startPoint y: 272, endPoint x: 783, endPoint y: 772, distance: 508.8
click at [783, 750] on html "Aguarde... Pop-up bloqueado! Seu navegador bloqueou automáticamente a abertura …" at bounding box center [784, 375] width 1568 height 750
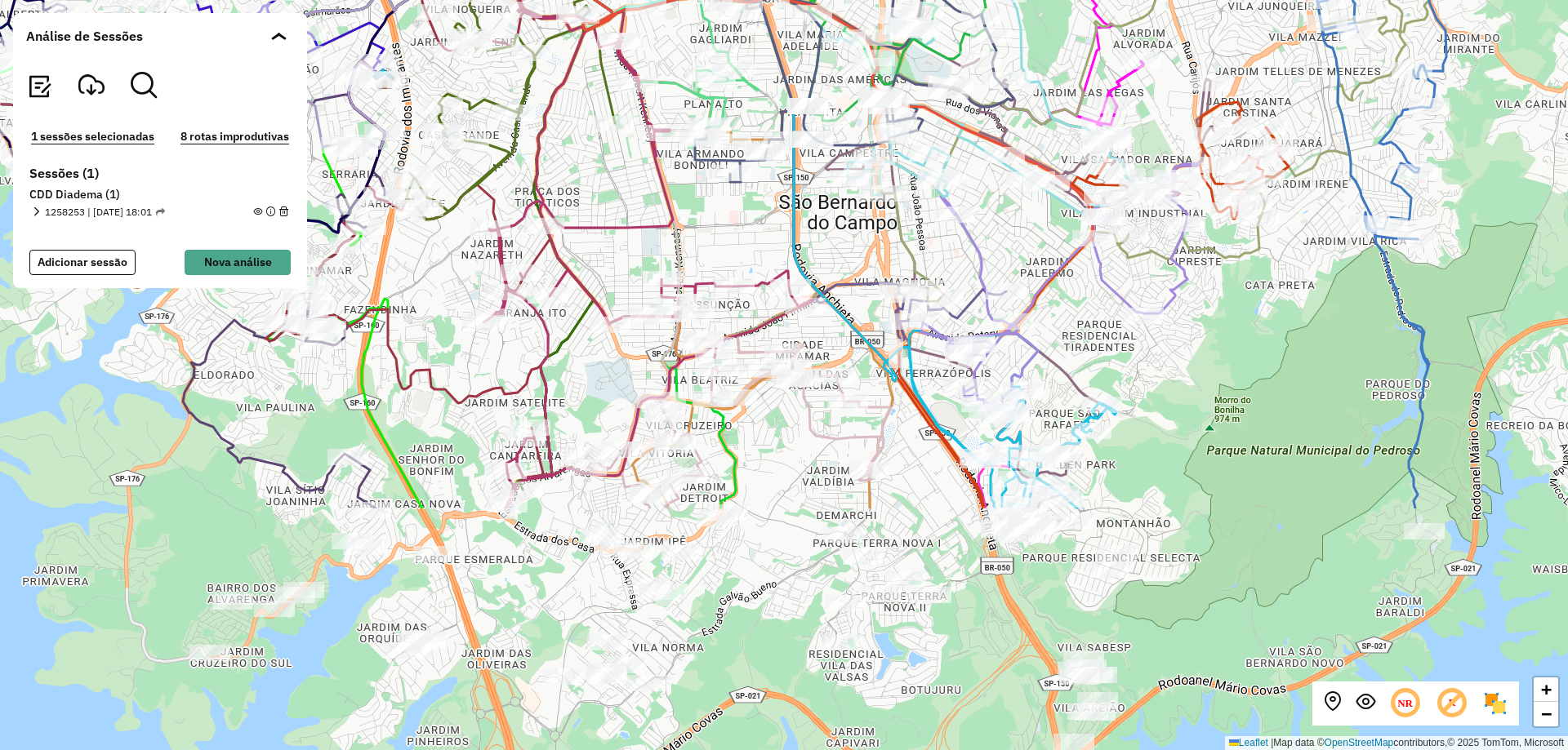
drag, startPoint x: 718, startPoint y: 471, endPoint x: 704, endPoint y: 194, distance: 277.4
click at [704, 194] on div "+ − Leaflet | Map data © OpenStreetMap contributors,© 2025 TomTom, Microsoft" at bounding box center [784, 375] width 1568 height 750
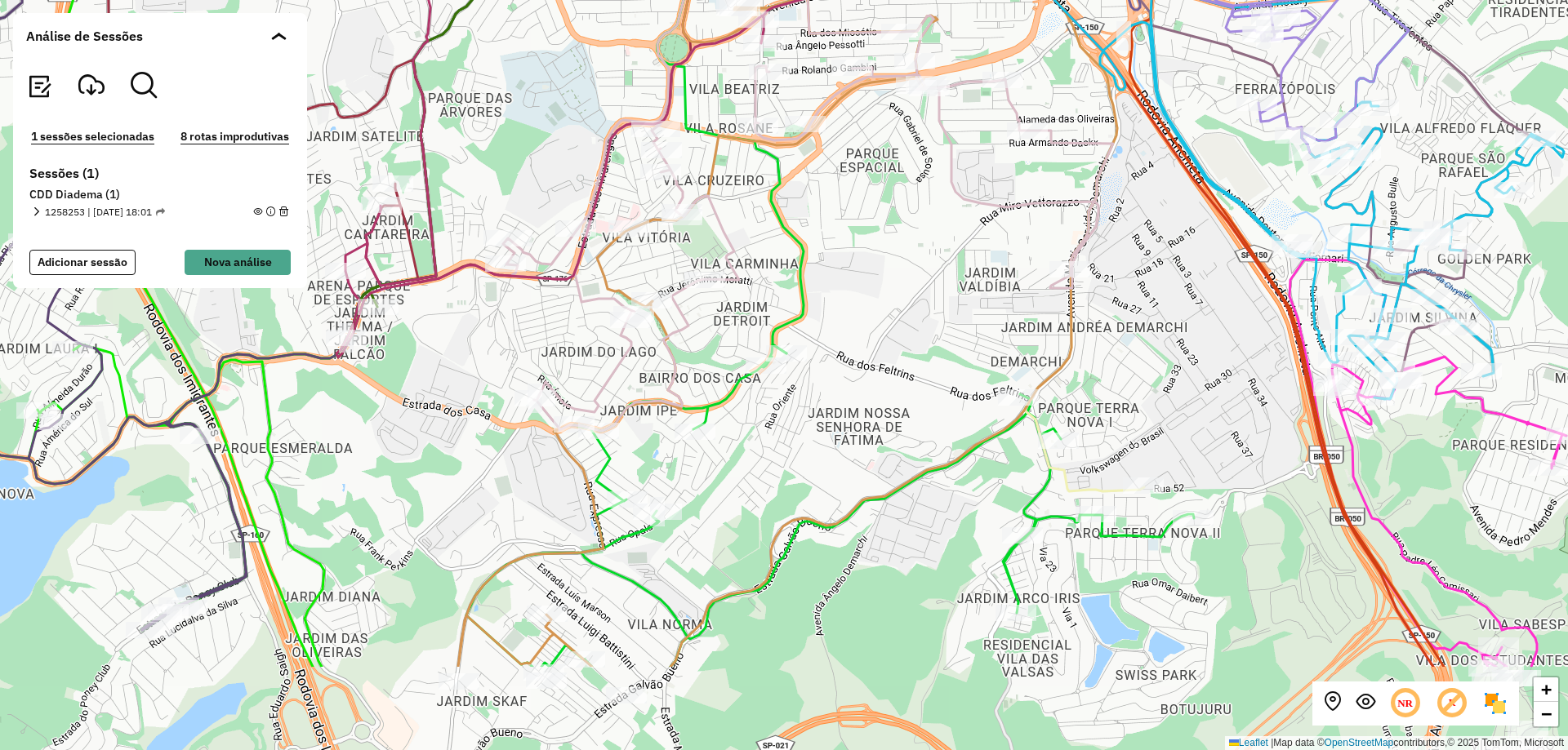
drag, startPoint x: 480, startPoint y: 638, endPoint x: 543, endPoint y: 480, distance: 170.1
click at [543, 480] on div "+ − Leaflet | Map data © OpenStreetMap contributors,© 2025 TomTom, Microsoft" at bounding box center [784, 375] width 1568 height 750
click at [242, 138] on button "8 rotas improdutivas" at bounding box center [235, 137] width 119 height 19
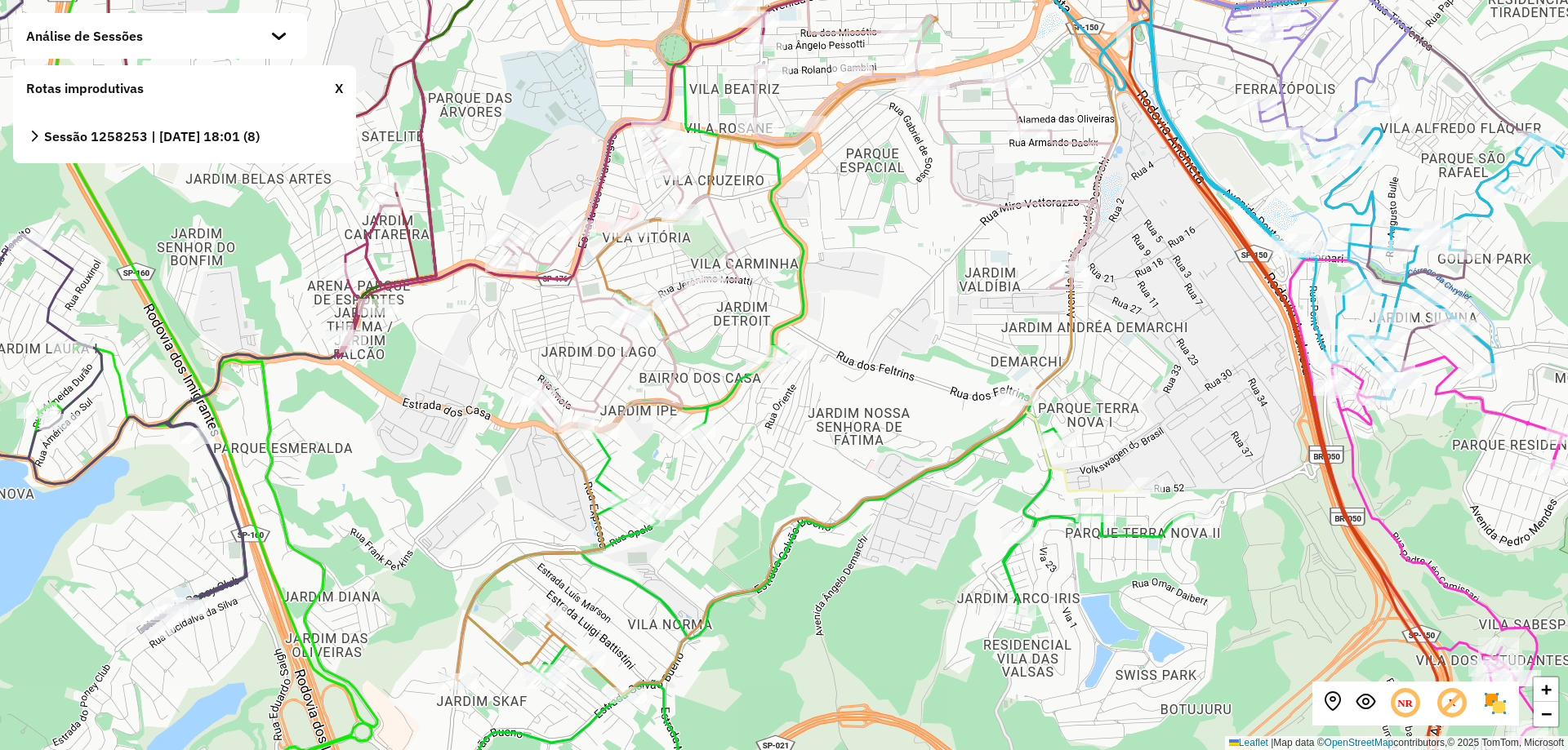
click at [29, 136] on icon at bounding box center [34, 136] width 11 height 11
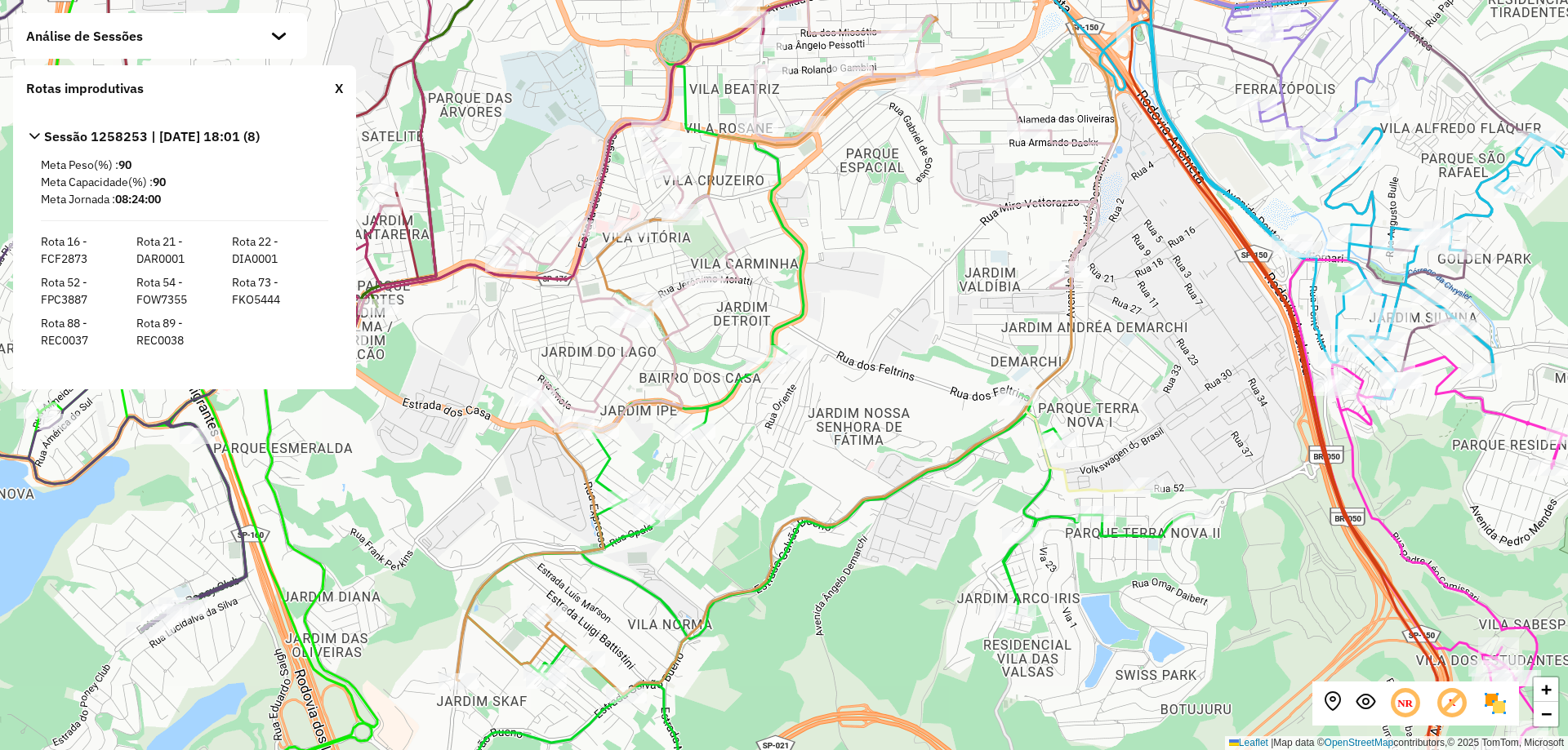
click at [258, 51] on div "Análise de Sessões" at bounding box center [160, 36] width 294 height 45
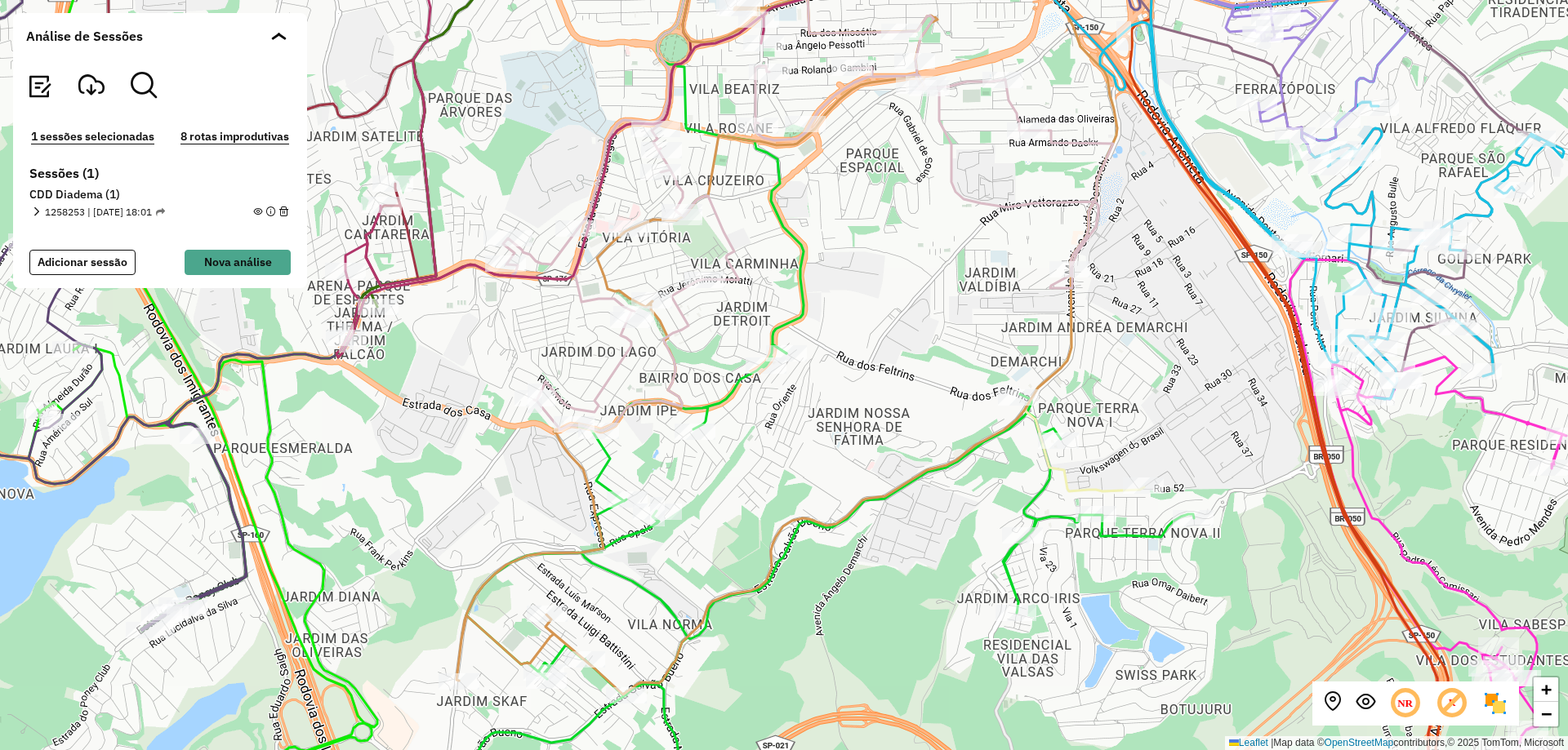
click at [120, 134] on button "1 sessões selecionadas" at bounding box center [93, 137] width 133 height 19
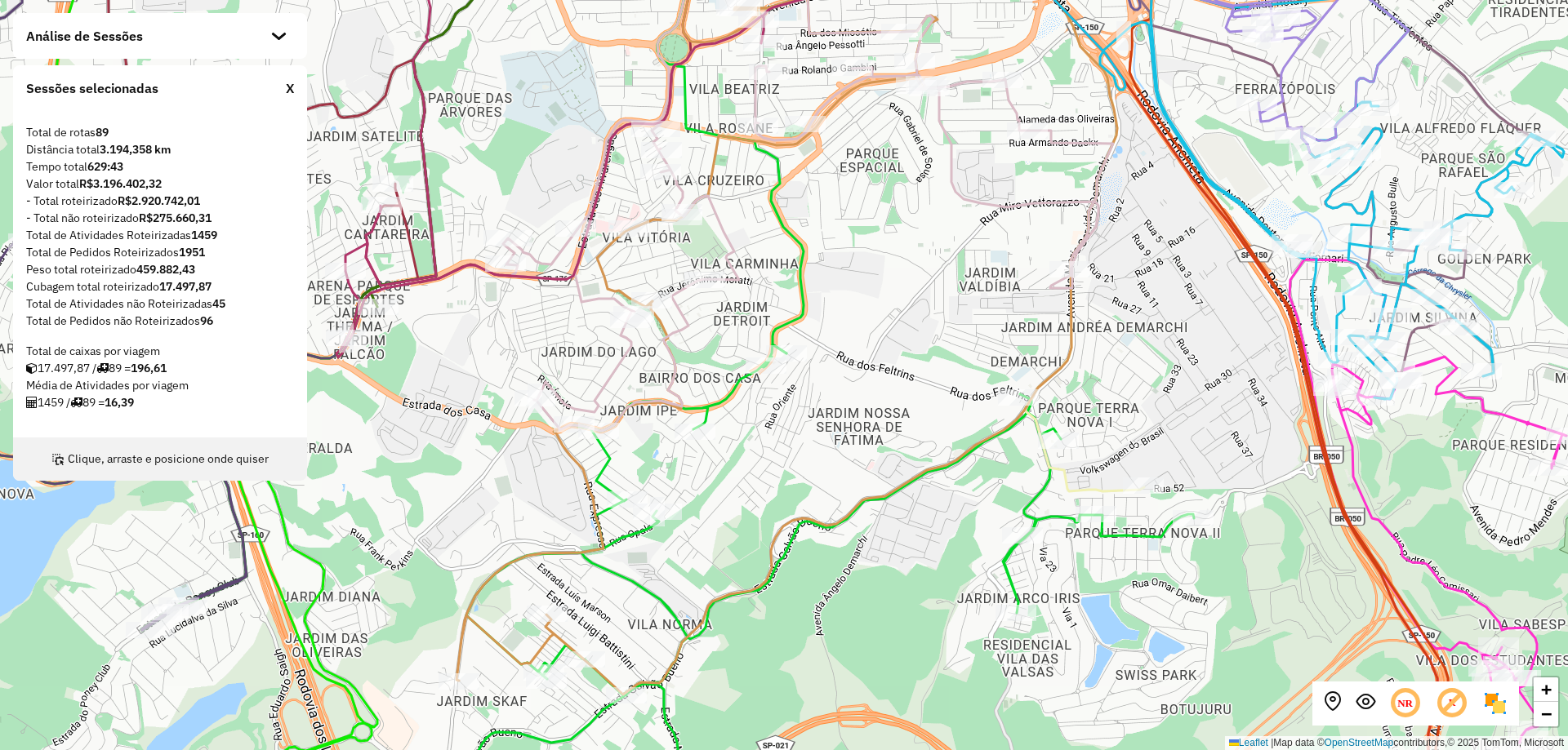
click at [297, 86] on div "Sessões selecionadas X" at bounding box center [160, 88] width 294 height 45
click at [292, 86] on div "X" at bounding box center [289, 88] width 8 height 19
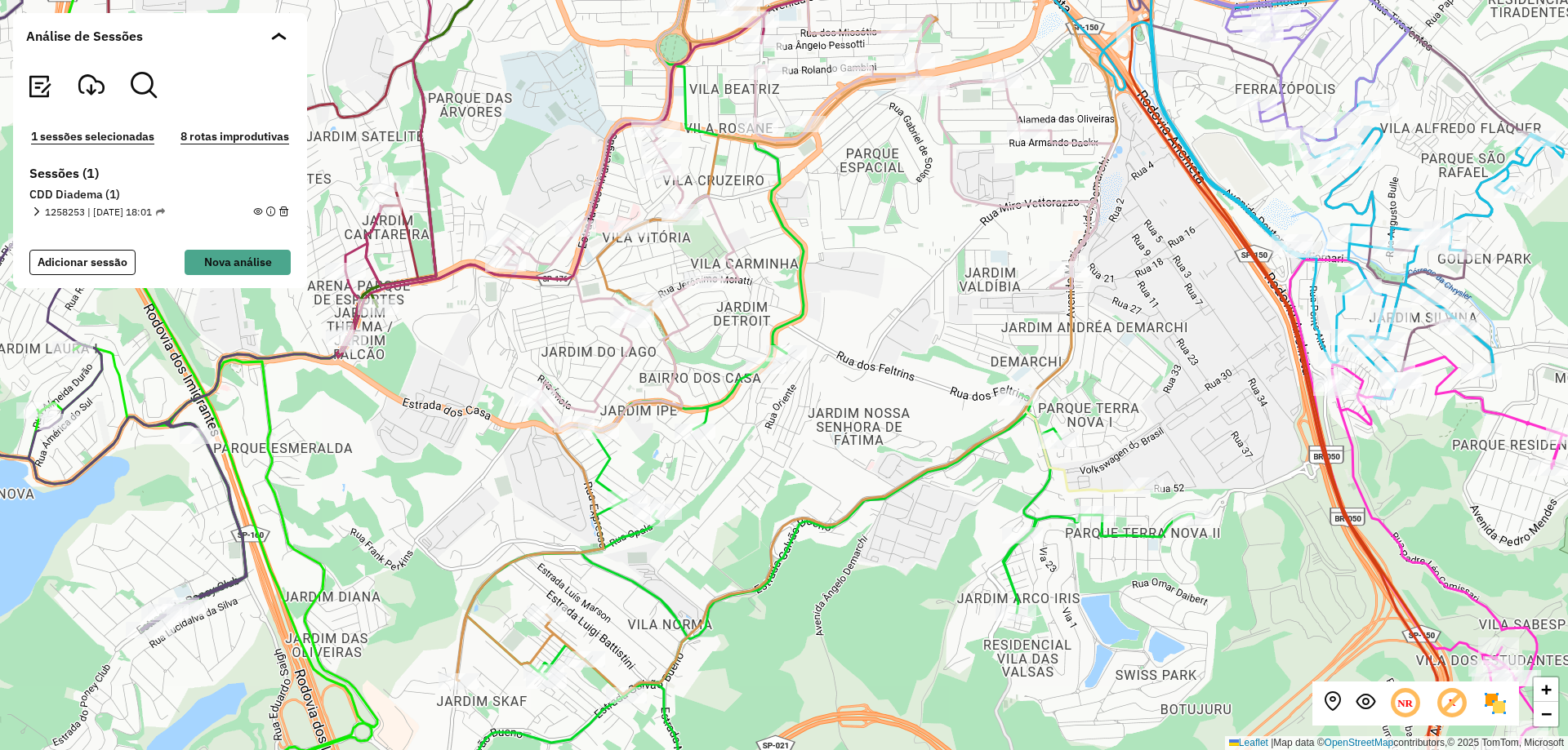
click at [45, 87] on img at bounding box center [39, 86] width 26 height 26
click at [1359, 705] on em at bounding box center [1365, 702] width 19 height 19
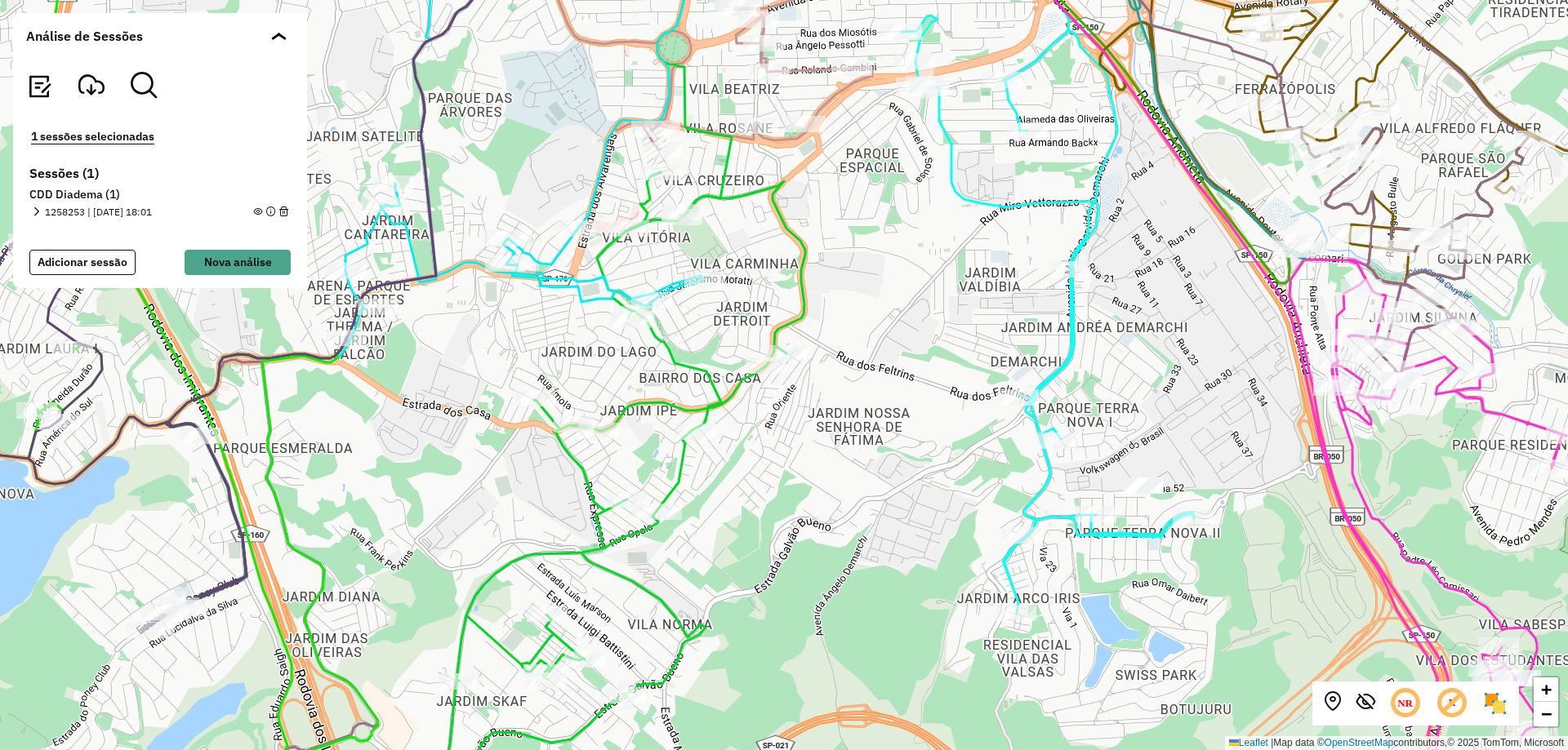
click at [790, 320] on icon at bounding box center [618, 499] width 373 height 653
click at [1496, 703] on img at bounding box center [1495, 704] width 26 height 26
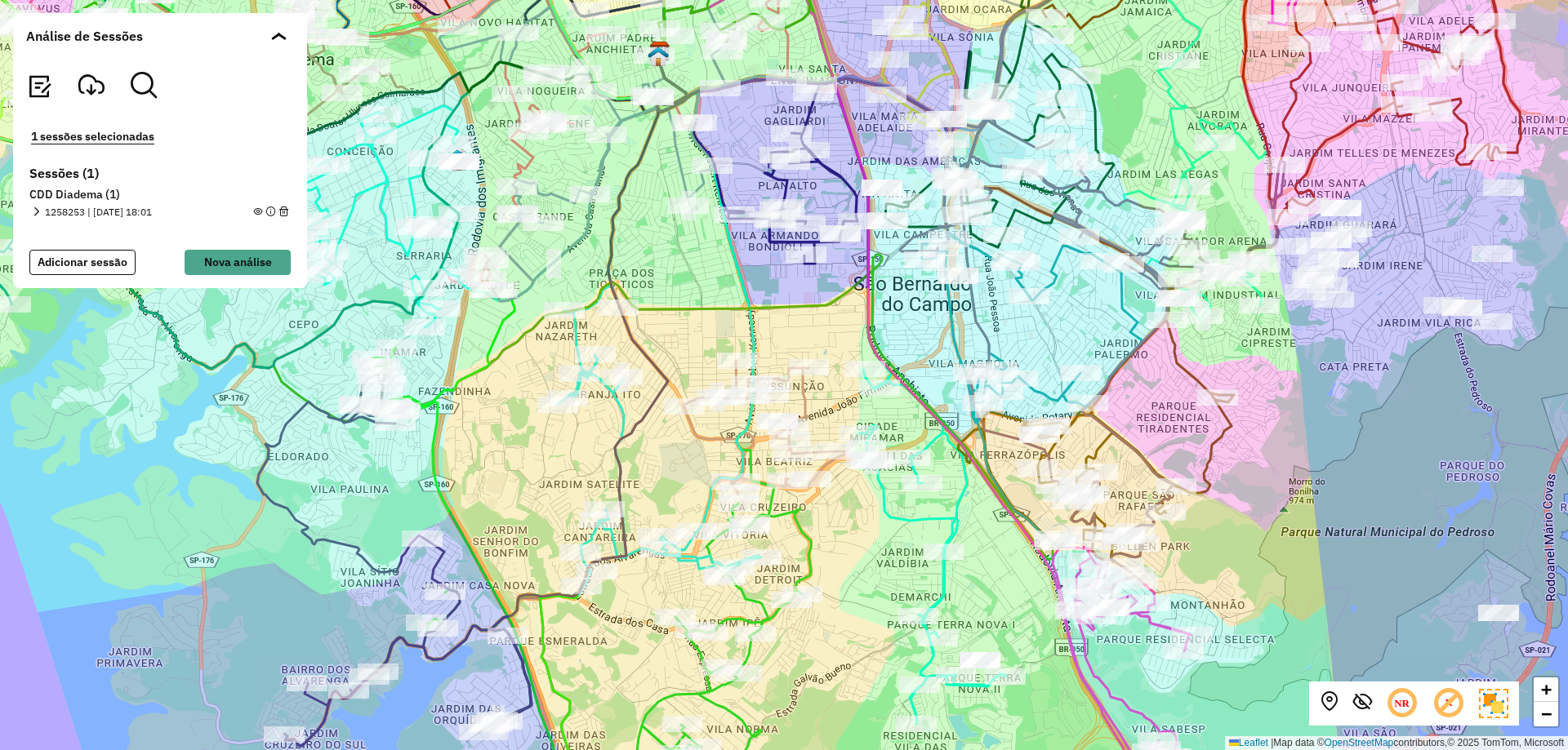
click at [779, 286] on div "+ − Leaflet | Map data © OpenStreetMap contributors,© 2025 TomTom, Microsoft" at bounding box center [784, 375] width 1568 height 750
click at [790, 284] on div "+ − Leaflet | Map data © OpenStreetMap contributors,© 2025 TomTom, Microsoft" at bounding box center [784, 375] width 1568 height 750
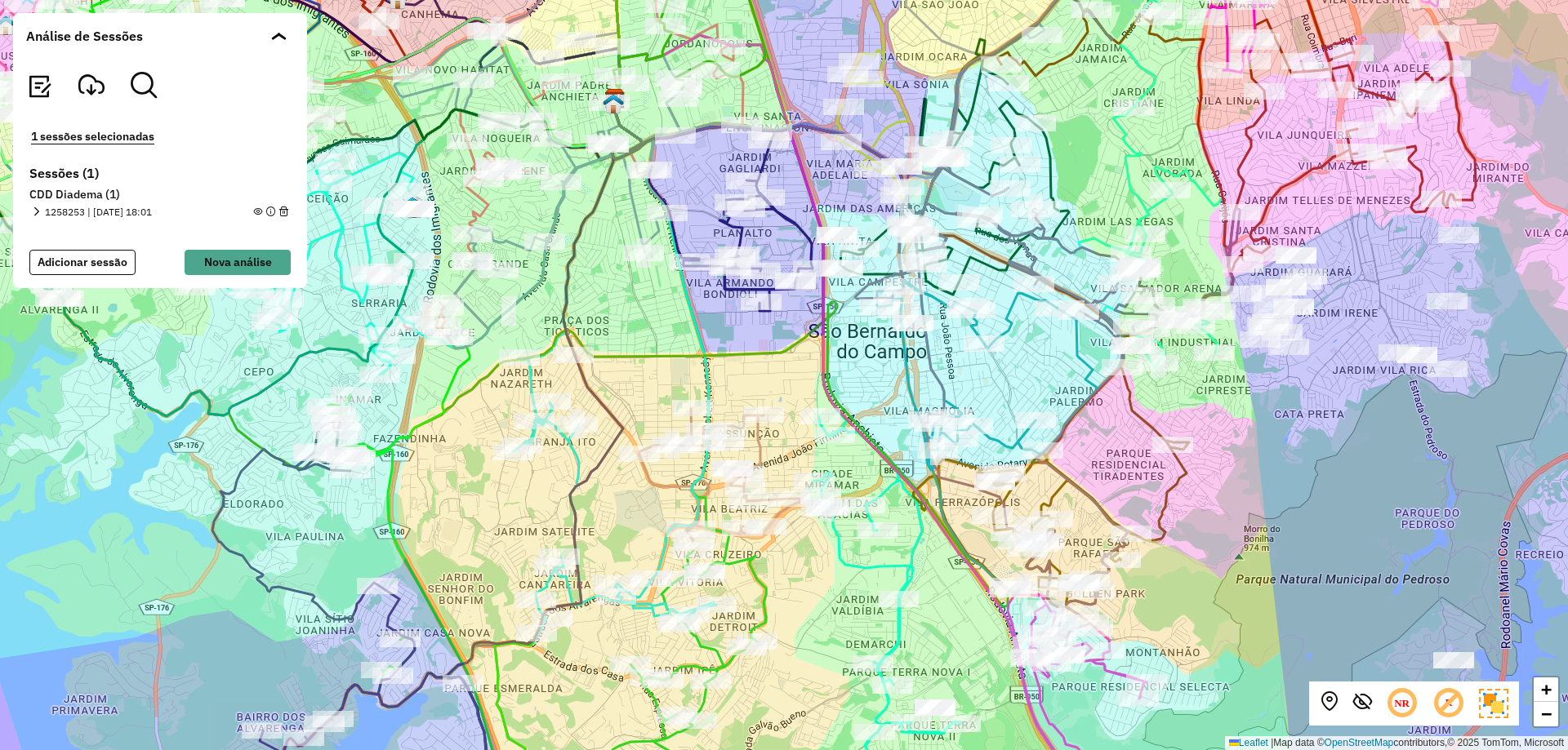
drag, startPoint x: 807, startPoint y: 284, endPoint x: 762, endPoint y: 332, distance: 65.8
click at [762, 332] on div "+ − Leaflet | Map data © OpenStreetMap contributors,© 2025 TomTom, Microsoft" at bounding box center [784, 375] width 1568 height 750
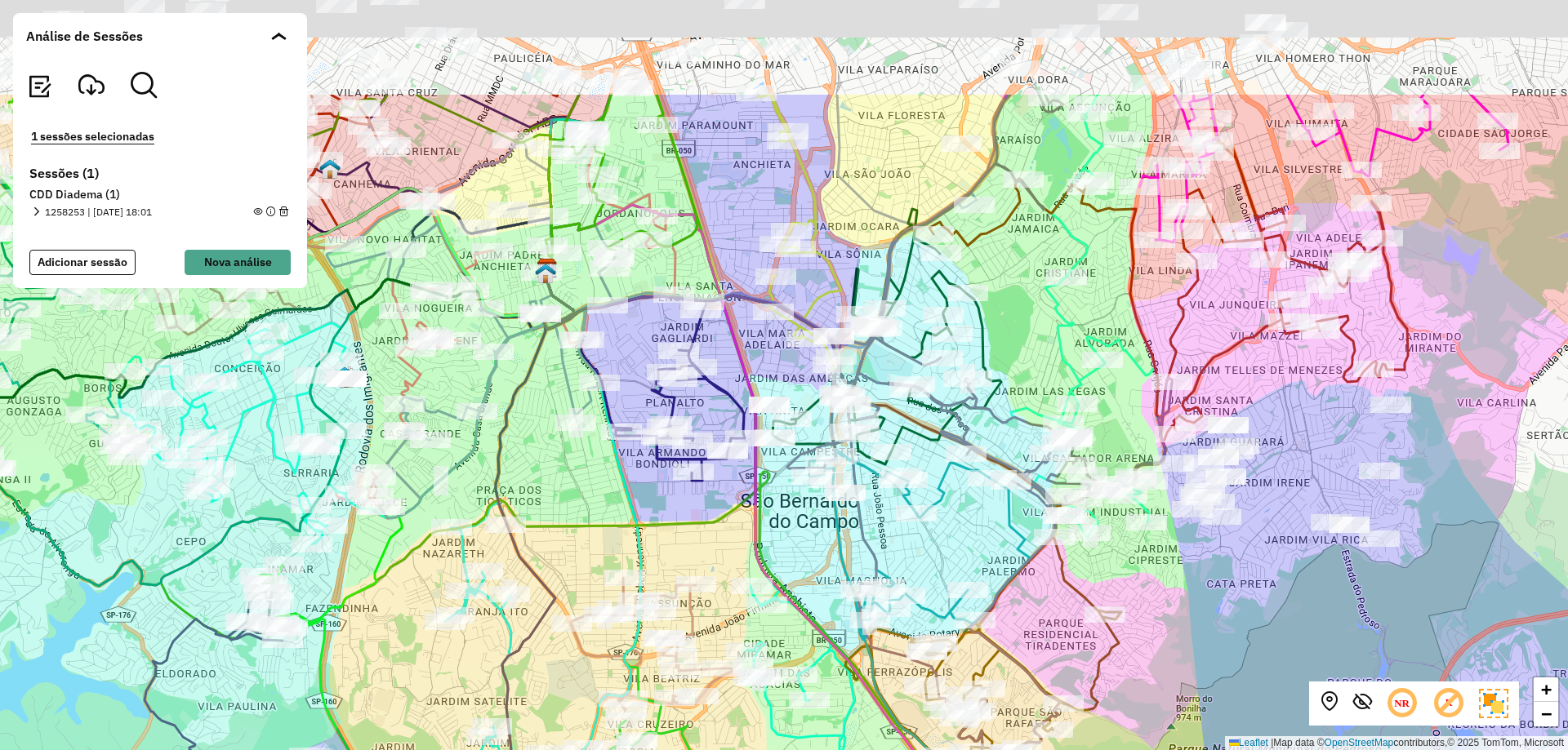
drag, startPoint x: 704, startPoint y: 314, endPoint x: 630, endPoint y: 492, distance: 192.8
click at [630, 492] on div "+ − Leaflet | Map data © OpenStreetMap contributors,© 2025 TomTom, Microsoft" at bounding box center [784, 375] width 1568 height 750
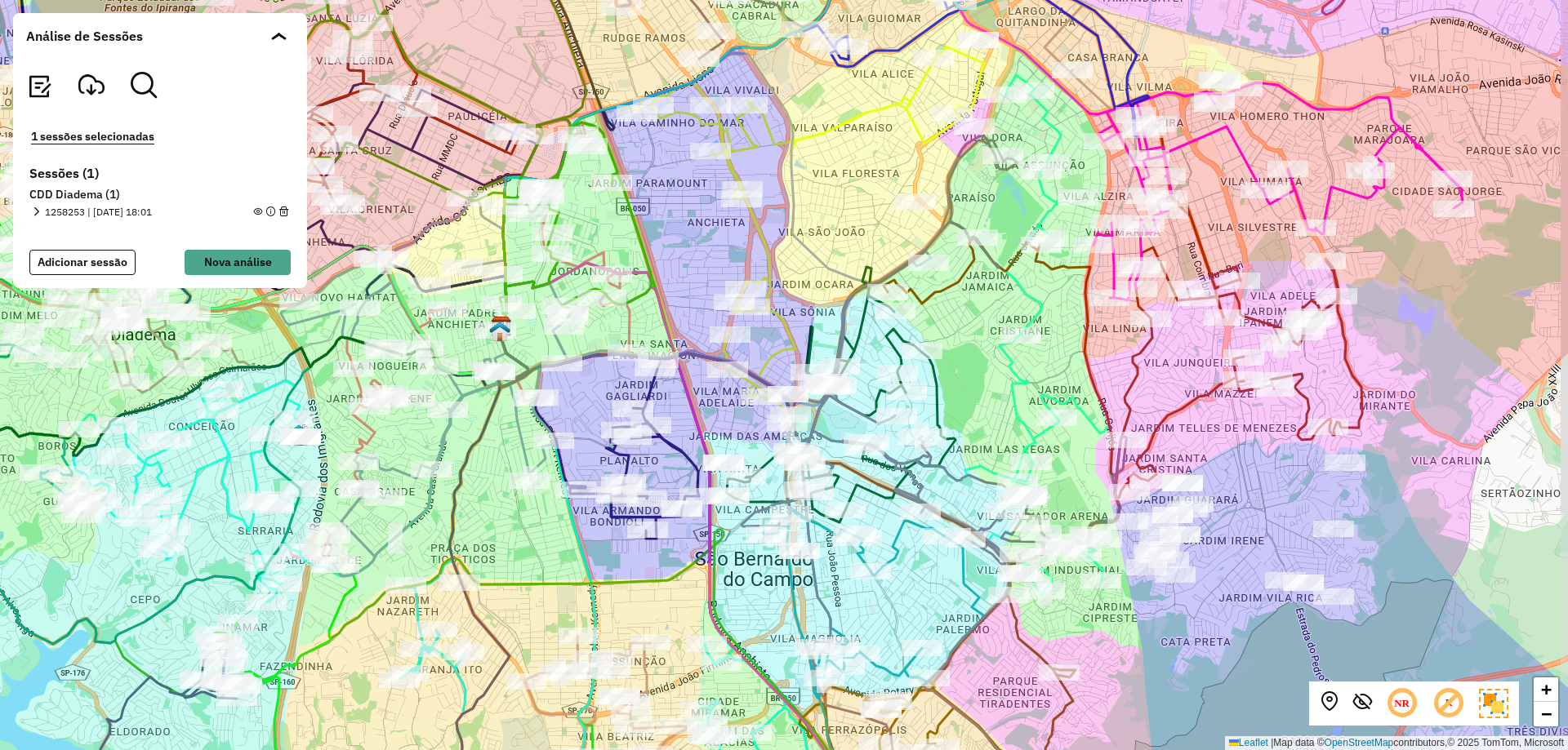
drag, startPoint x: 695, startPoint y: 272, endPoint x: 656, endPoint y: 323, distance: 64.2
click at [656, 323] on icon at bounding box center [699, 569] width 402 height 613
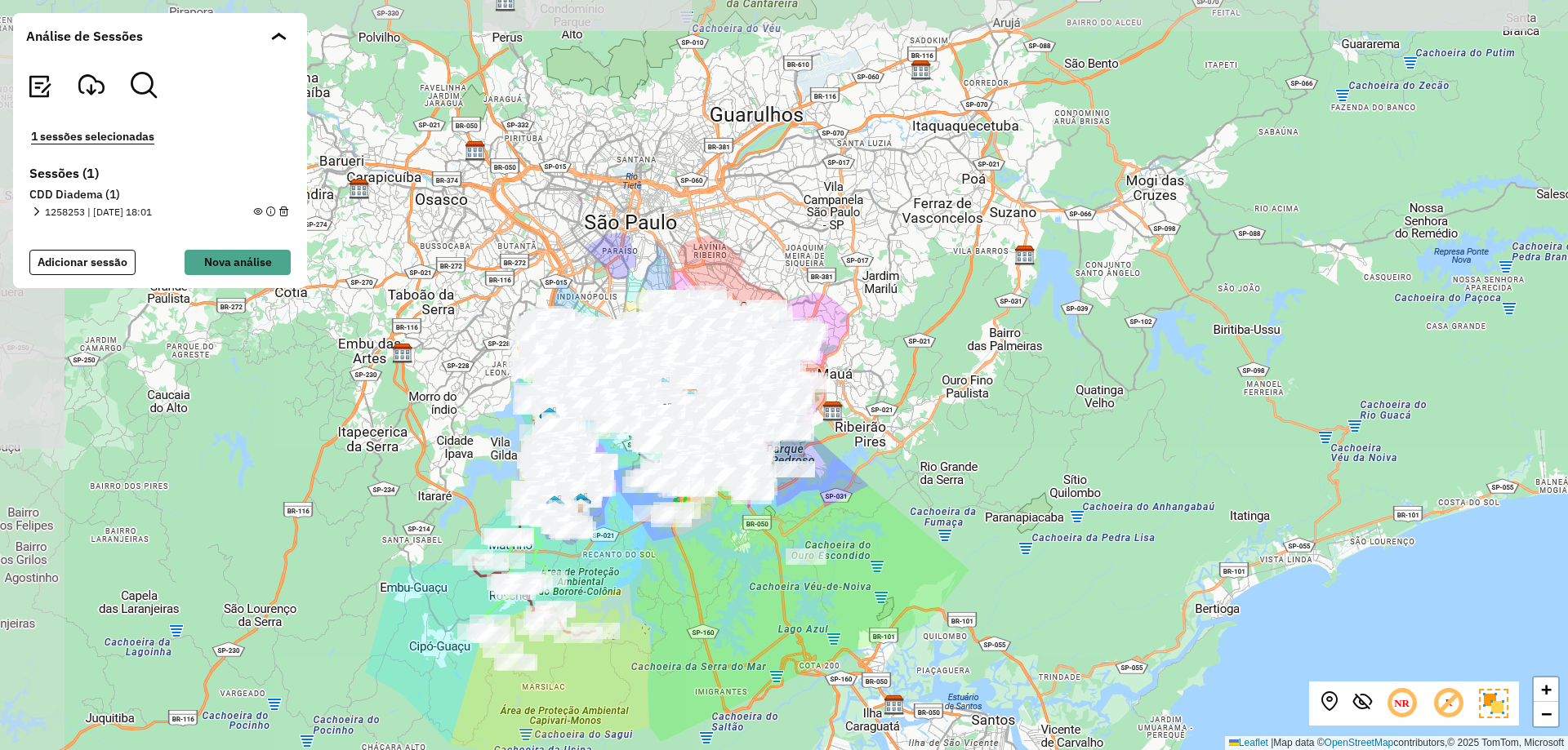
drag, startPoint x: 551, startPoint y: 487, endPoint x: 702, endPoint y: 565, distance: 170.0
click at [702, 565] on div "+ − Leaflet | Map data © OpenStreetMap contributors,© 2025 TomTom, Microsoft" at bounding box center [784, 375] width 1568 height 750
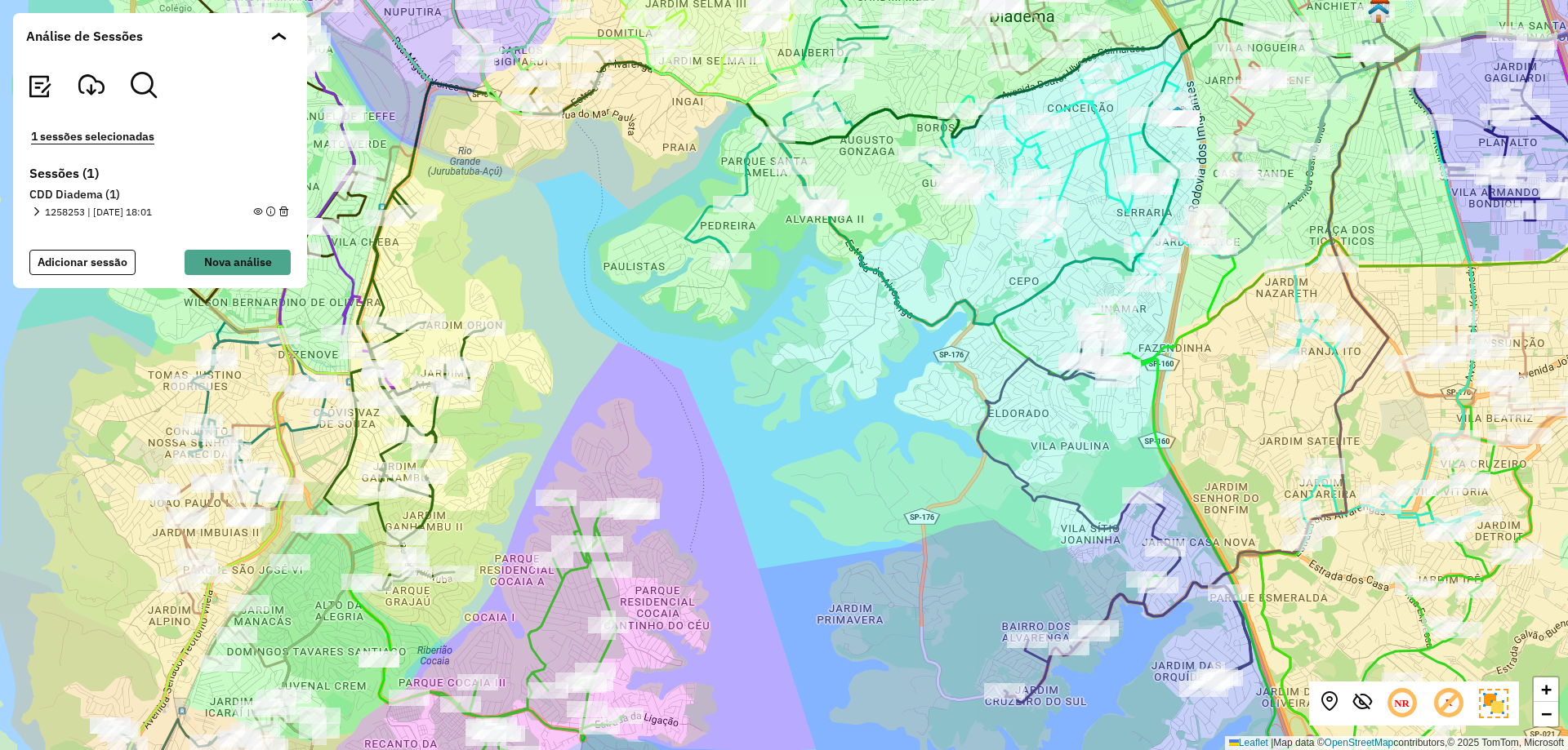
drag, startPoint x: 803, startPoint y: 334, endPoint x: 787, endPoint y: 352, distance: 24.1
click at [787, 352] on div "+ − Leaflet | Map data © OpenStreetMap contributors,© 2025 TomTom, Microsoft" at bounding box center [784, 375] width 1568 height 750
